Goal: Task Accomplishment & Management: Manage account settings

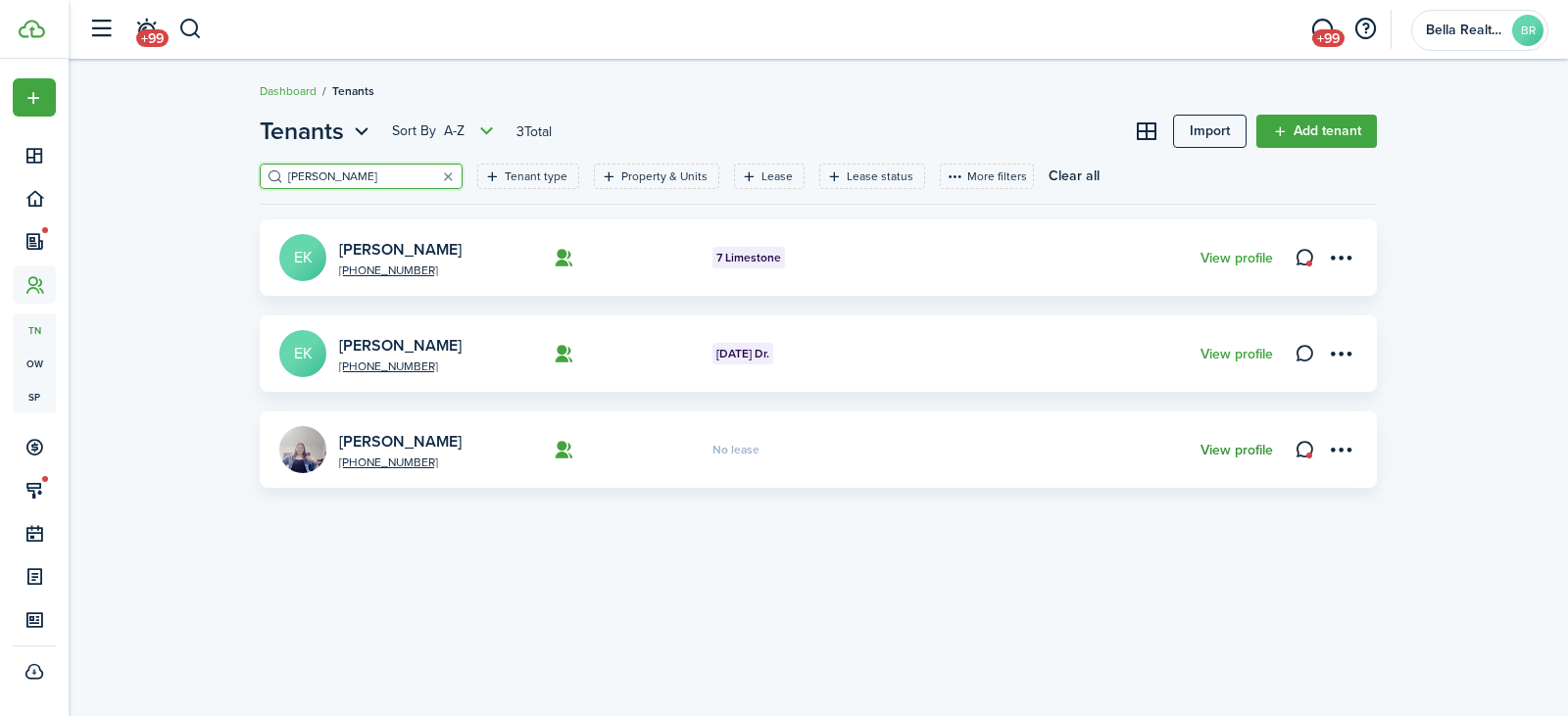
click at [1218, 446] on link "View profile" at bounding box center [1236, 451] width 73 height 16
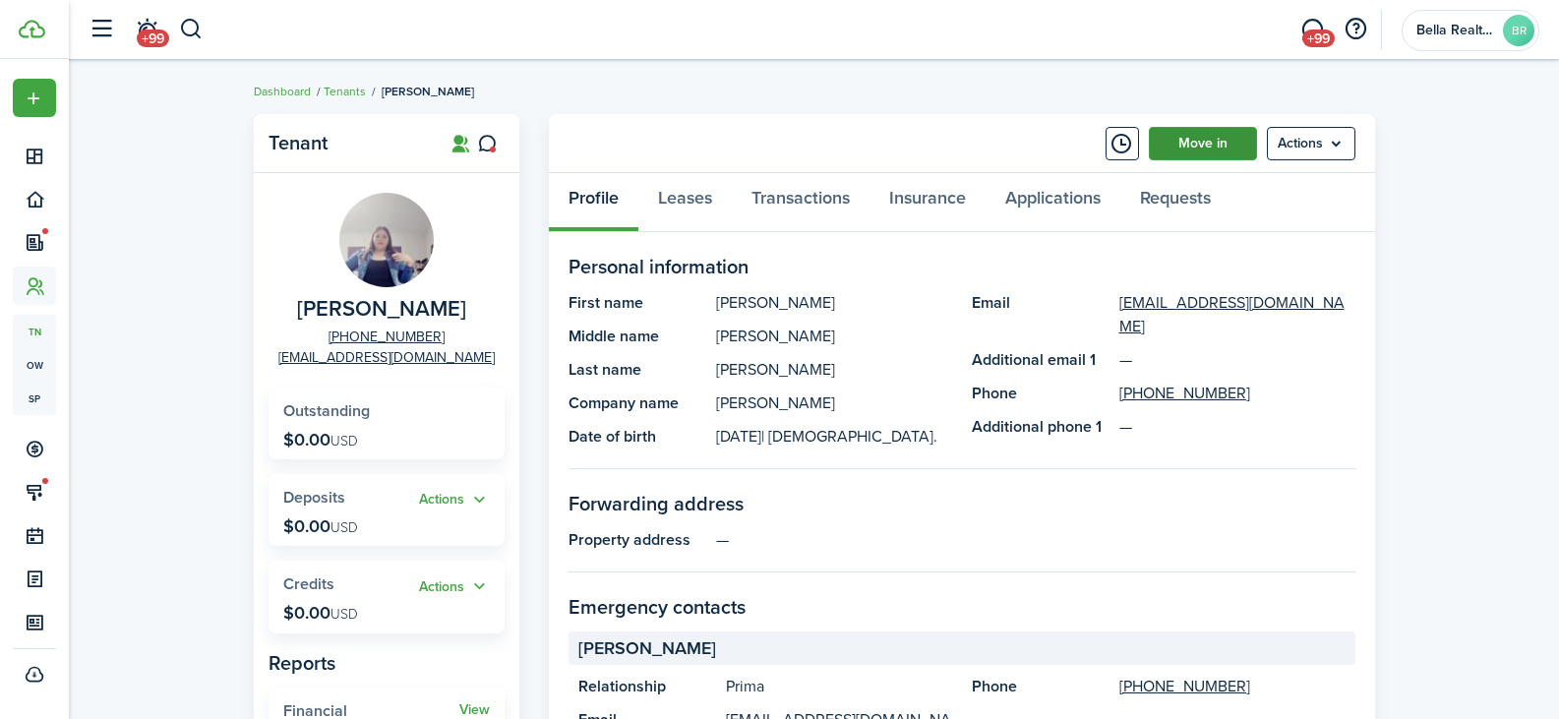
click at [1228, 134] on link "Move in" at bounding box center [1203, 143] width 108 height 33
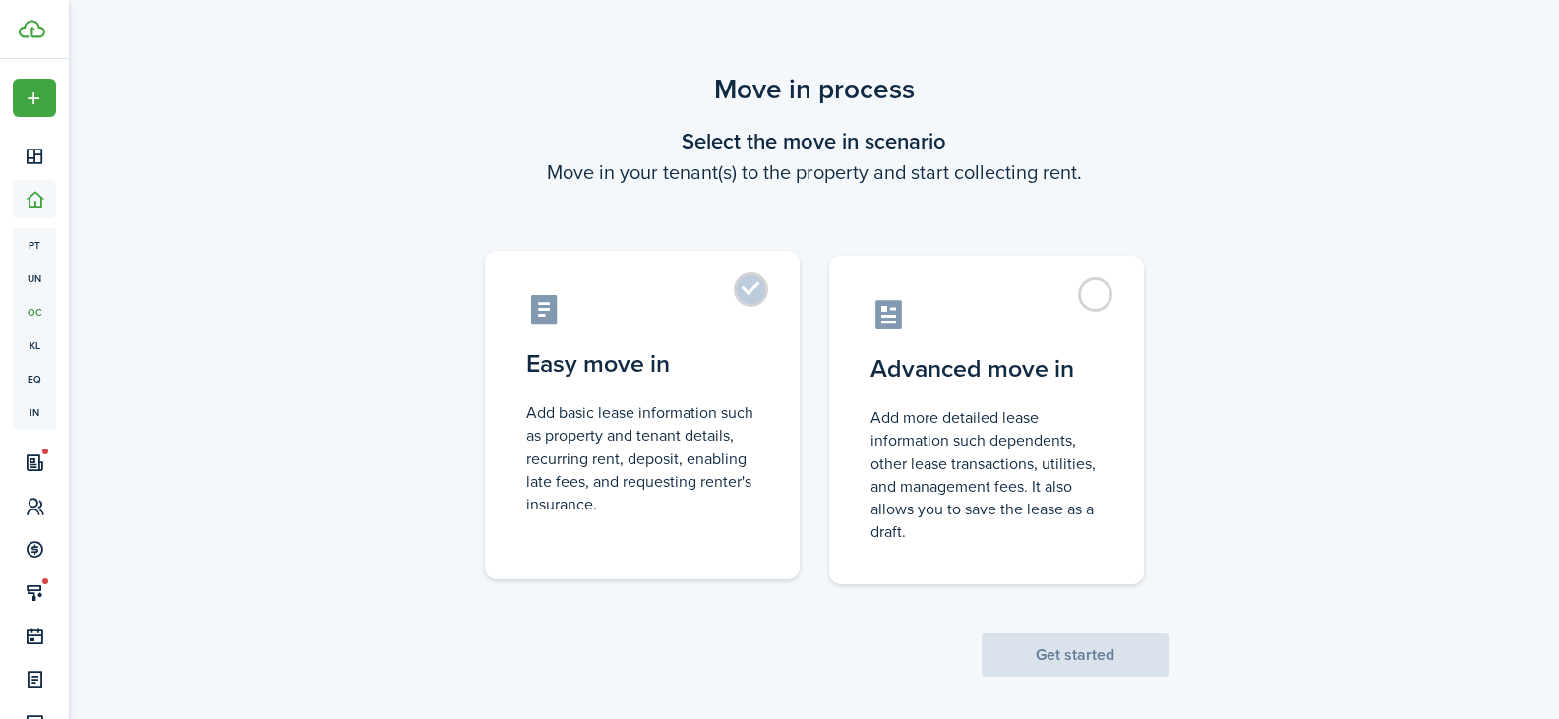
click at [686, 319] on control-radio-card-icon at bounding box center [642, 309] width 232 height 34
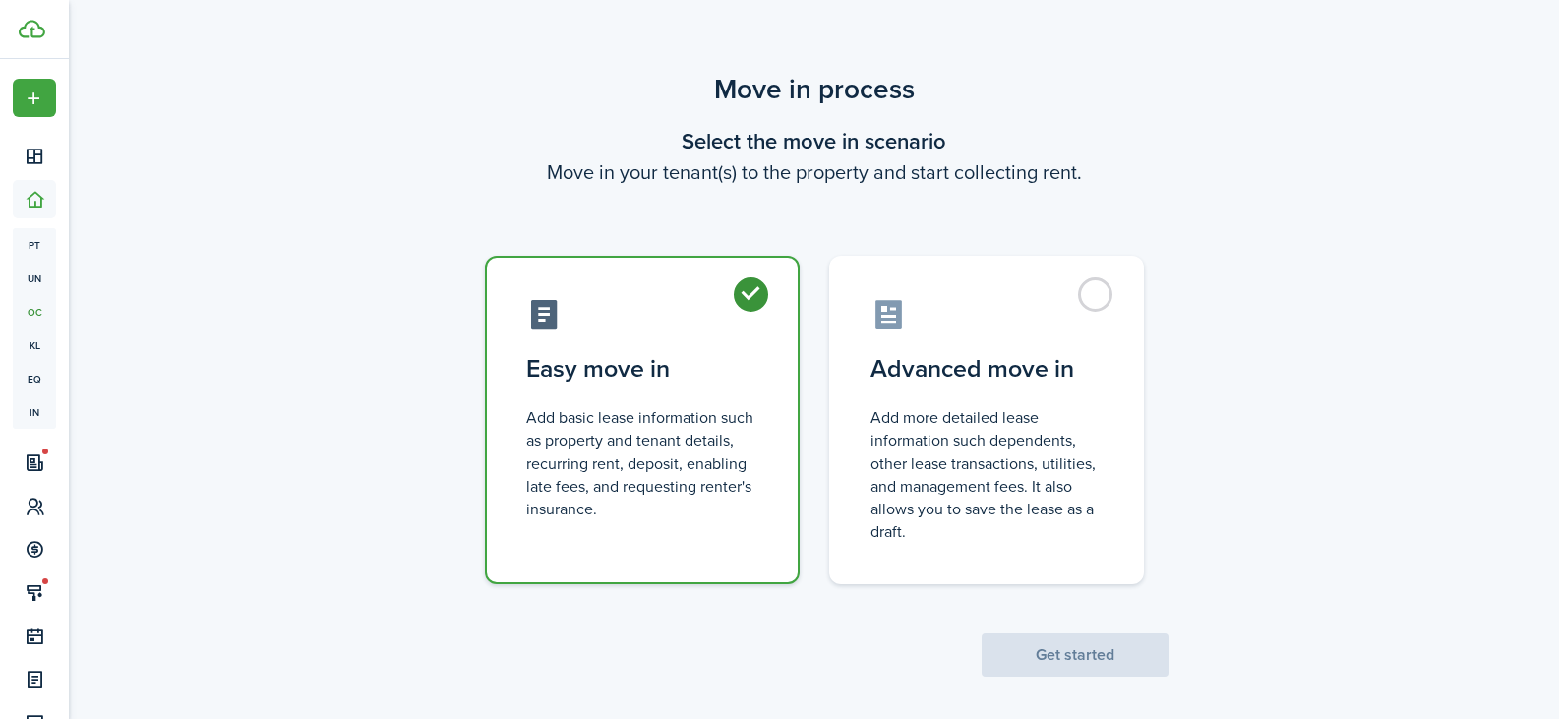
radio input "true"
click at [1109, 660] on button "Get started" at bounding box center [1075, 655] width 187 height 43
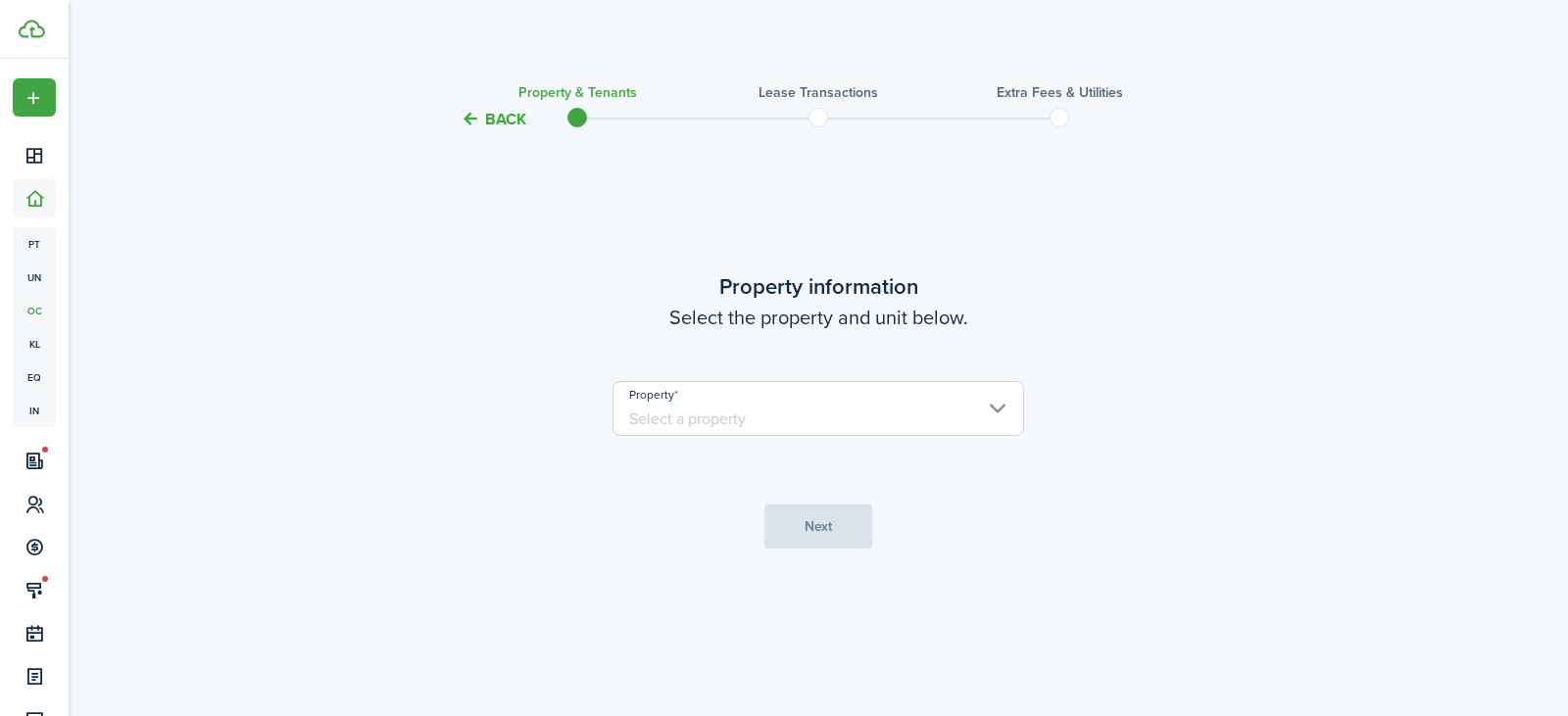
click at [986, 422] on input "Property" at bounding box center [818, 408] width 411 height 55
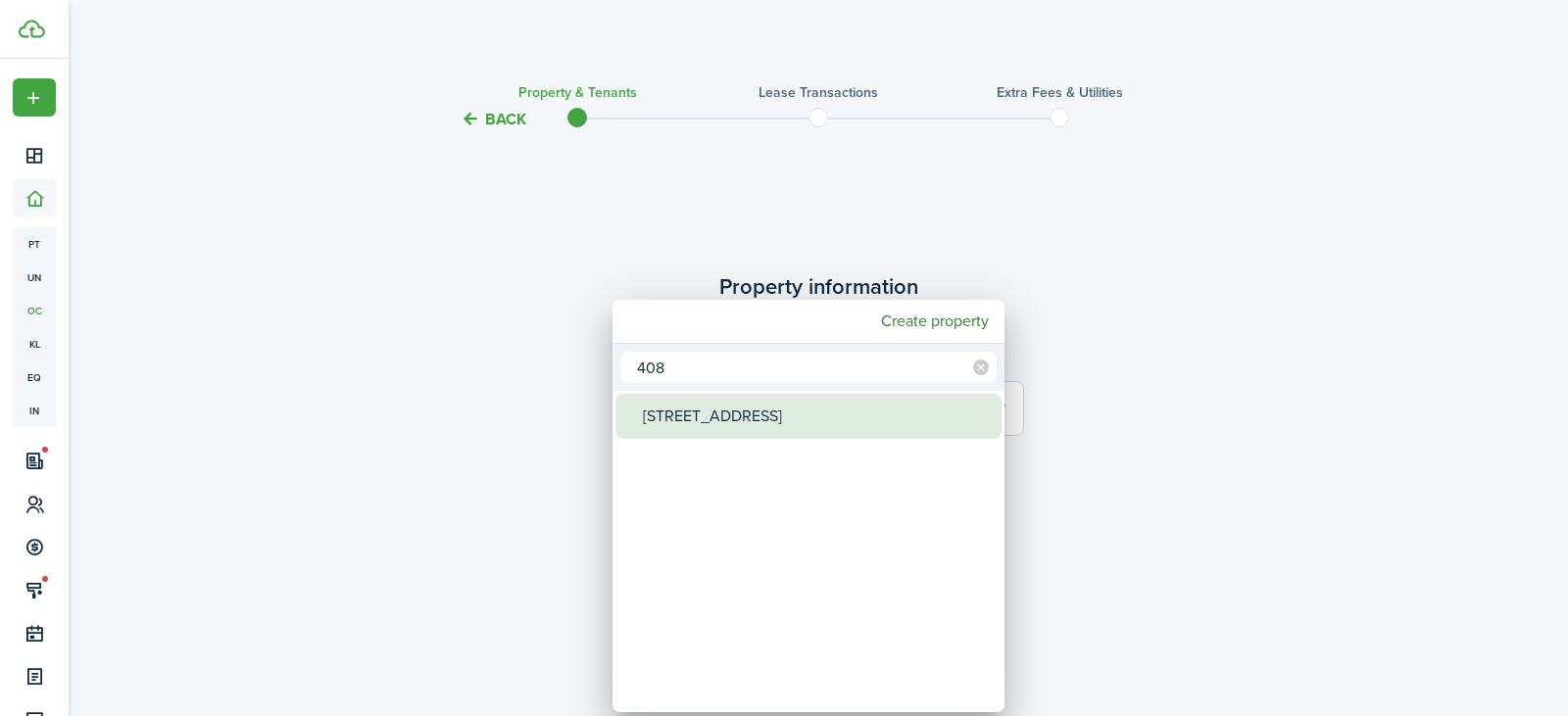
type input "408"
click at [807, 419] on div "[STREET_ADDRESS]" at bounding box center [816, 416] width 347 height 45
type input "[STREET_ADDRESS]"
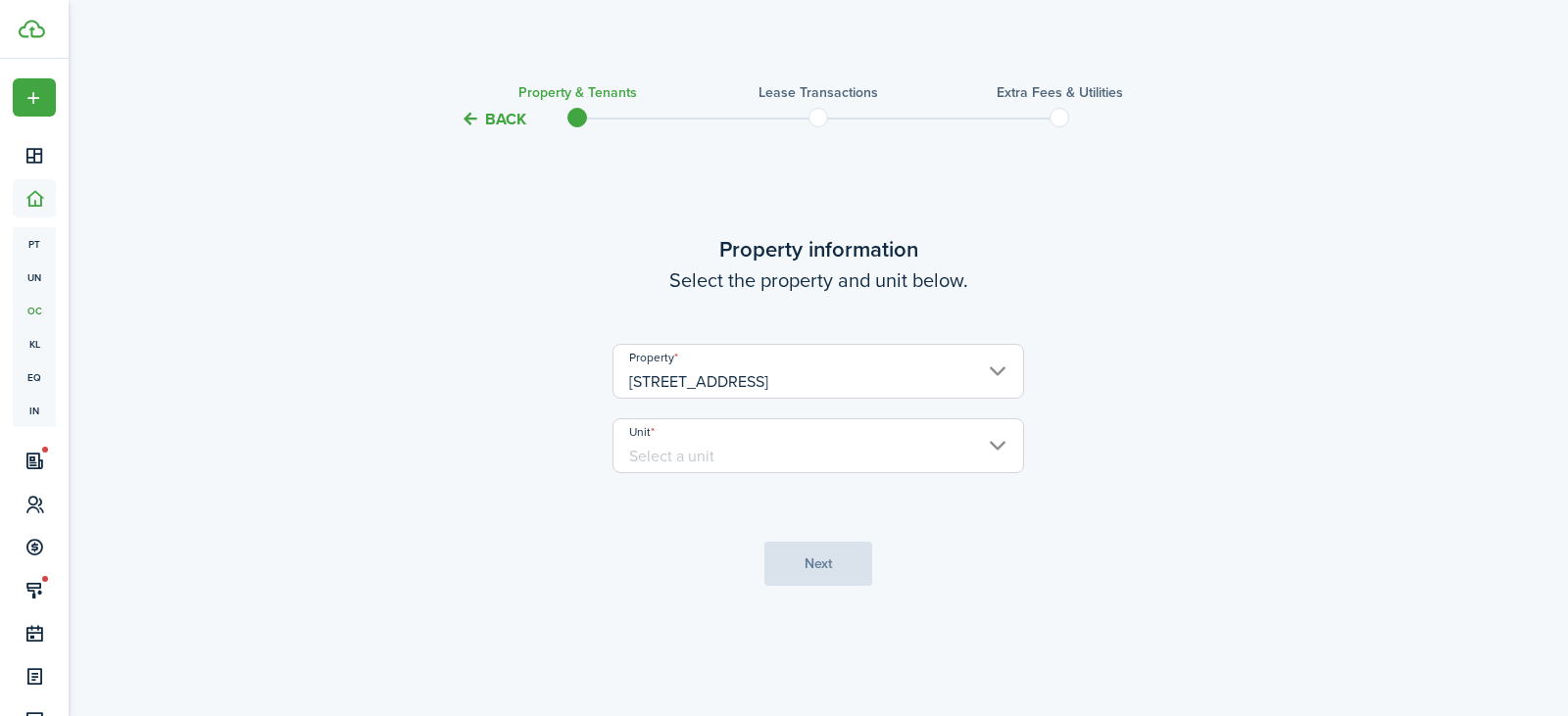
click at [901, 440] on input "Unit" at bounding box center [818, 445] width 411 height 55
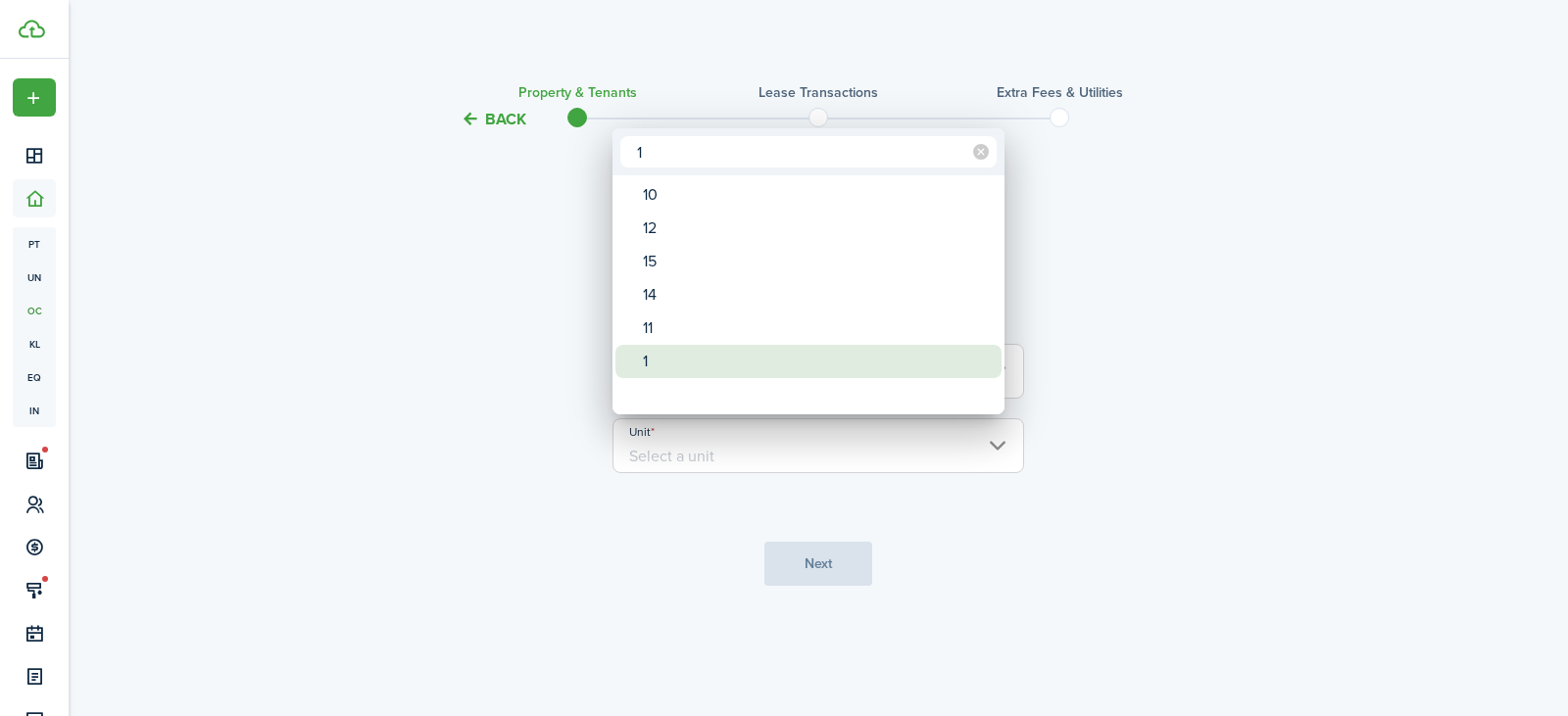
type input "1"
click at [719, 369] on div "1" at bounding box center [816, 360] width 347 height 33
type input "1"
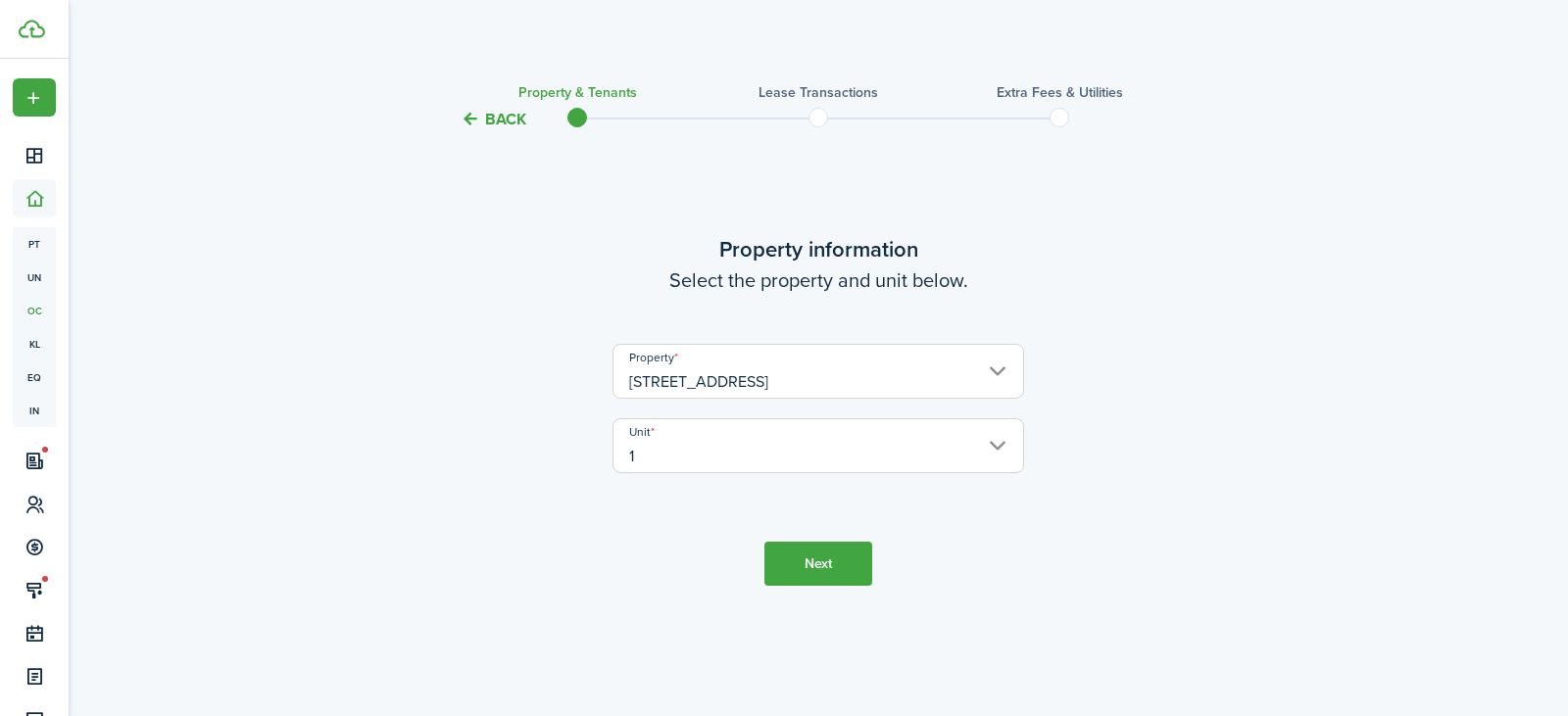
click at [795, 572] on button "Next" at bounding box center [818, 564] width 108 height 44
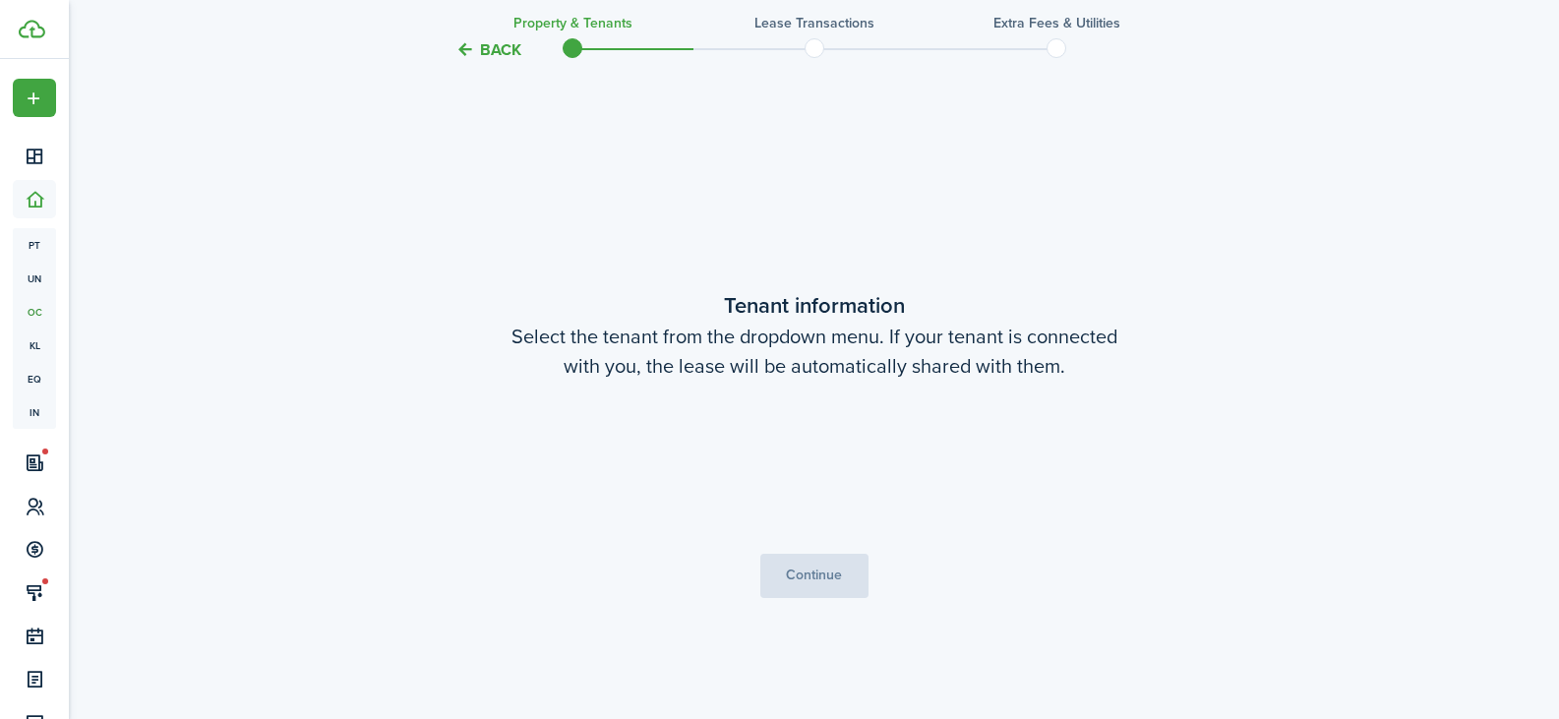
scroll to position [587, 0]
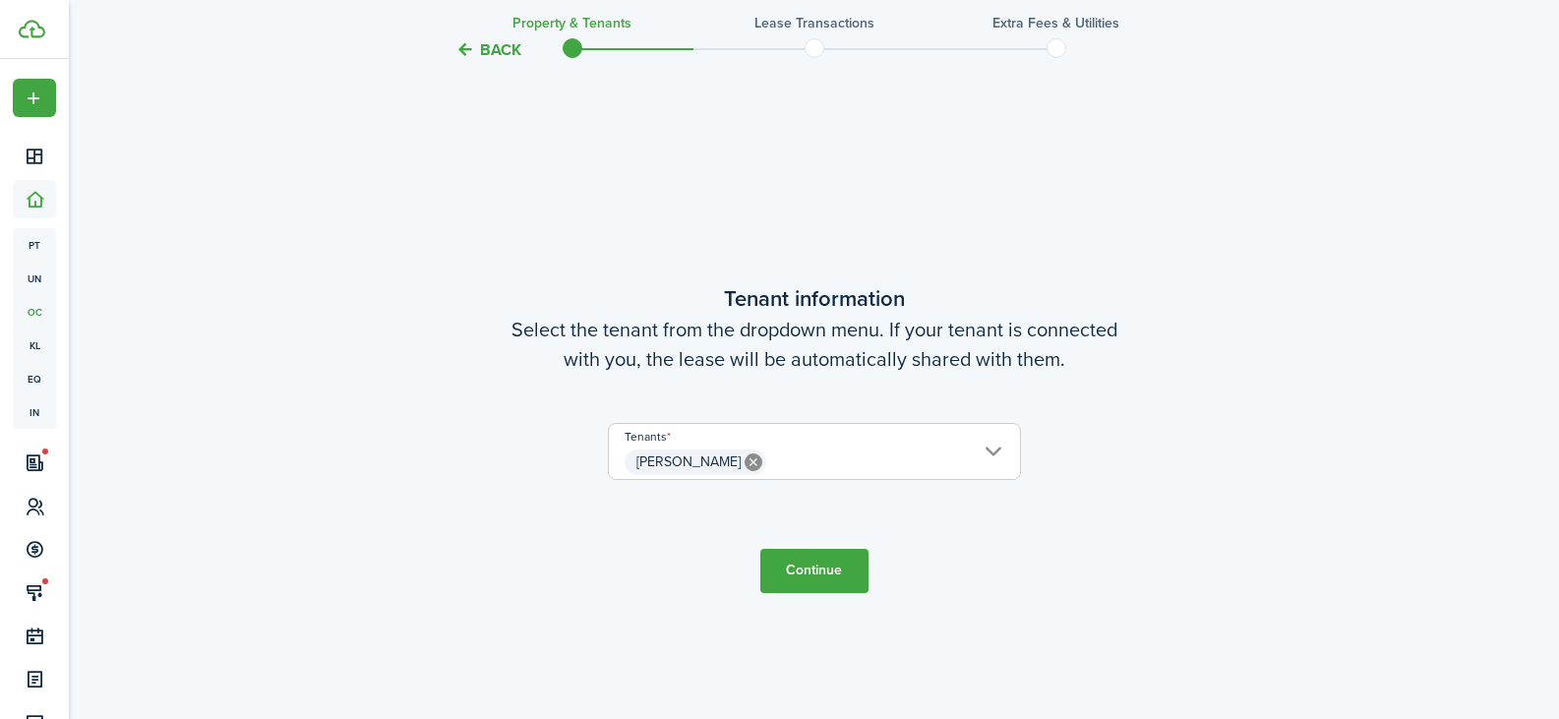
click at [798, 574] on button "Continue" at bounding box center [815, 571] width 108 height 44
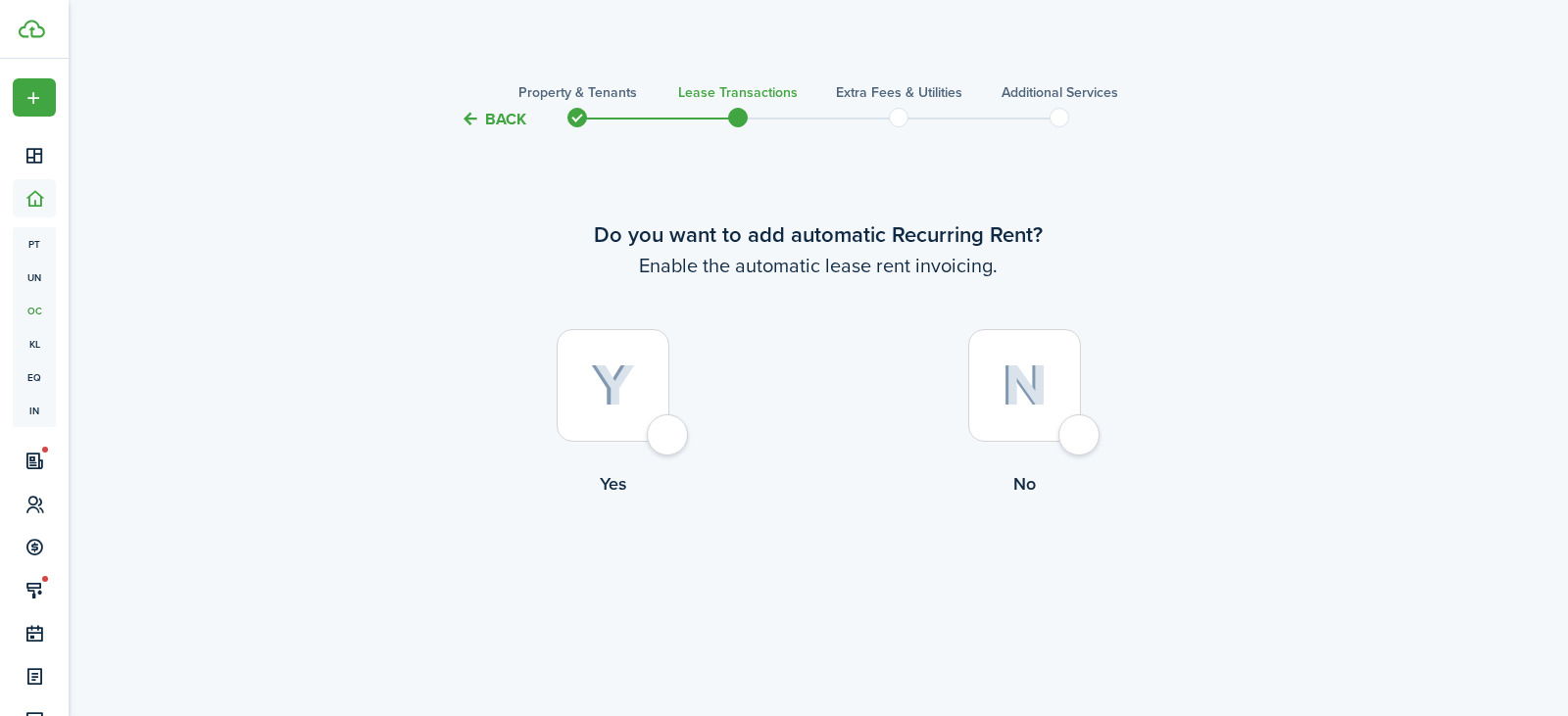
click at [613, 412] on div at bounding box center [613, 385] width 113 height 113
radio input "true"
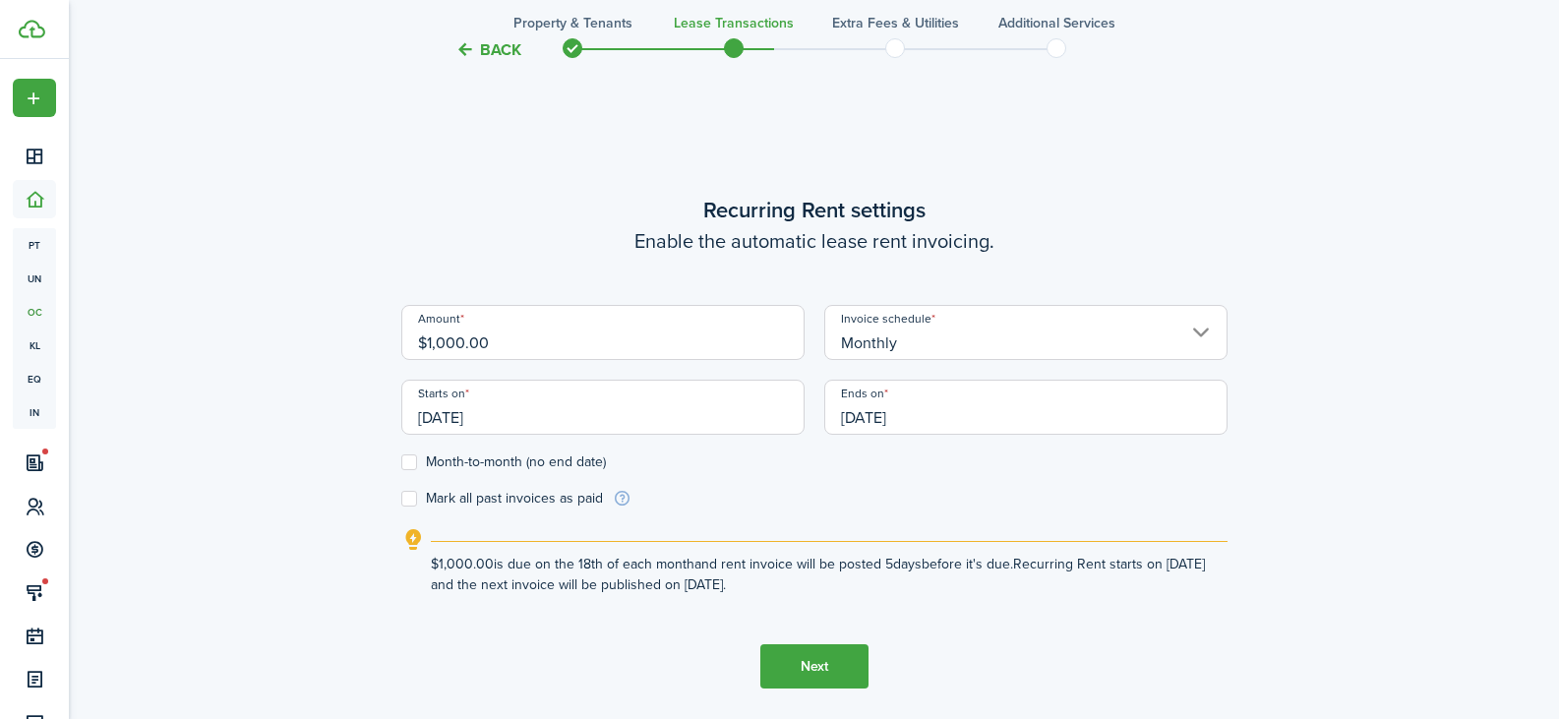
scroll to position [587, 0]
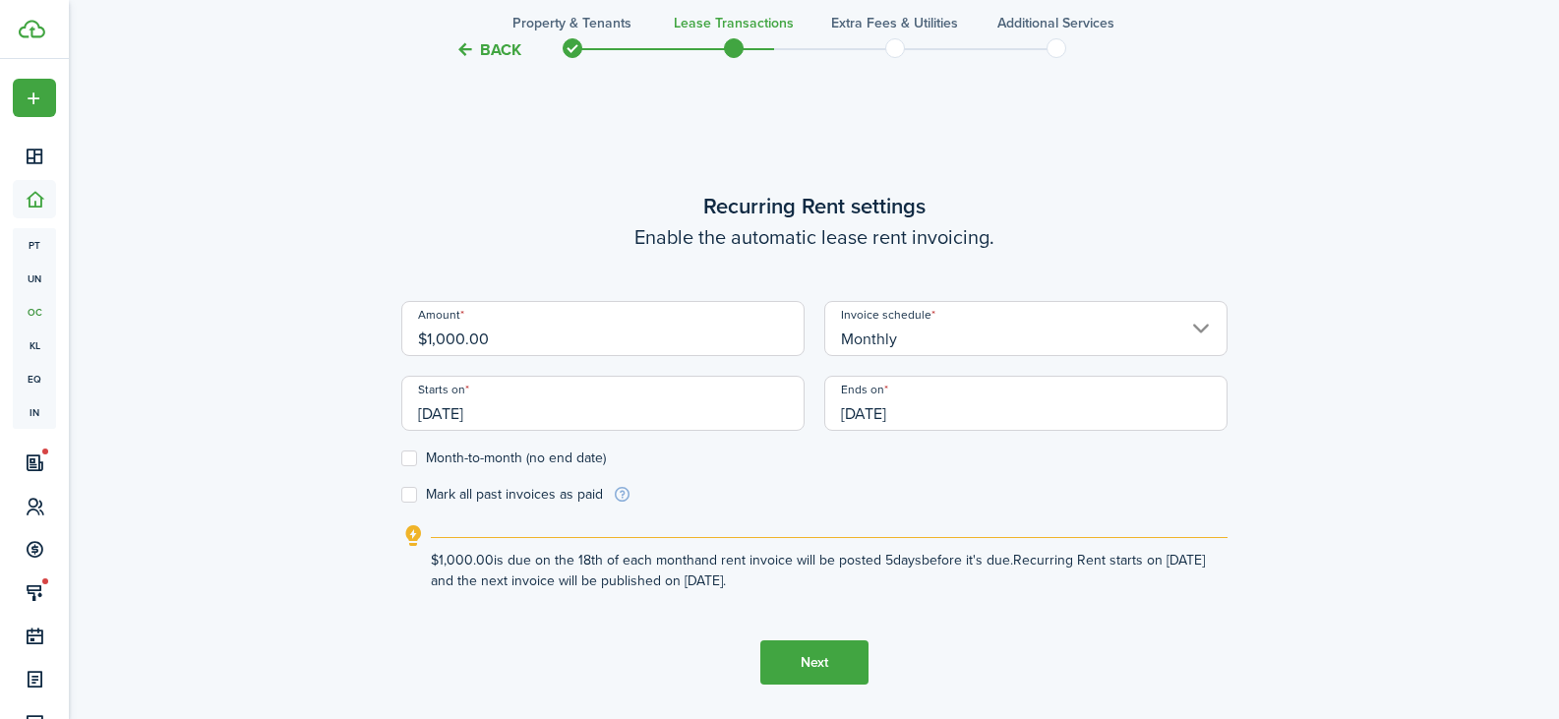
click at [469, 403] on input "[DATE]" at bounding box center [602, 403] width 403 height 55
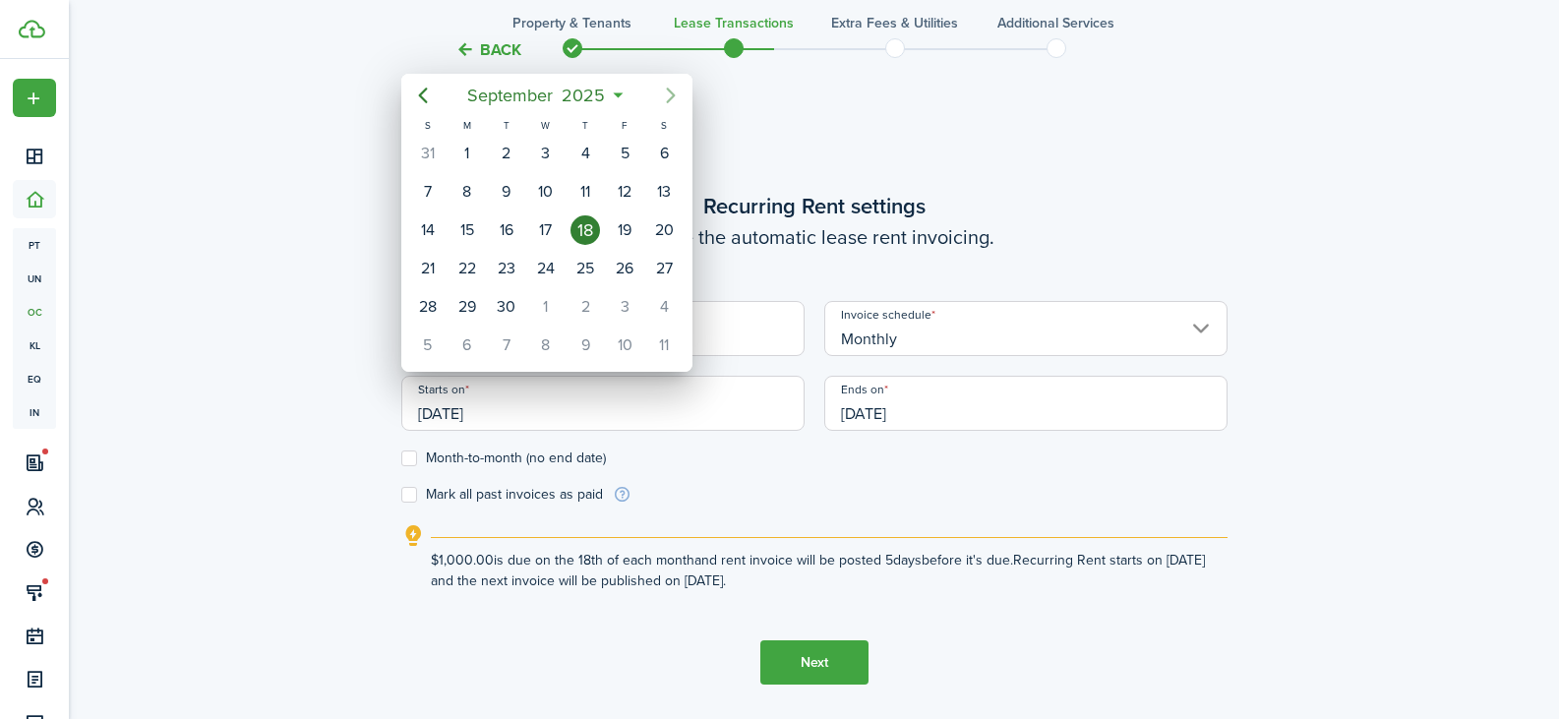
click at [665, 95] on icon "Next page" at bounding box center [671, 96] width 24 height 24
click at [664, 152] on div "1" at bounding box center [664, 154] width 30 height 30
type input "[DATE]"
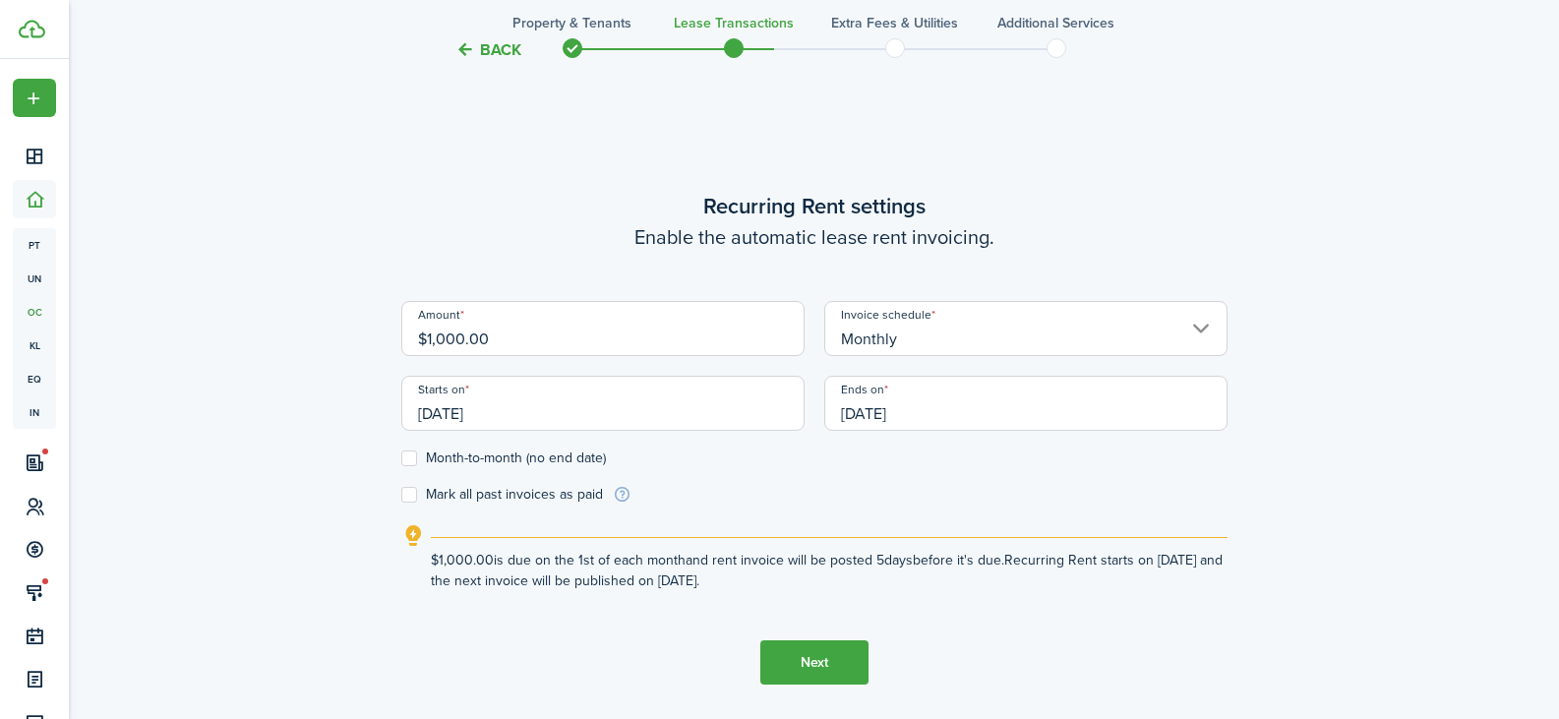
click at [914, 412] on input "[DATE]" at bounding box center [1025, 403] width 403 height 55
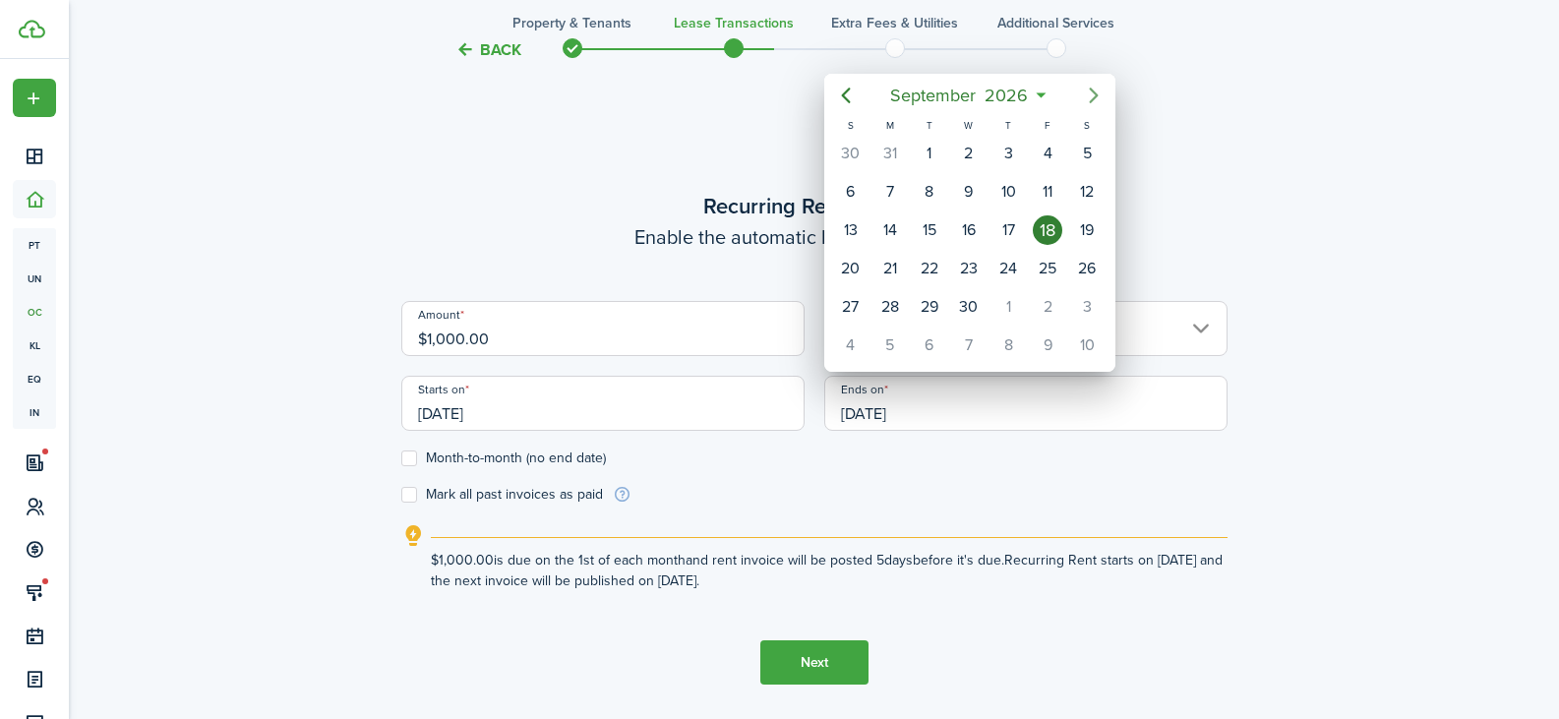
click at [1088, 96] on icon "Next page" at bounding box center [1094, 96] width 24 height 24
click at [1092, 308] on div "31" at bounding box center [1087, 307] width 30 height 30
type input "[DATE]"
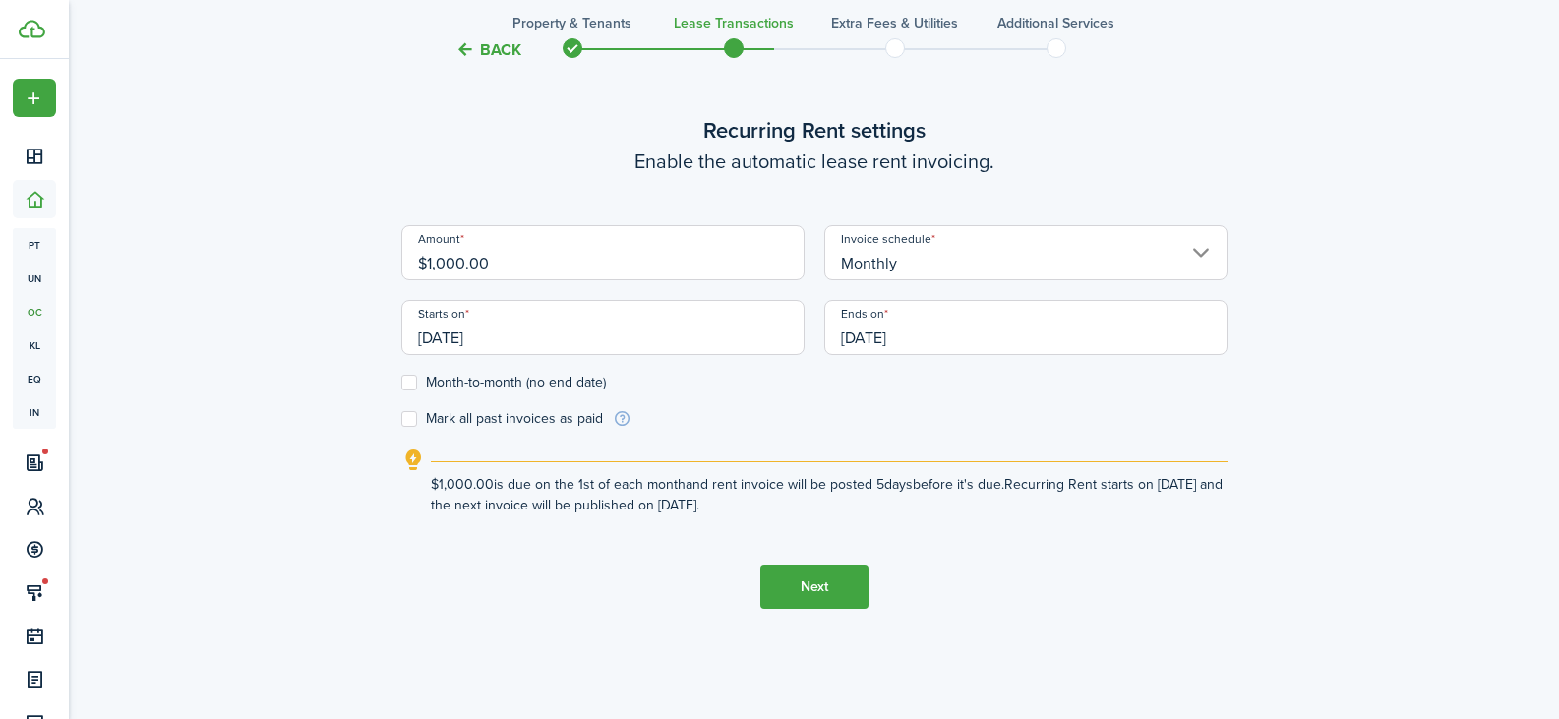
scroll to position [719, 0]
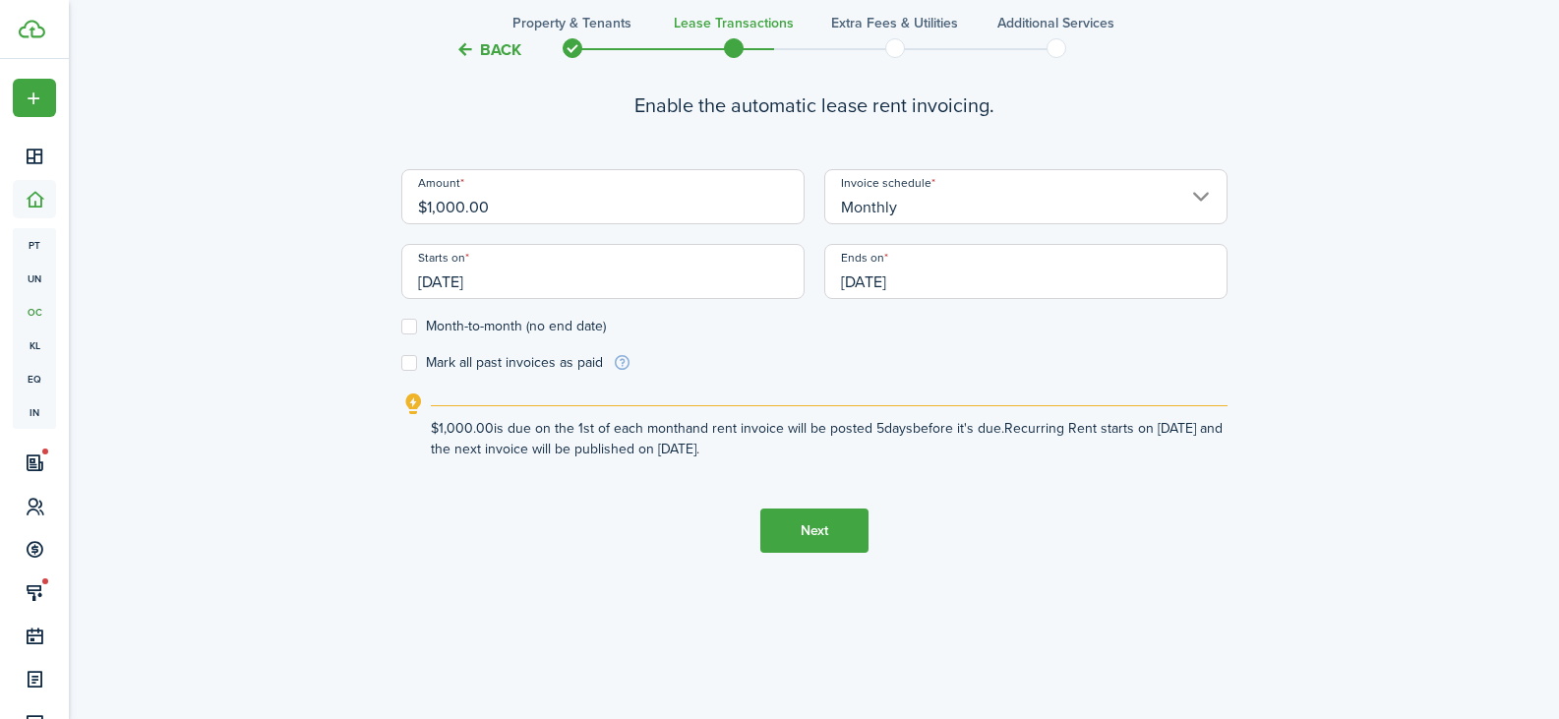
click at [795, 536] on button "Next" at bounding box center [815, 531] width 108 height 44
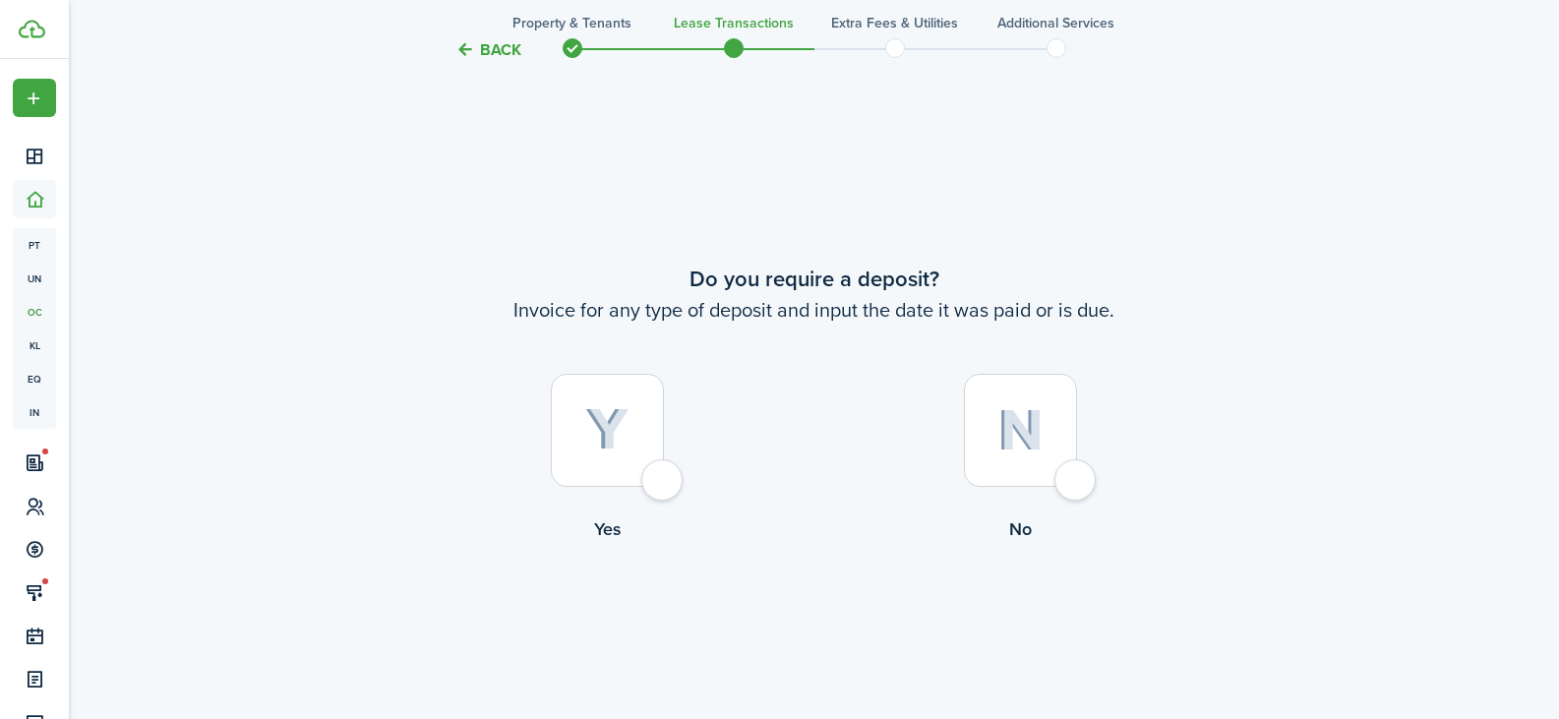
scroll to position [1307, 0]
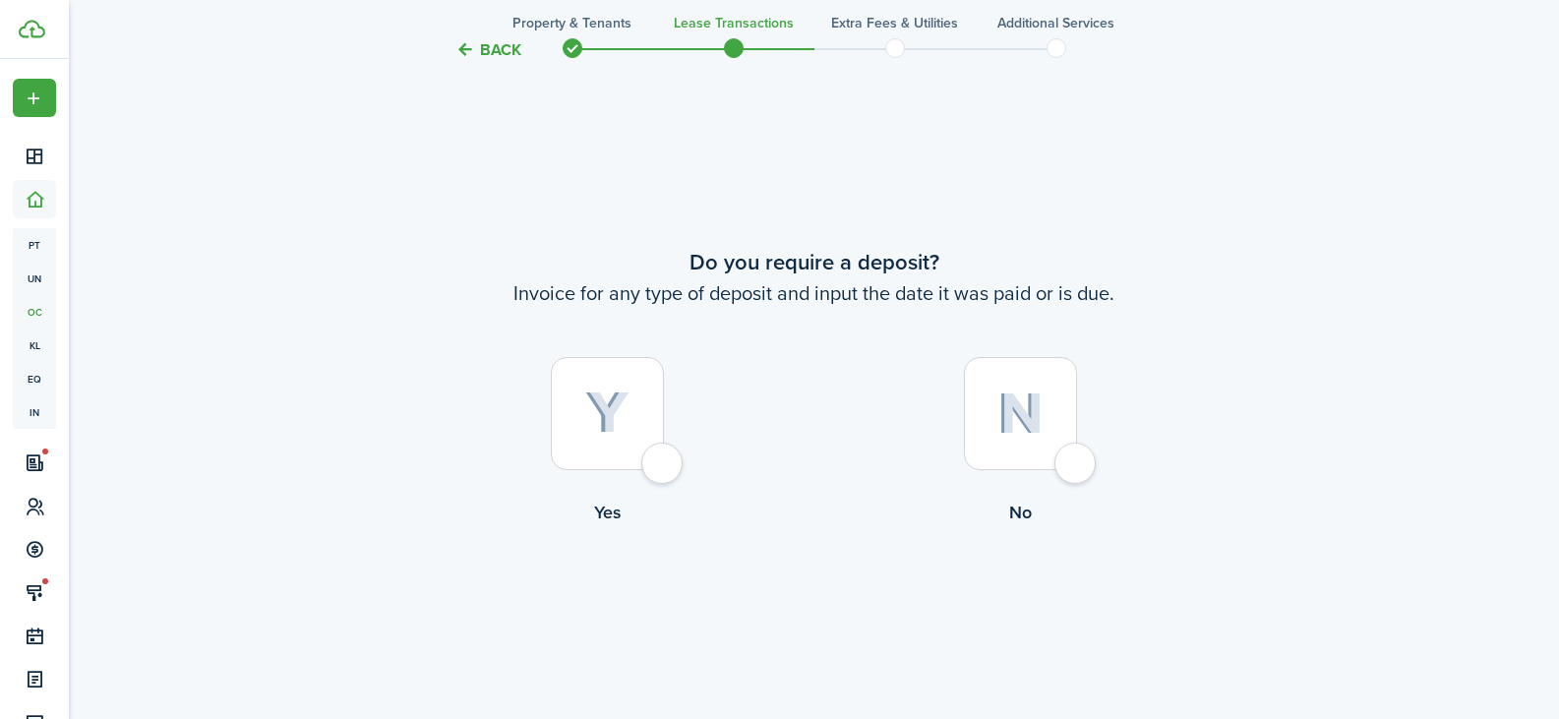
click at [611, 431] on img at bounding box center [607, 413] width 44 height 43
radio input "true"
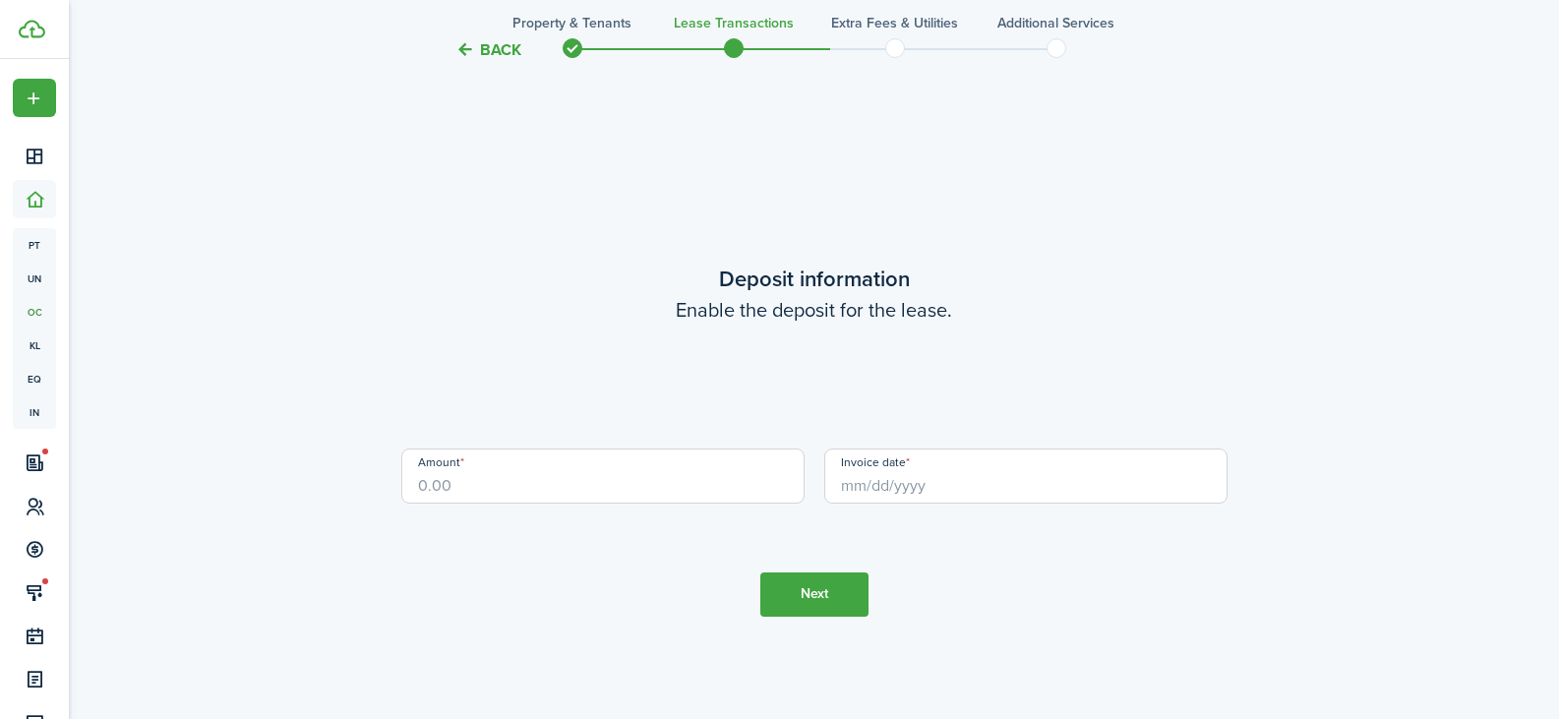
scroll to position [2026, 0]
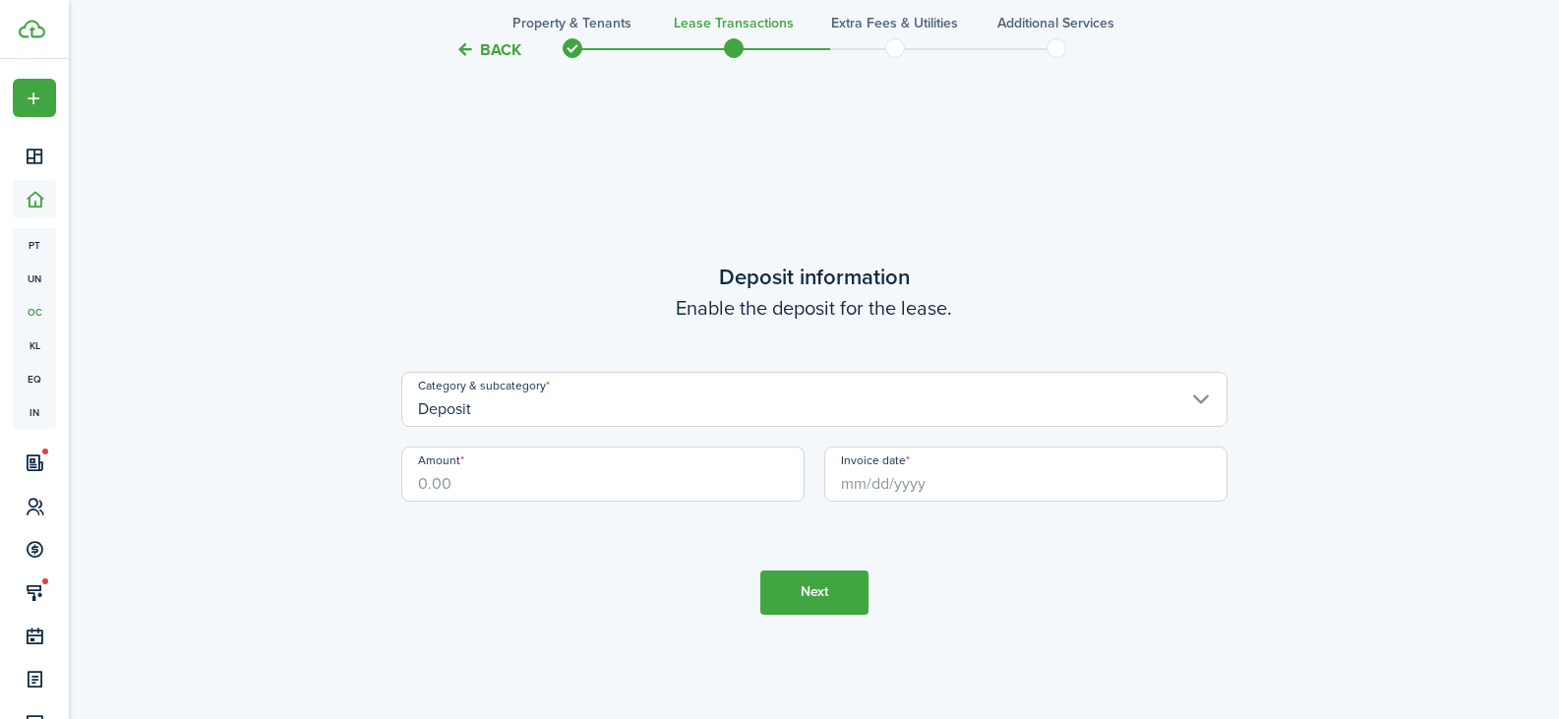
click at [533, 410] on input "Deposit" at bounding box center [814, 399] width 826 height 55
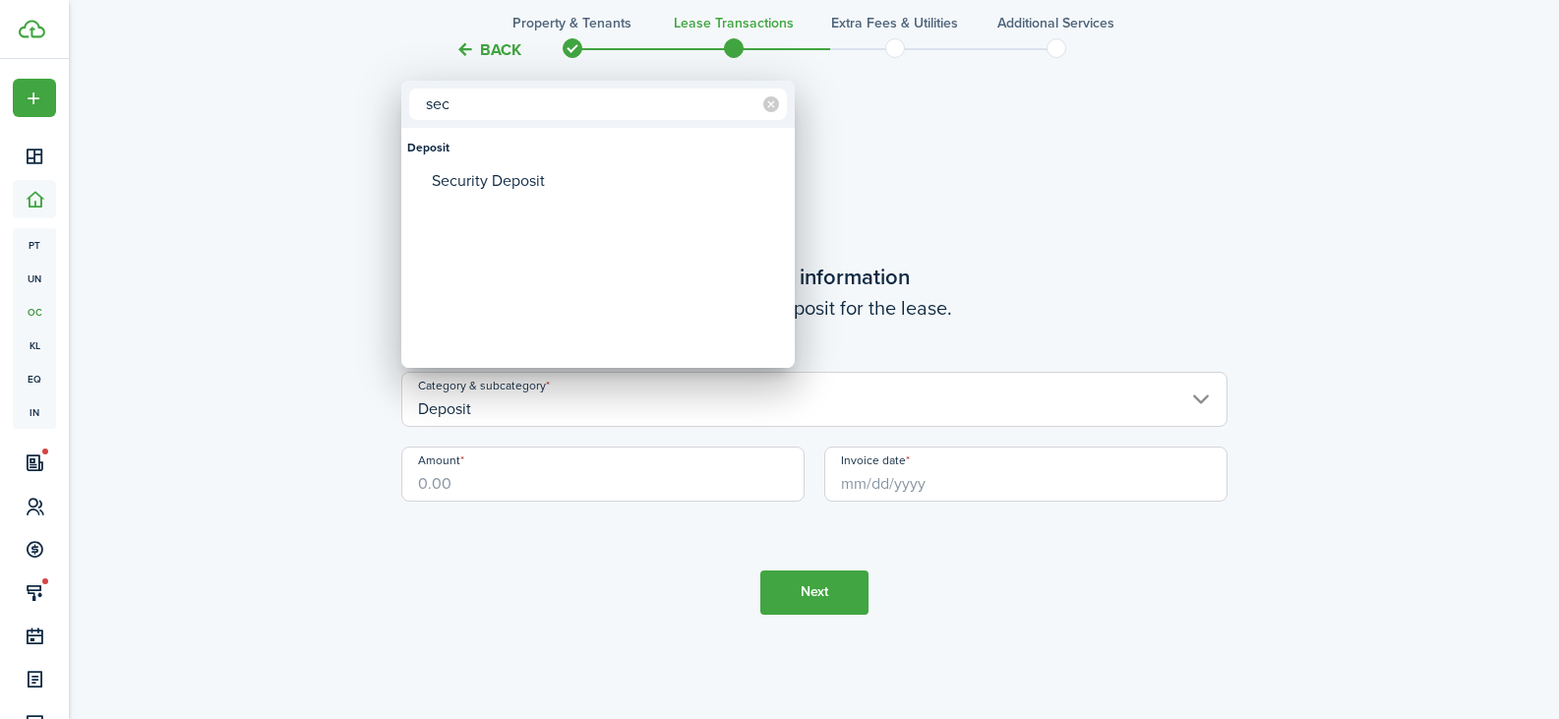
type input "sec"
click at [458, 182] on div "Security Deposit" at bounding box center [606, 180] width 348 height 33
type input "Deposit / Security Deposit"
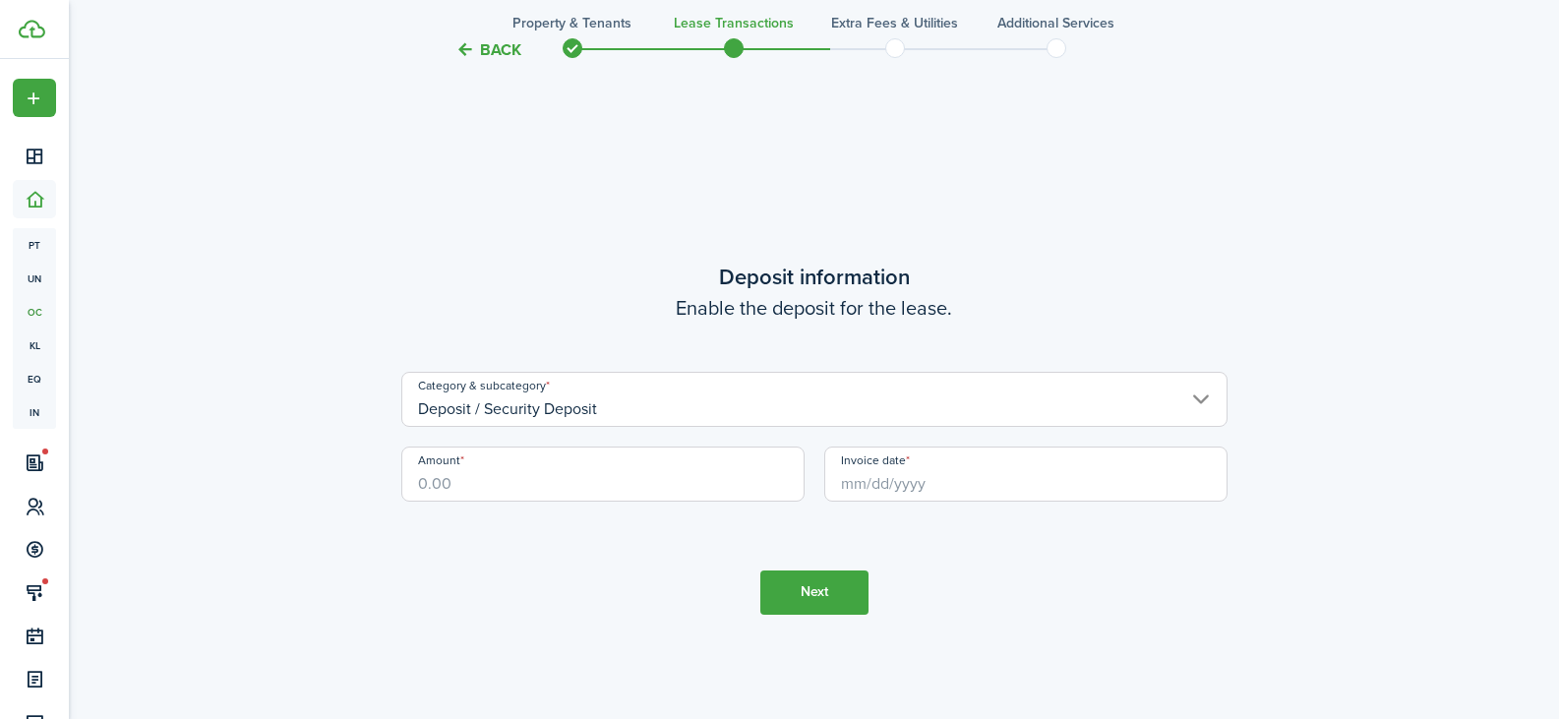
click at [437, 489] on input "Amount" at bounding box center [602, 474] width 403 height 55
click at [854, 494] on input "Invoice date" at bounding box center [1025, 474] width 403 height 55
type input "$1,000.00"
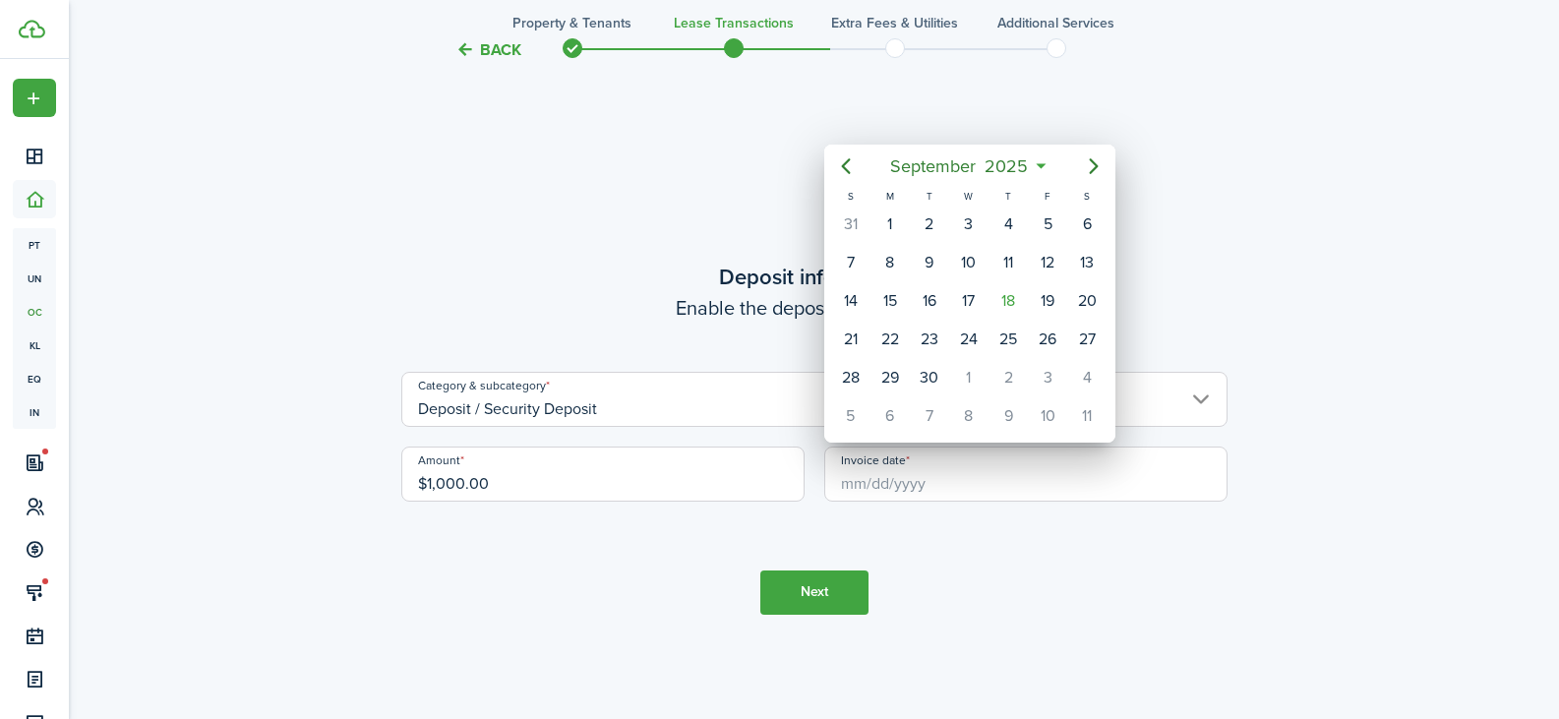
click at [1036, 256] on div "12" at bounding box center [1048, 263] width 30 height 30
type input "[DATE]"
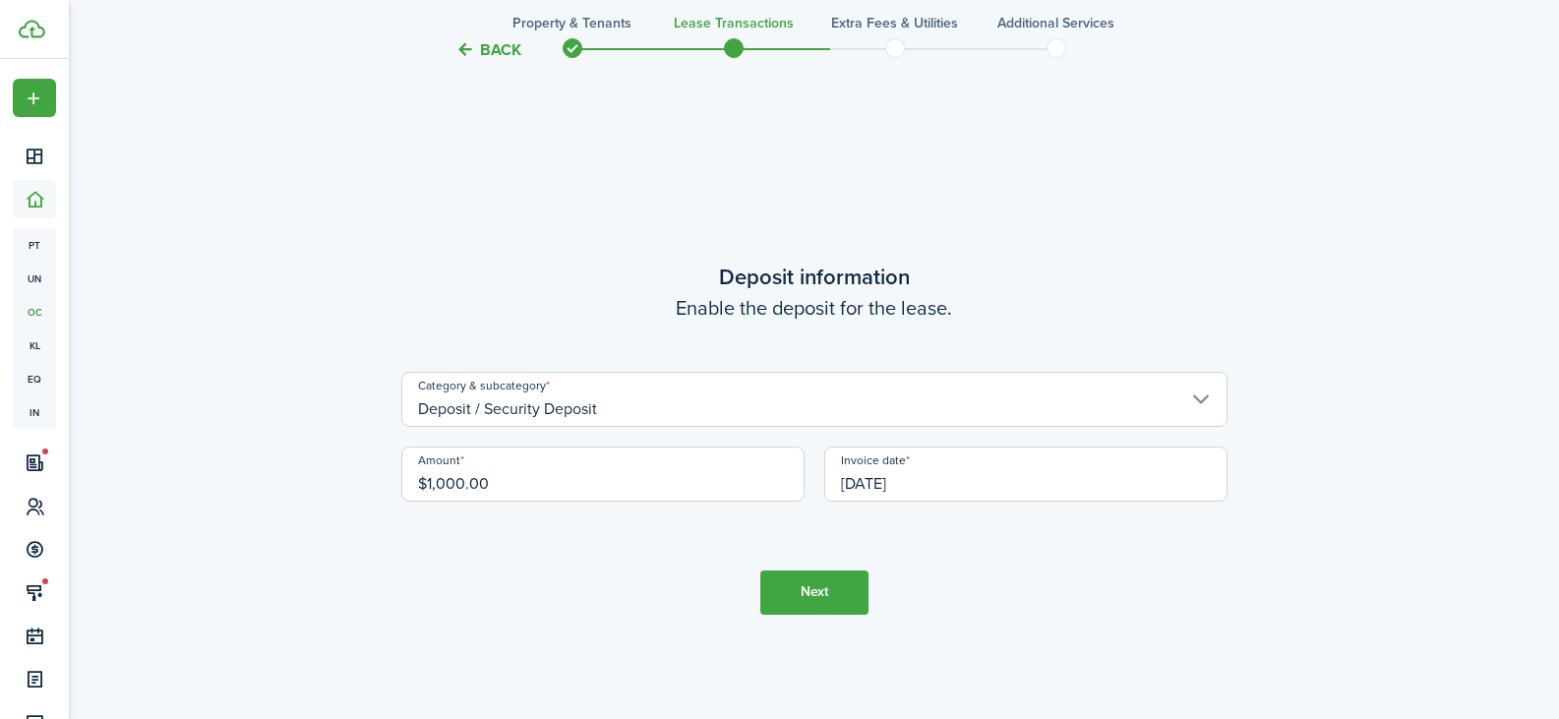
click at [811, 596] on button "Next" at bounding box center [815, 593] width 108 height 44
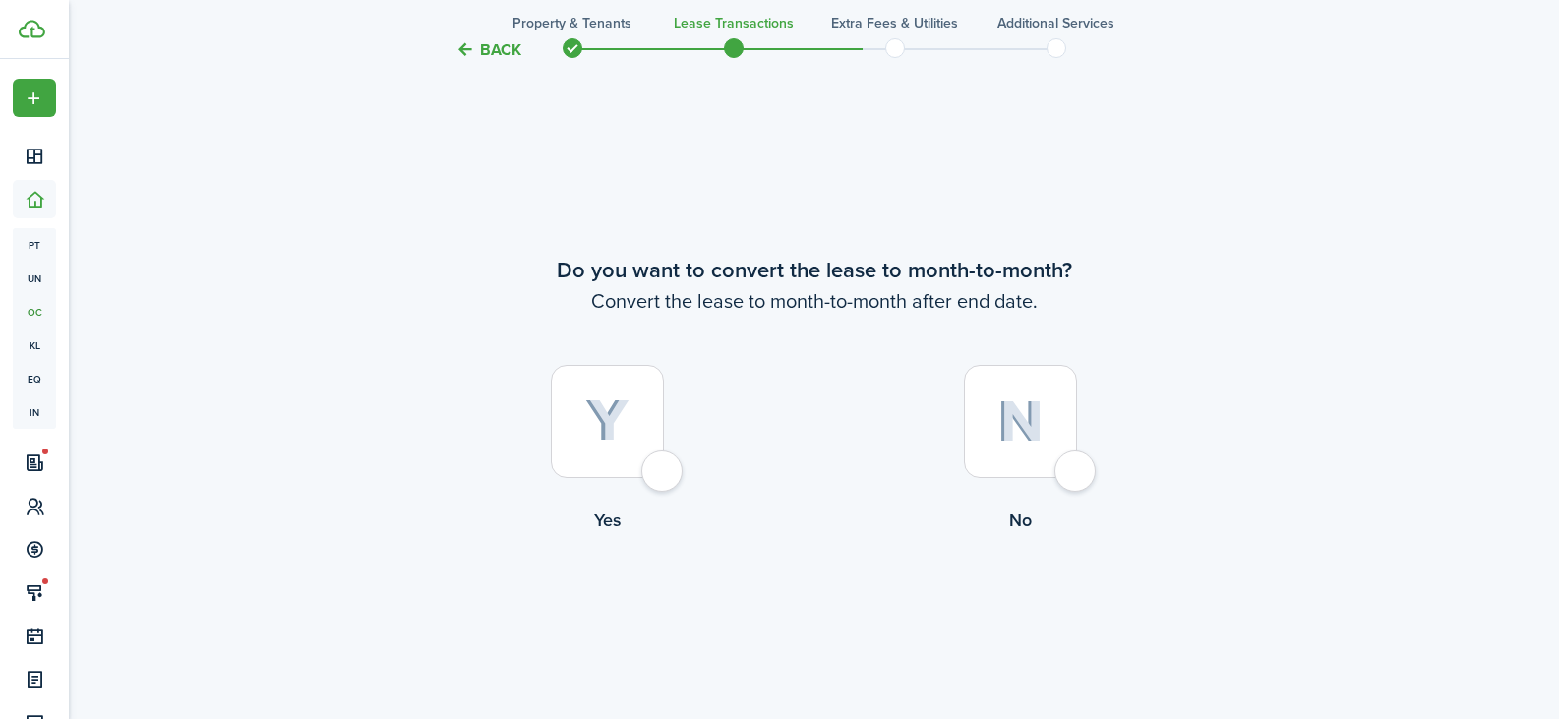
scroll to position [2745, 0]
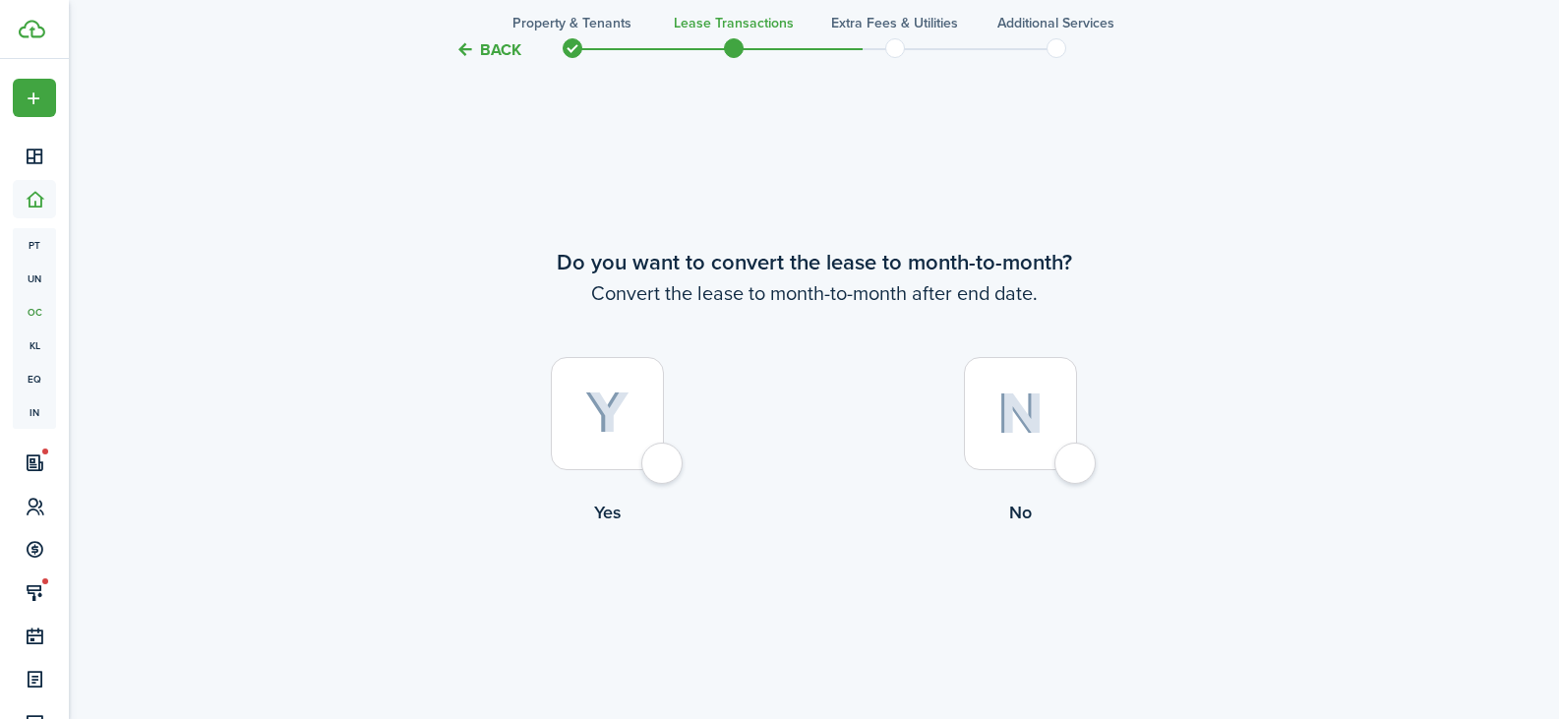
click at [1033, 412] on img at bounding box center [1021, 414] width 46 height 42
radio input "true"
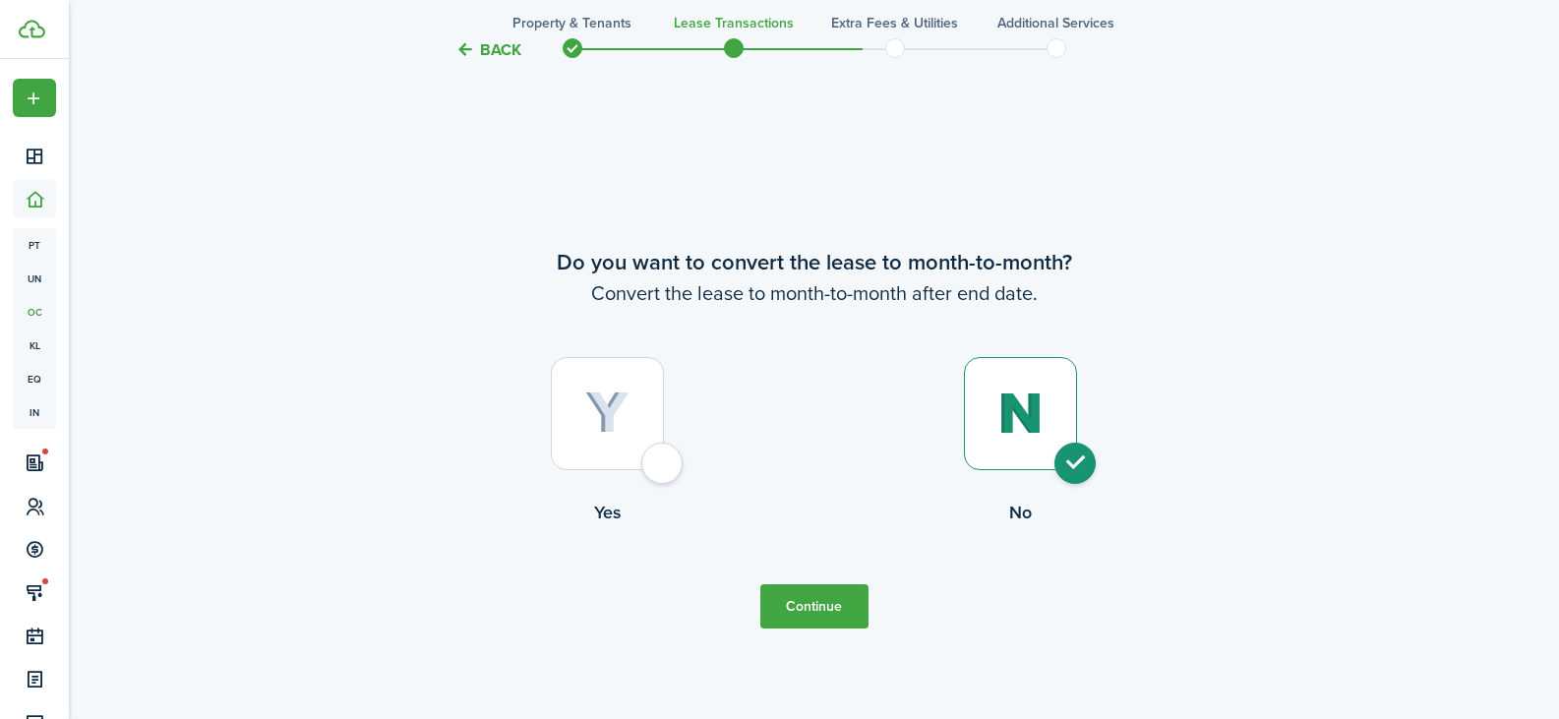
click at [811, 600] on button "Continue" at bounding box center [815, 606] width 108 height 44
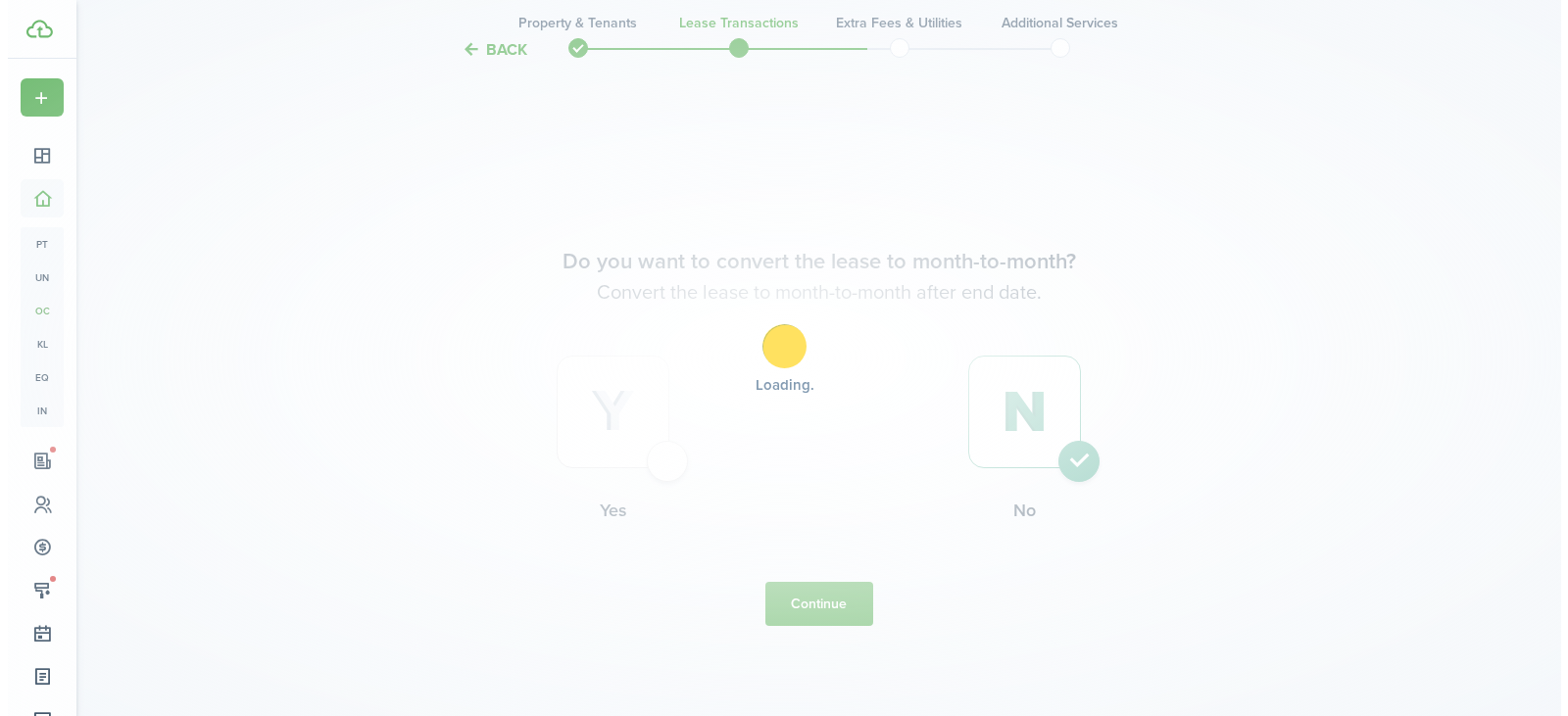
scroll to position [0, 0]
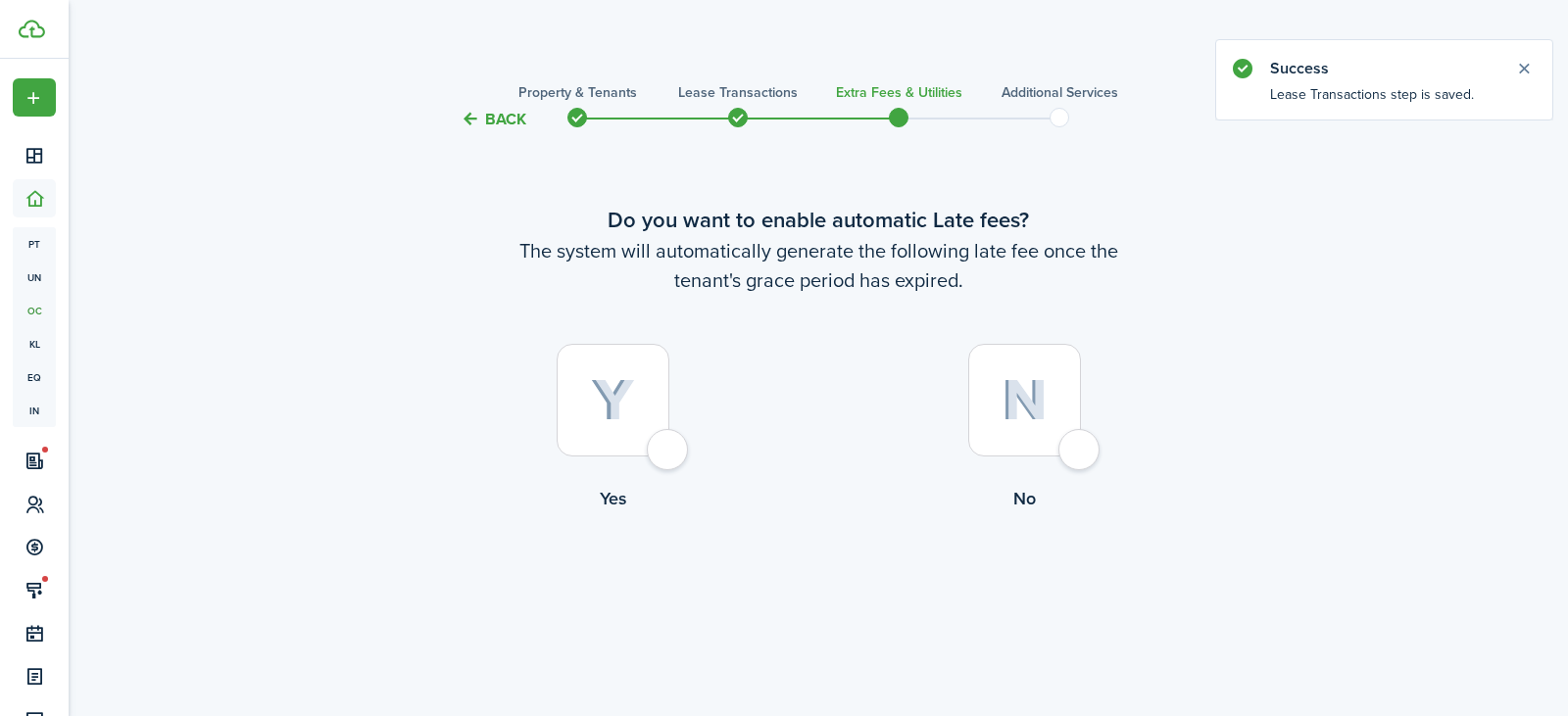
click at [612, 397] on img at bounding box center [613, 400] width 44 height 43
radio input "true"
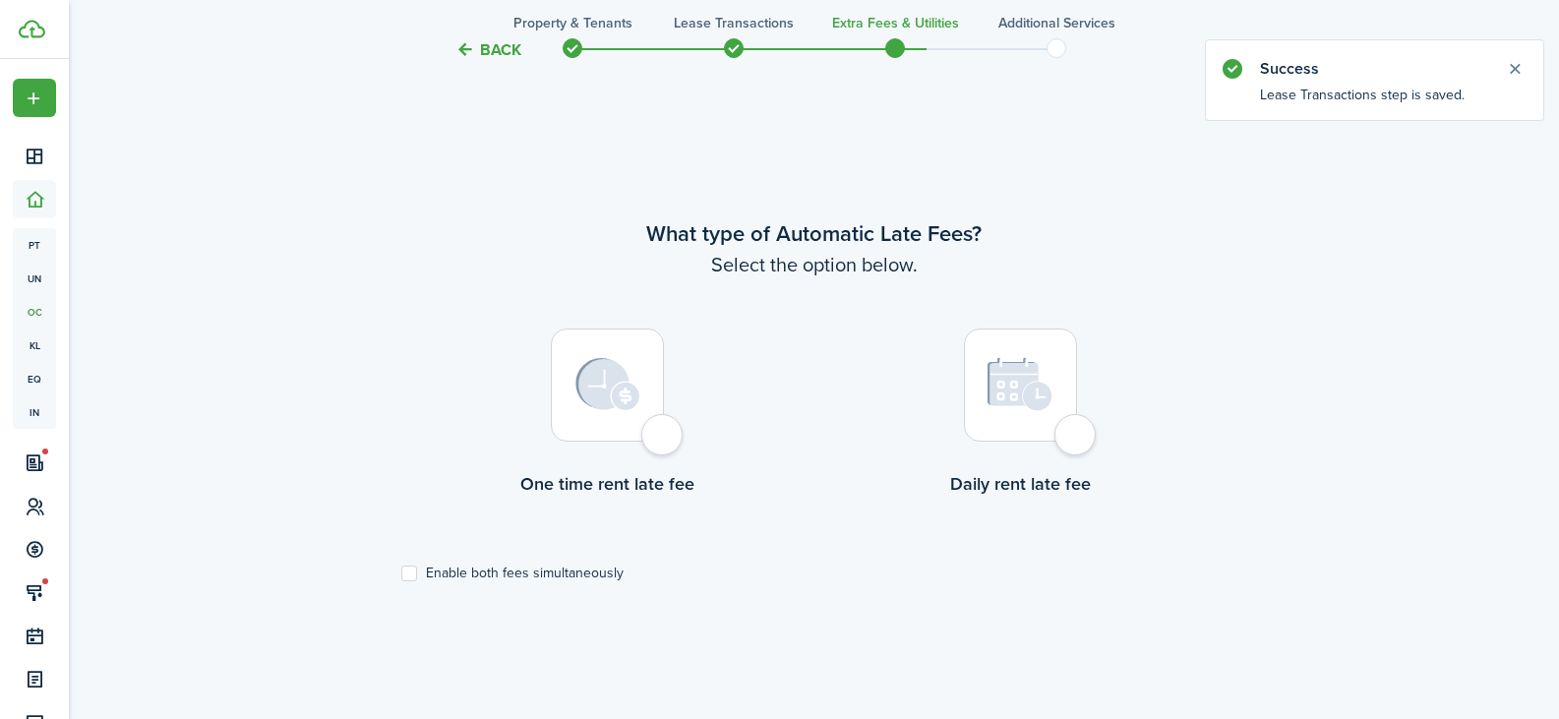
scroll to position [587, 0]
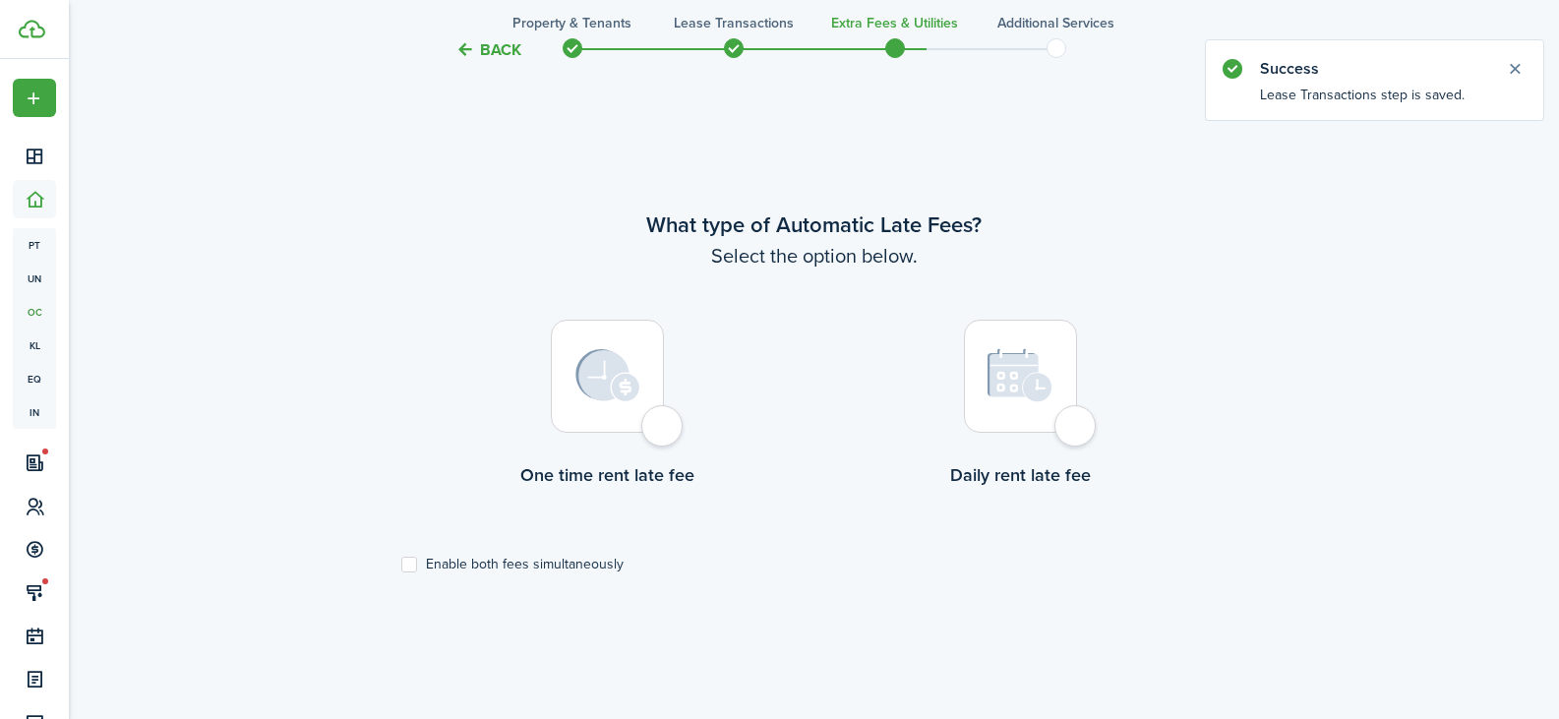
click at [622, 385] on img at bounding box center [608, 375] width 65 height 53
radio input "true"
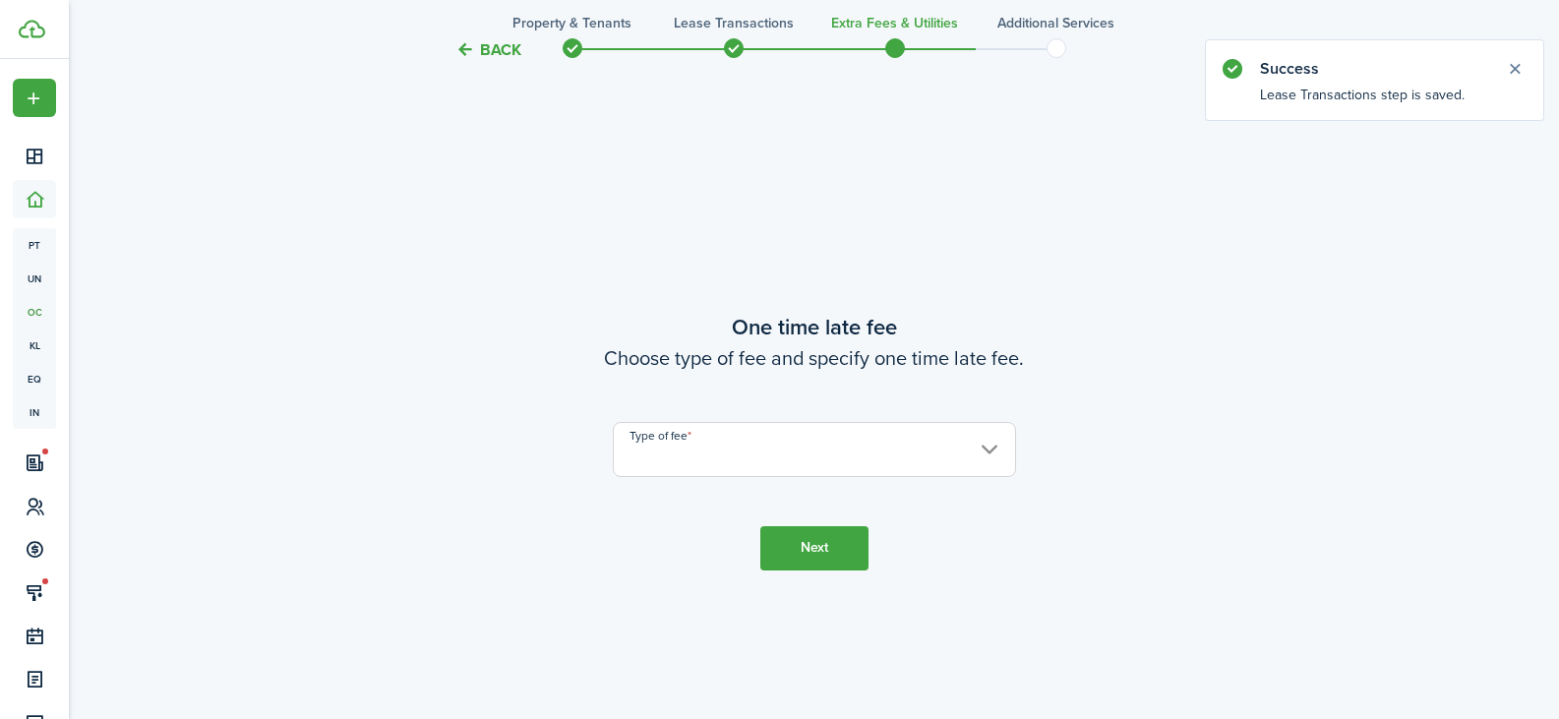
scroll to position [1307, 0]
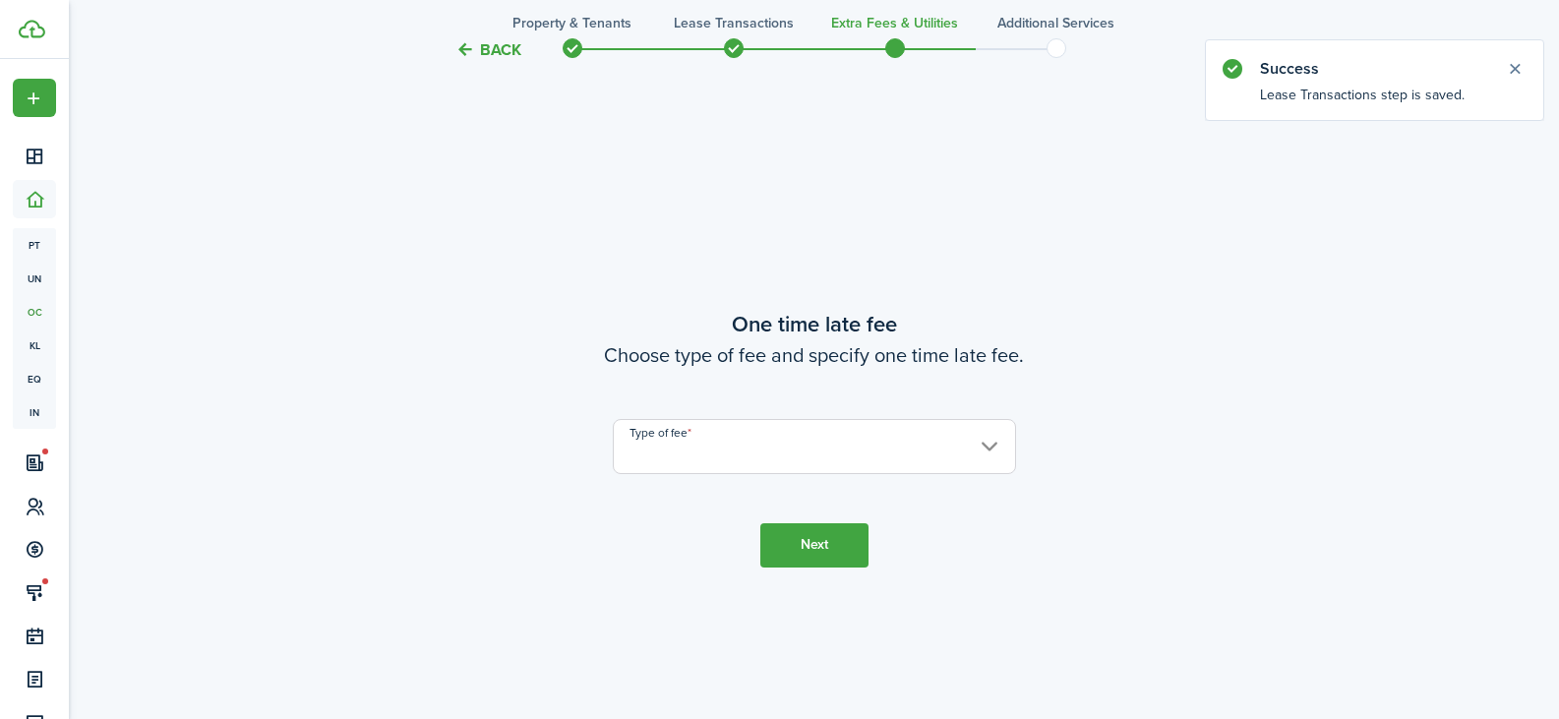
click at [654, 458] on input "Type of fee" at bounding box center [814, 446] width 403 height 55
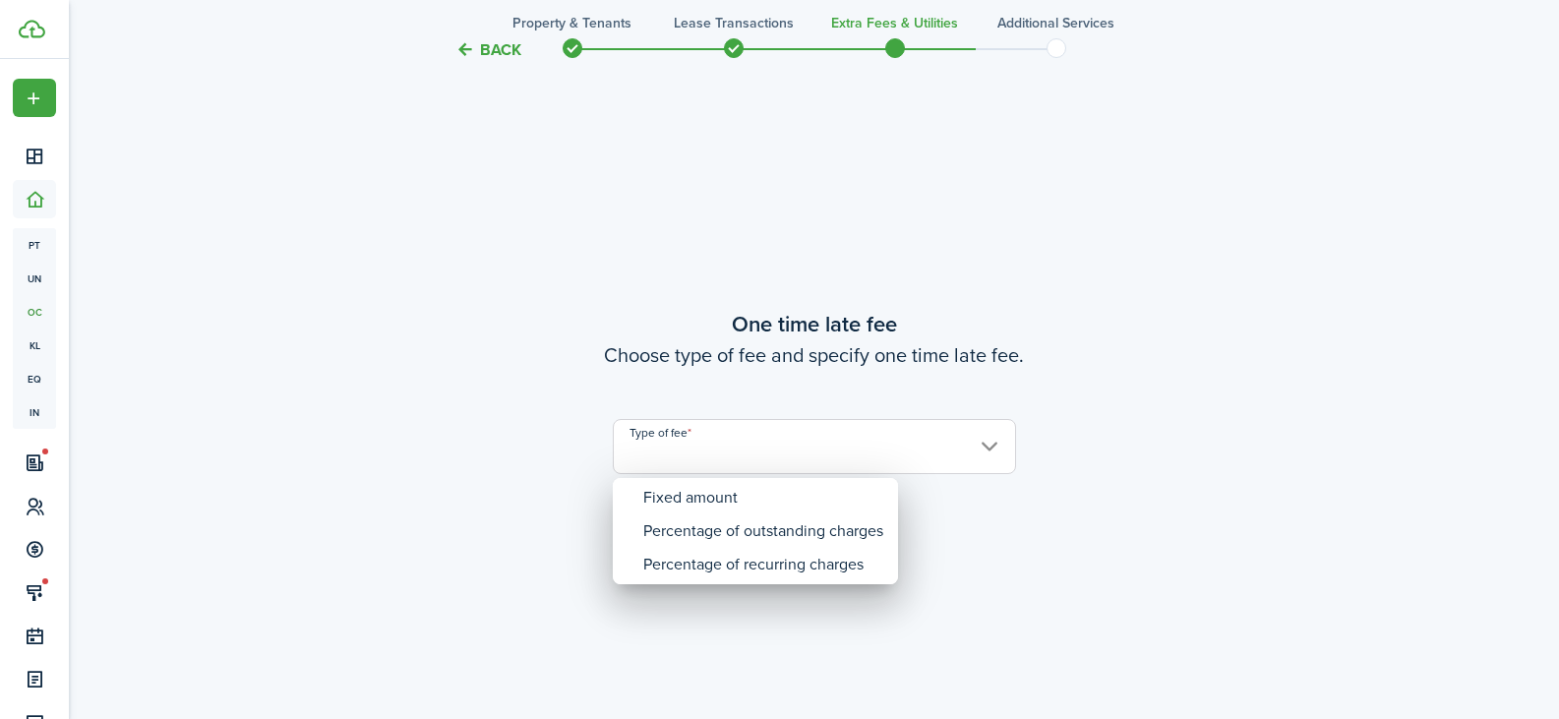
click at [655, 482] on div "Fixed amount" at bounding box center [763, 497] width 240 height 33
type input "Fixed amount"
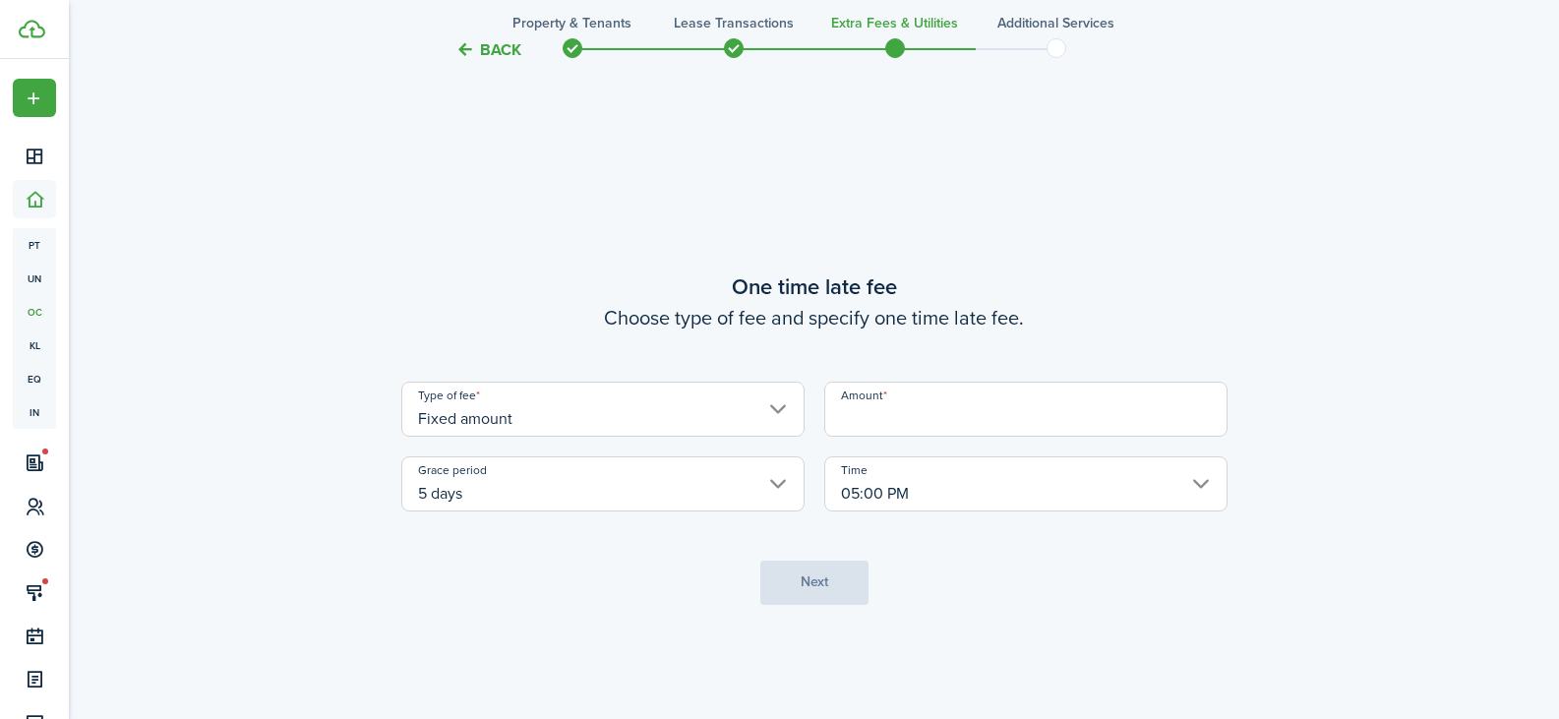
click at [852, 427] on input "Amount" at bounding box center [1025, 409] width 403 height 55
type input "$25.00"
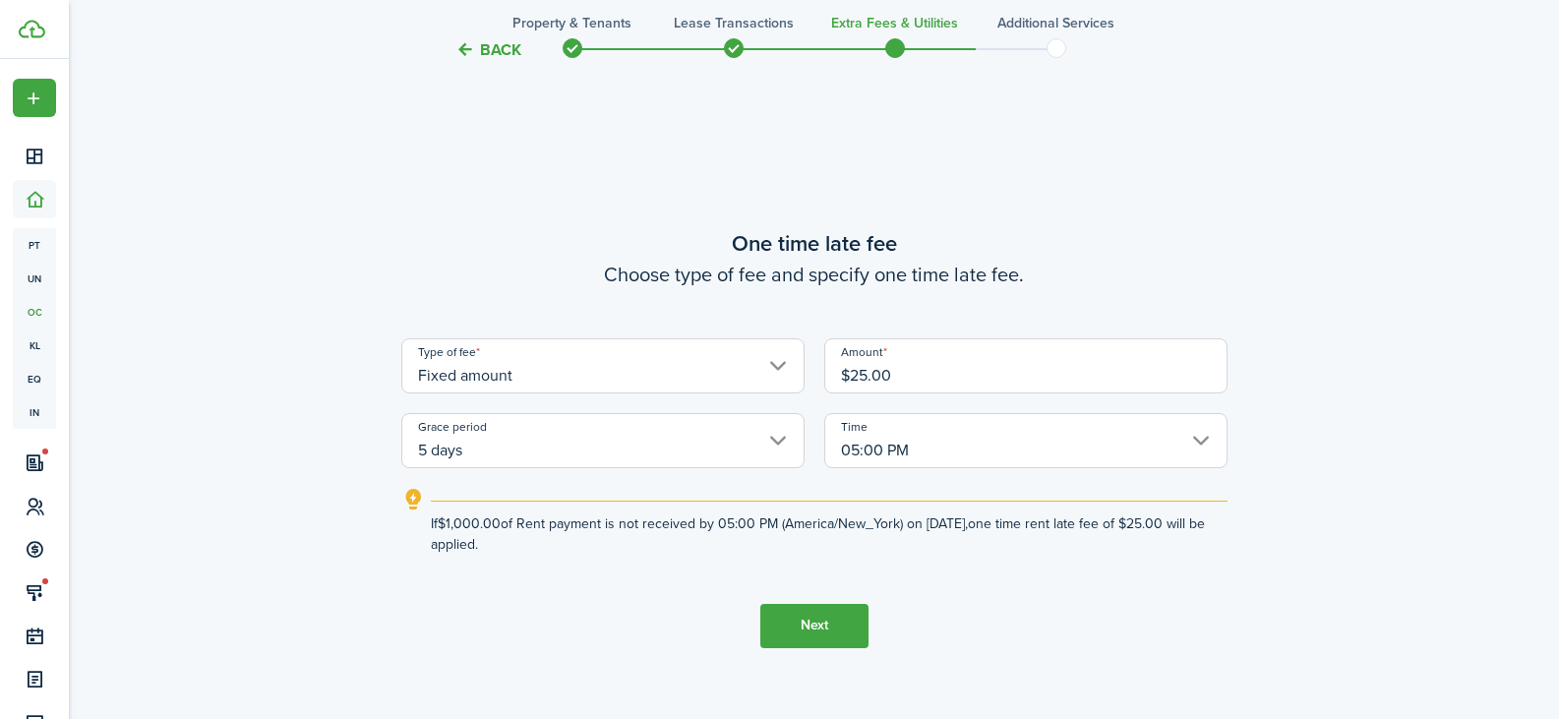
click at [793, 641] on button "Next" at bounding box center [815, 626] width 108 height 44
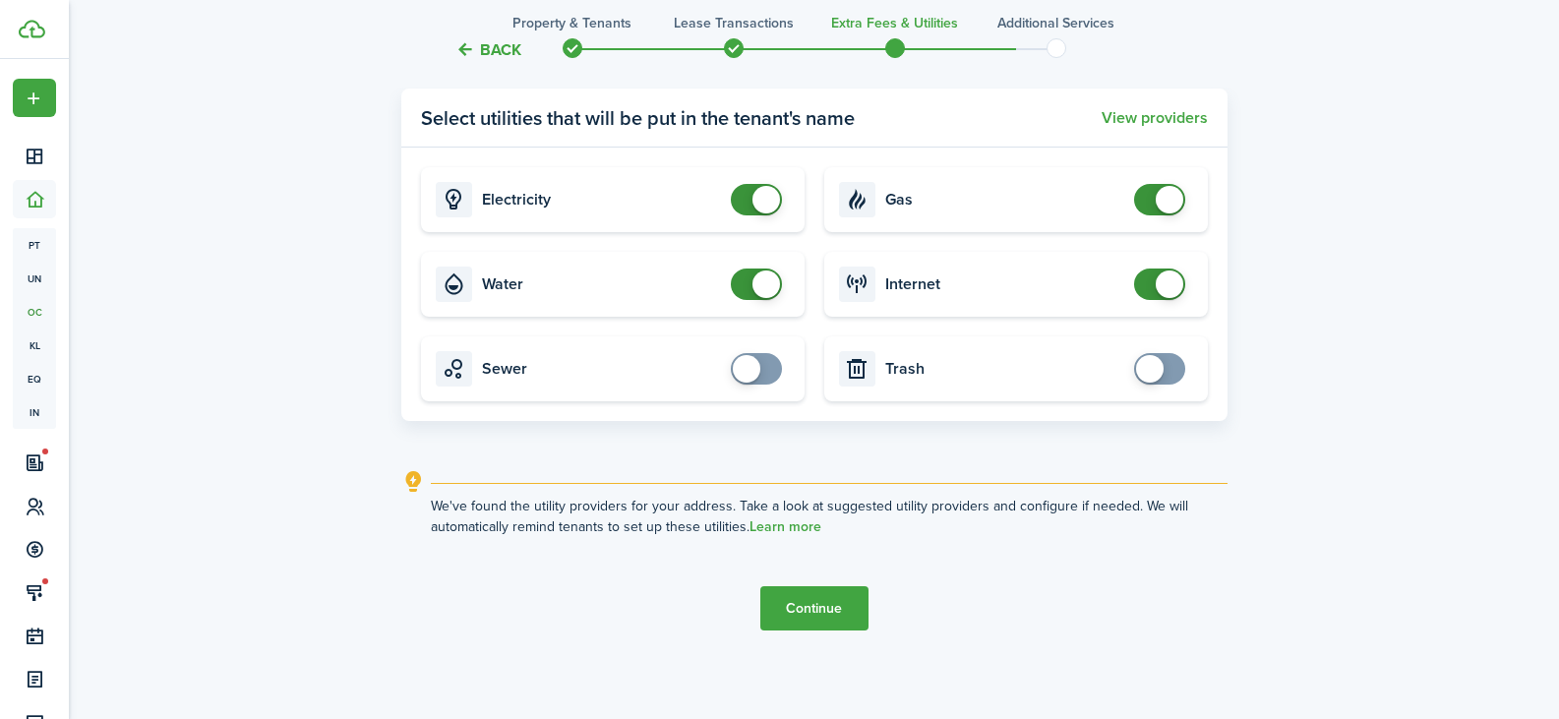
scroll to position [2229, 0]
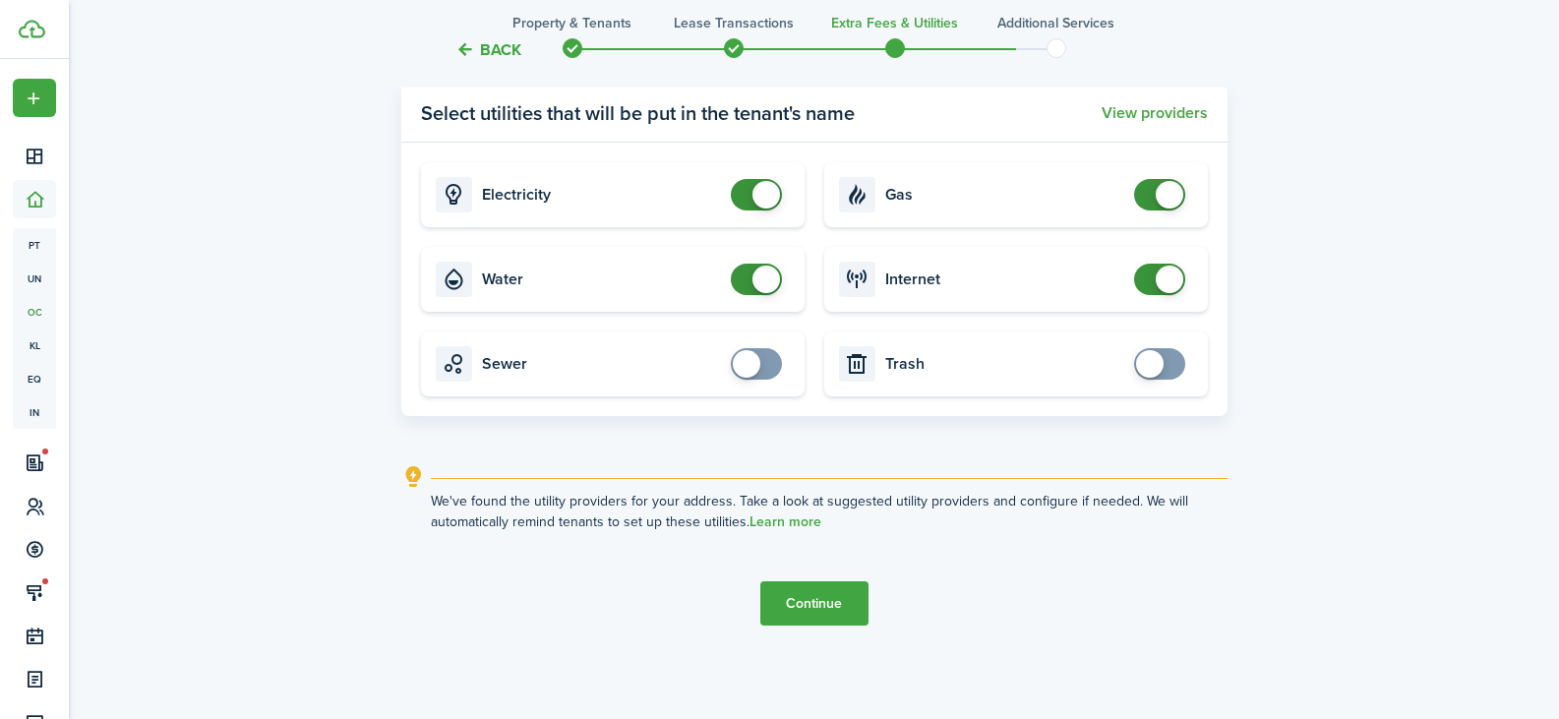
click at [808, 614] on button "Continue" at bounding box center [815, 603] width 108 height 44
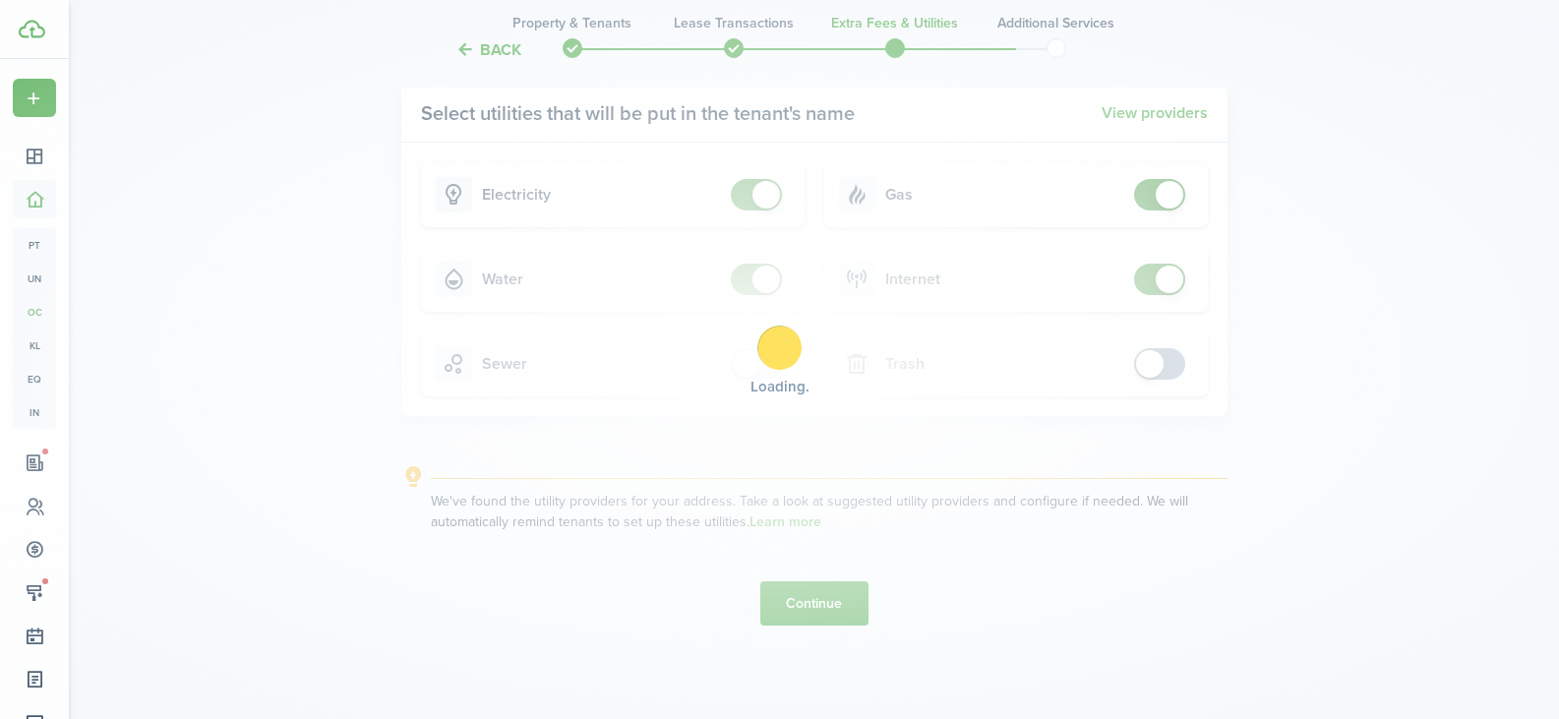
scroll to position [0, 0]
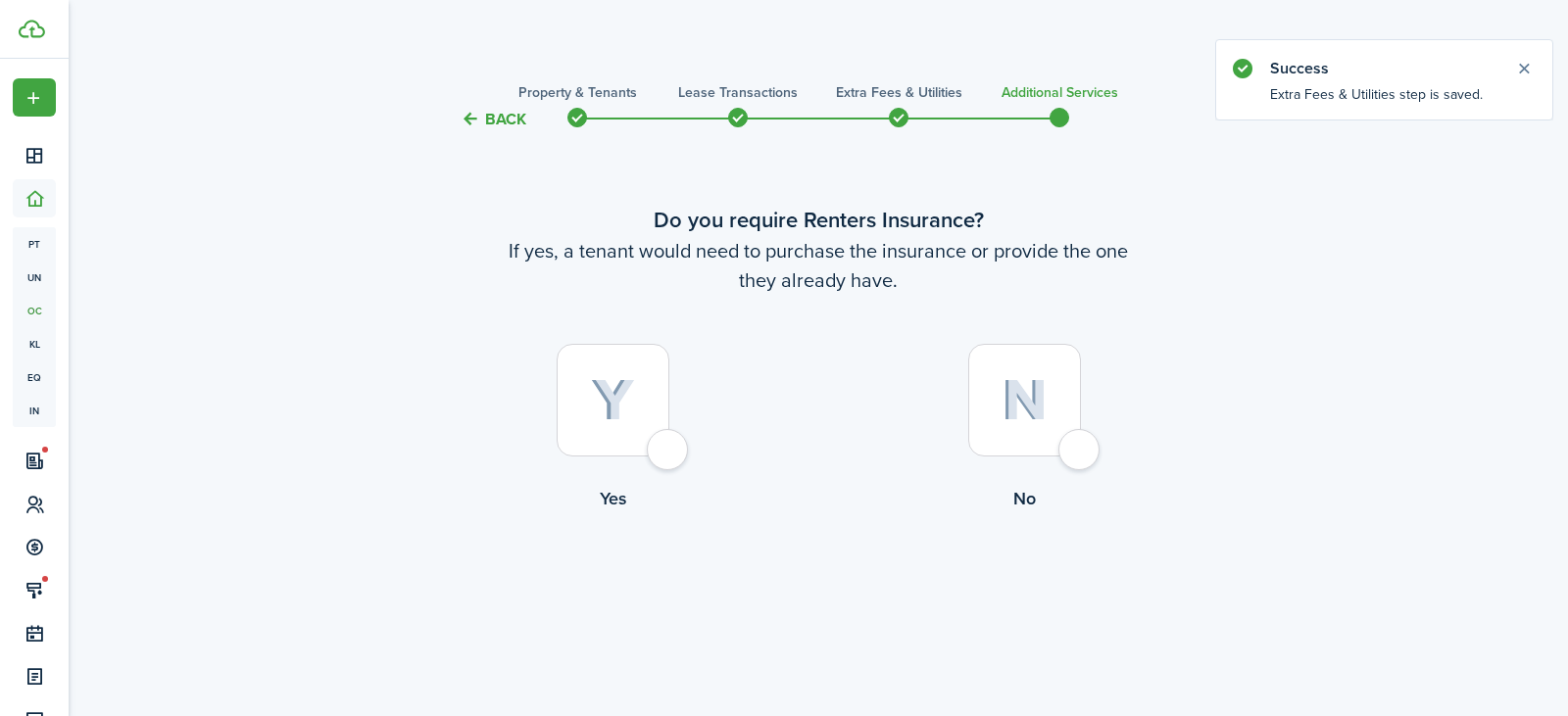
click at [1012, 385] on img at bounding box center [1025, 400] width 46 height 42
radio input "true"
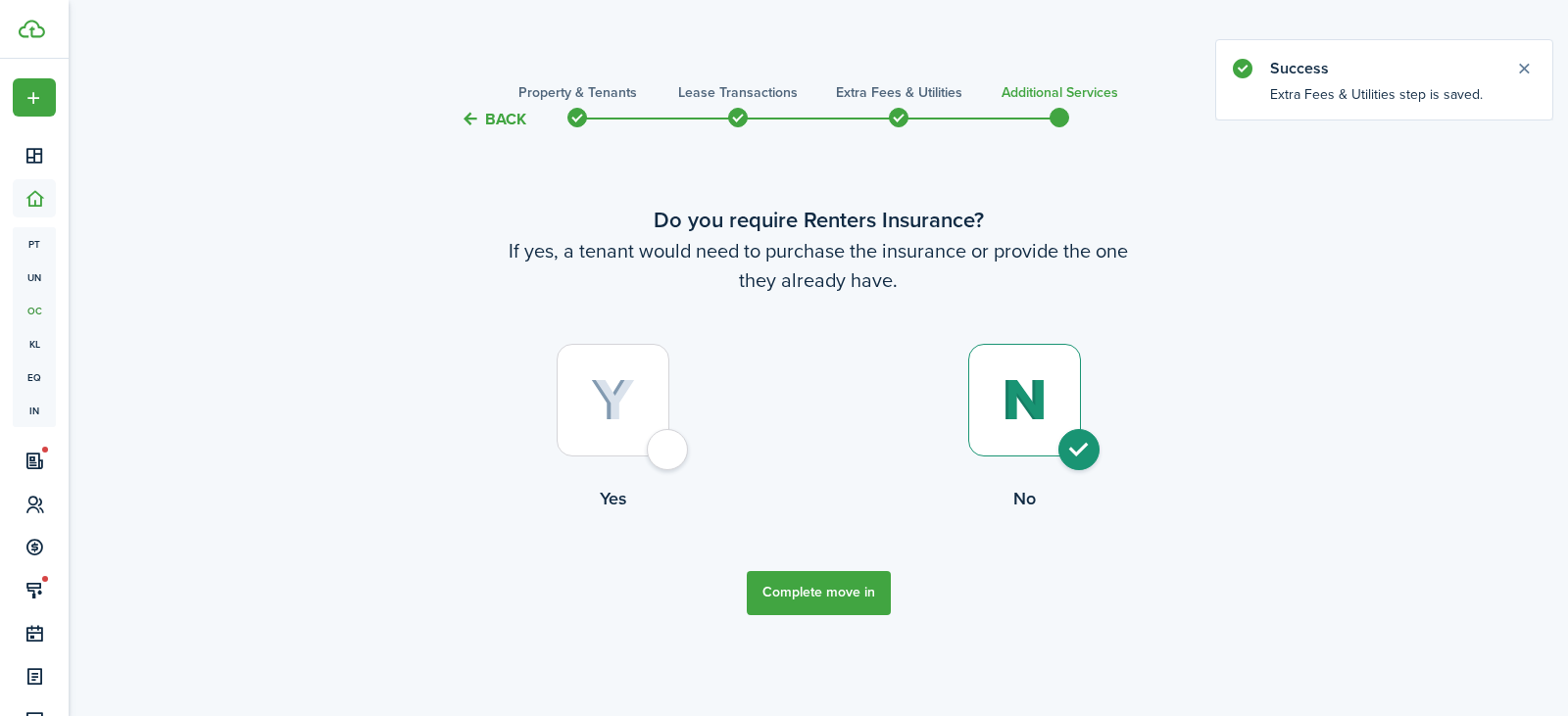
click at [812, 593] on button "Complete move in" at bounding box center [819, 594] width 144 height 44
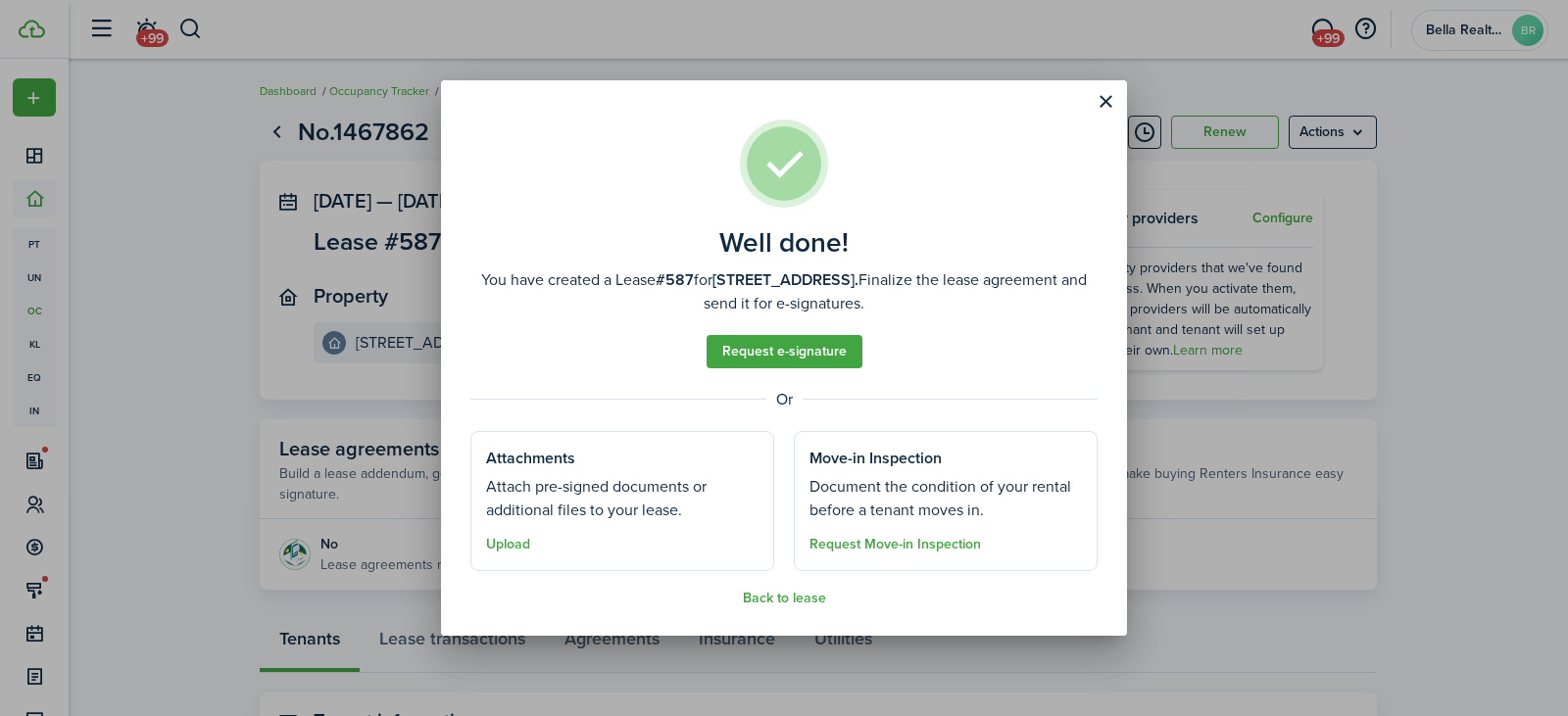
click at [157, 317] on div "Well done! You have created a Lease #587 for [STREET_ADDRESS]. Finalize the lea…" at bounding box center [784, 358] width 1568 height 716
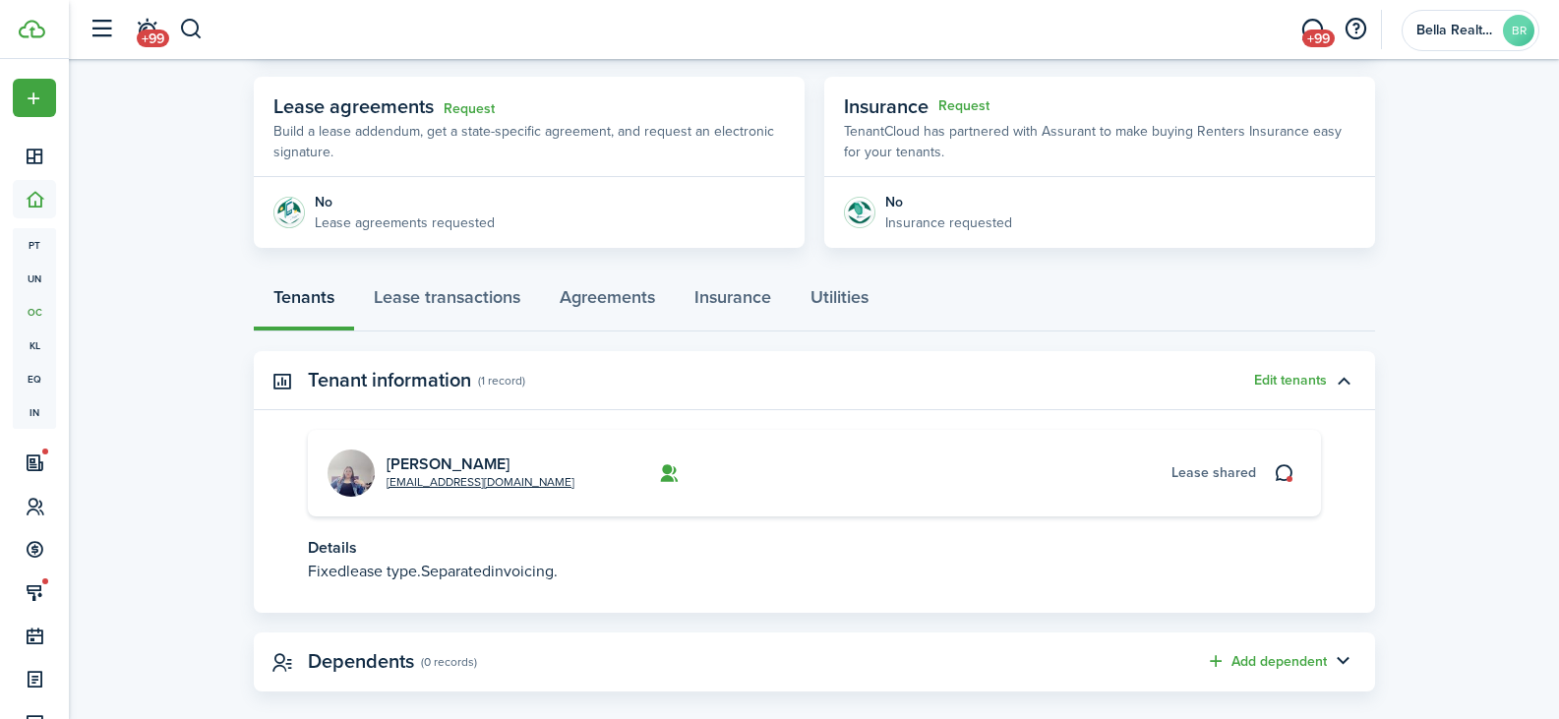
scroll to position [371, 0]
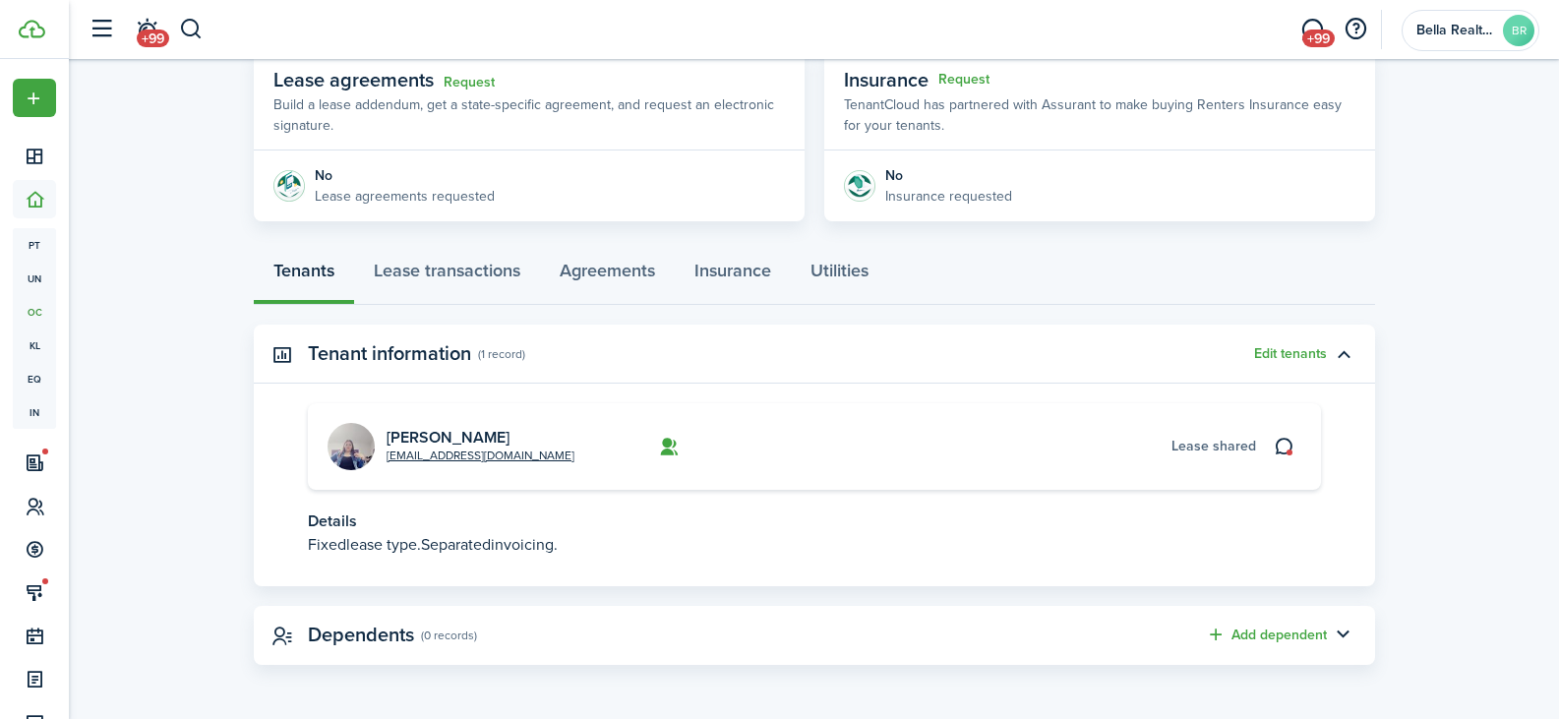
click at [933, 446] on card-additional-info "Lease shared" at bounding box center [1008, 446] width 497 height 21
click at [342, 448] on img at bounding box center [351, 446] width 47 height 47
click at [405, 440] on link "[PERSON_NAME]" at bounding box center [448, 437] width 123 height 23
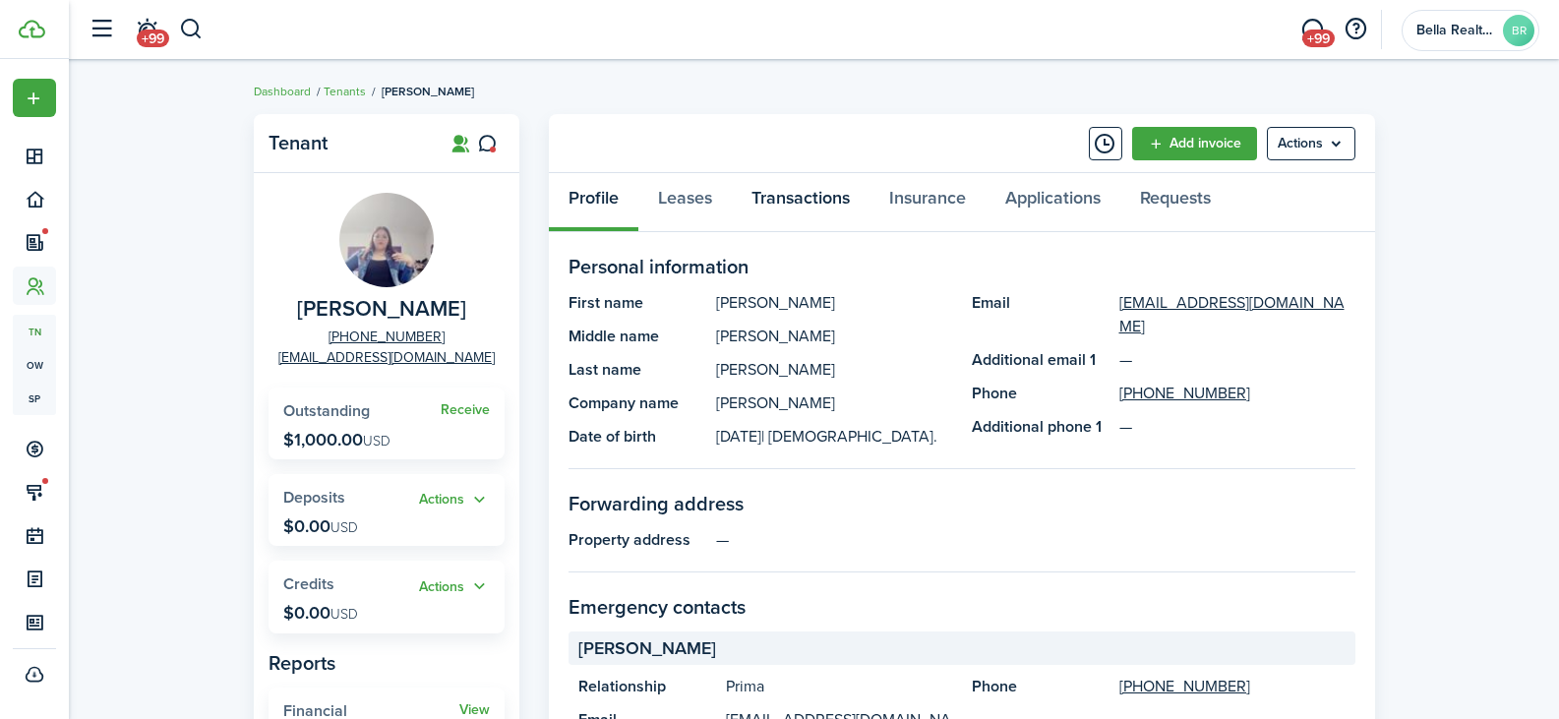
click at [793, 194] on link "Transactions" at bounding box center [801, 202] width 138 height 59
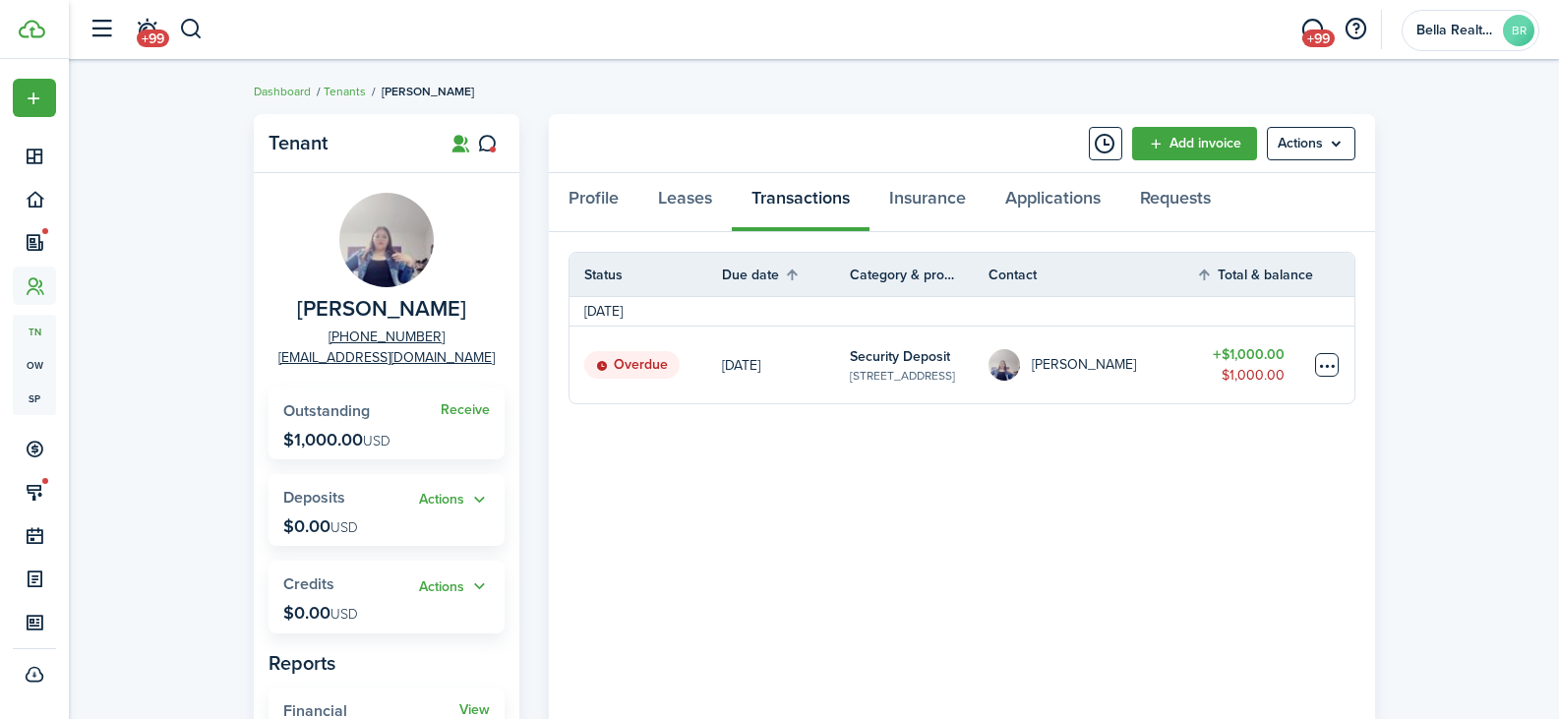
click at [1323, 366] on table-menu-btn-icon at bounding box center [1327, 365] width 24 height 24
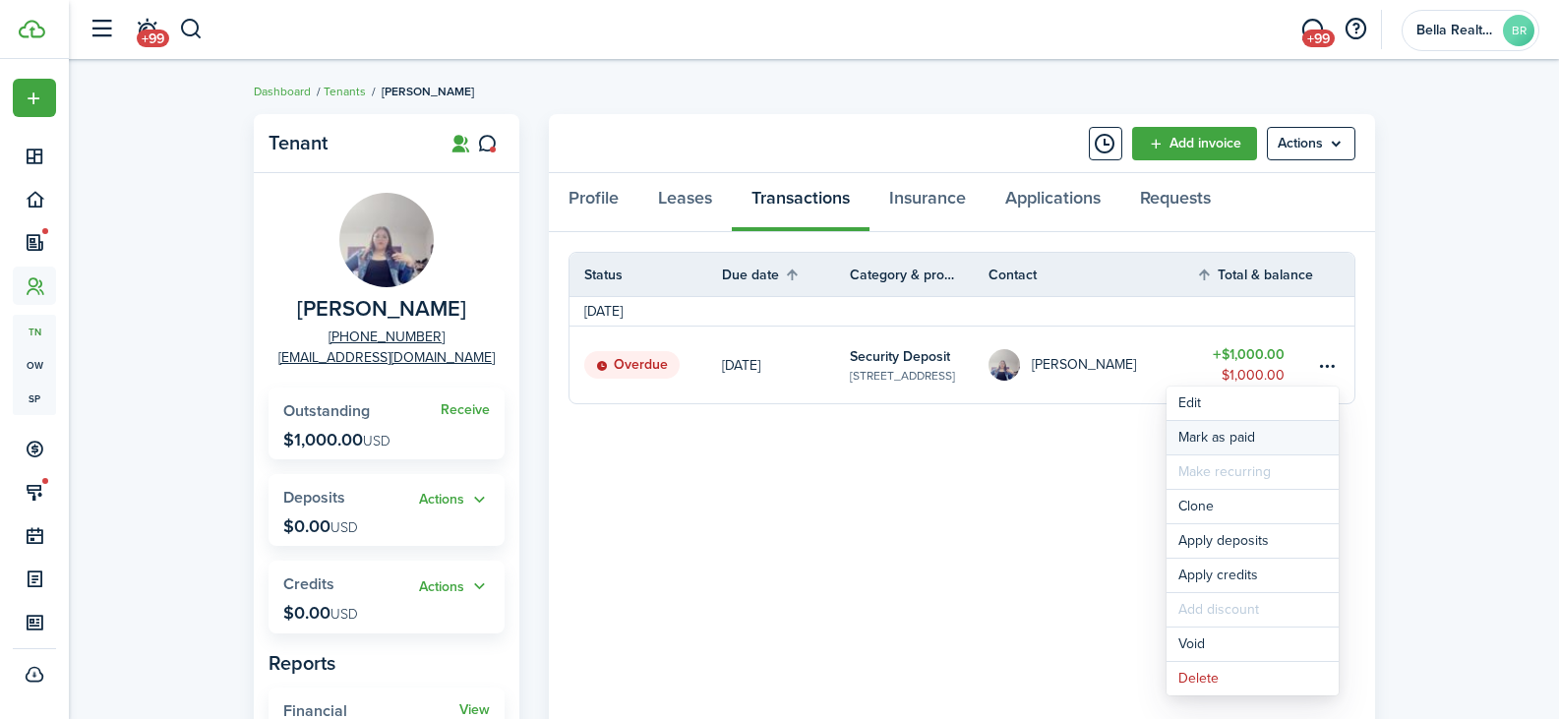
click at [1241, 439] on link "Mark as paid" at bounding box center [1253, 437] width 172 height 33
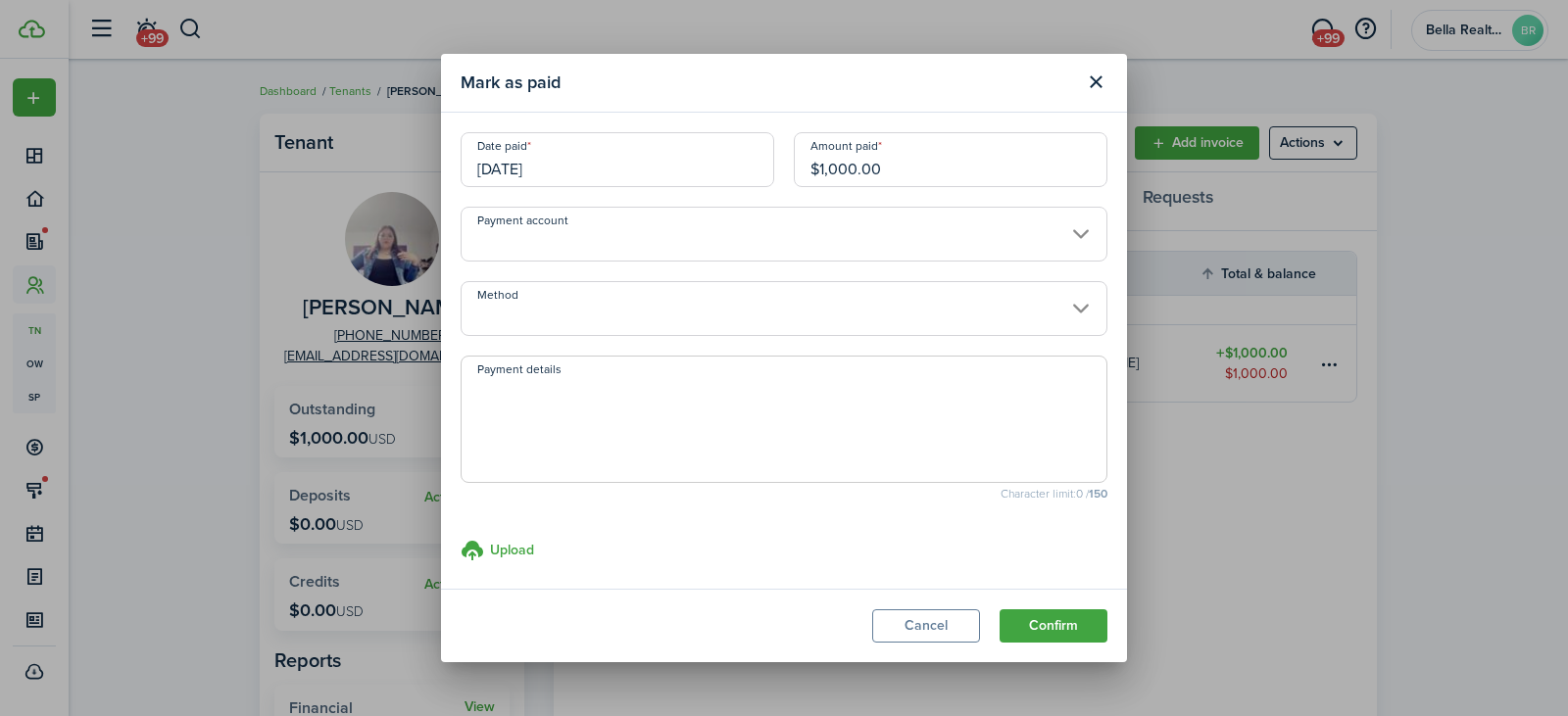
drag, startPoint x: 762, startPoint y: 281, endPoint x: 714, endPoint y: 314, distance: 58.2
click at [714, 314] on input "Method" at bounding box center [783, 308] width 647 height 55
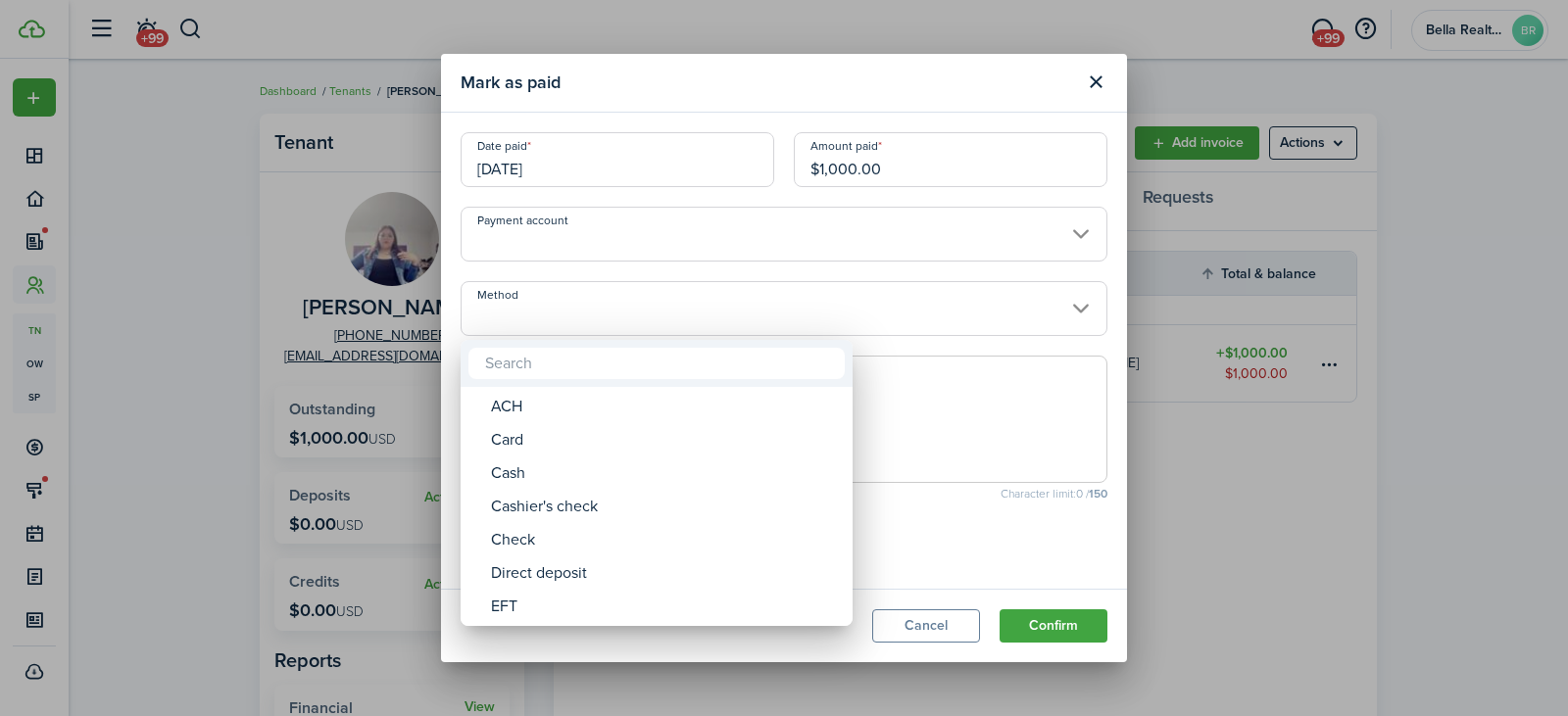
click at [714, 314] on div at bounding box center [784, 358] width 1882 height 1030
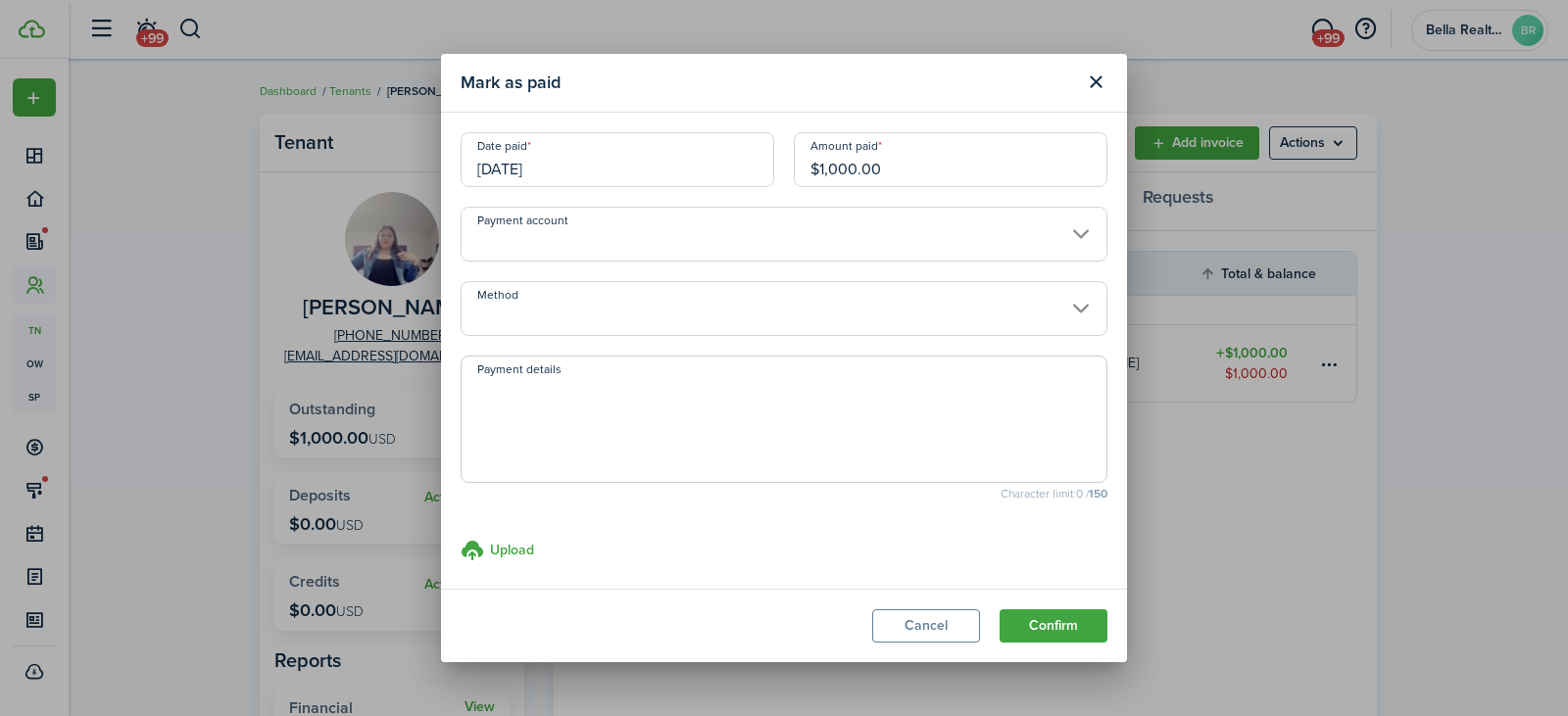
click at [714, 306] on input "Method" at bounding box center [783, 308] width 647 height 55
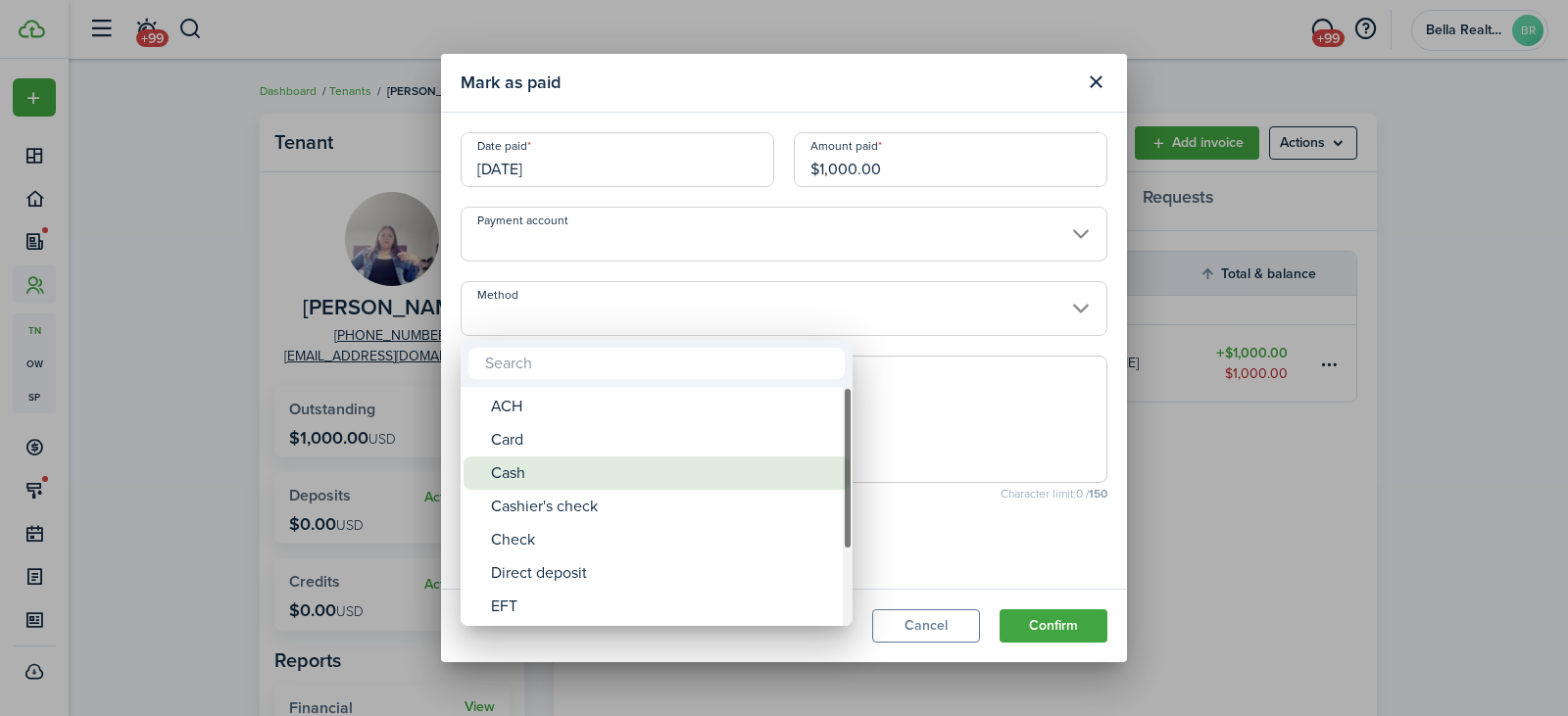
click at [555, 482] on div "Cash" at bounding box center [664, 472] width 347 height 33
type input "Cash"
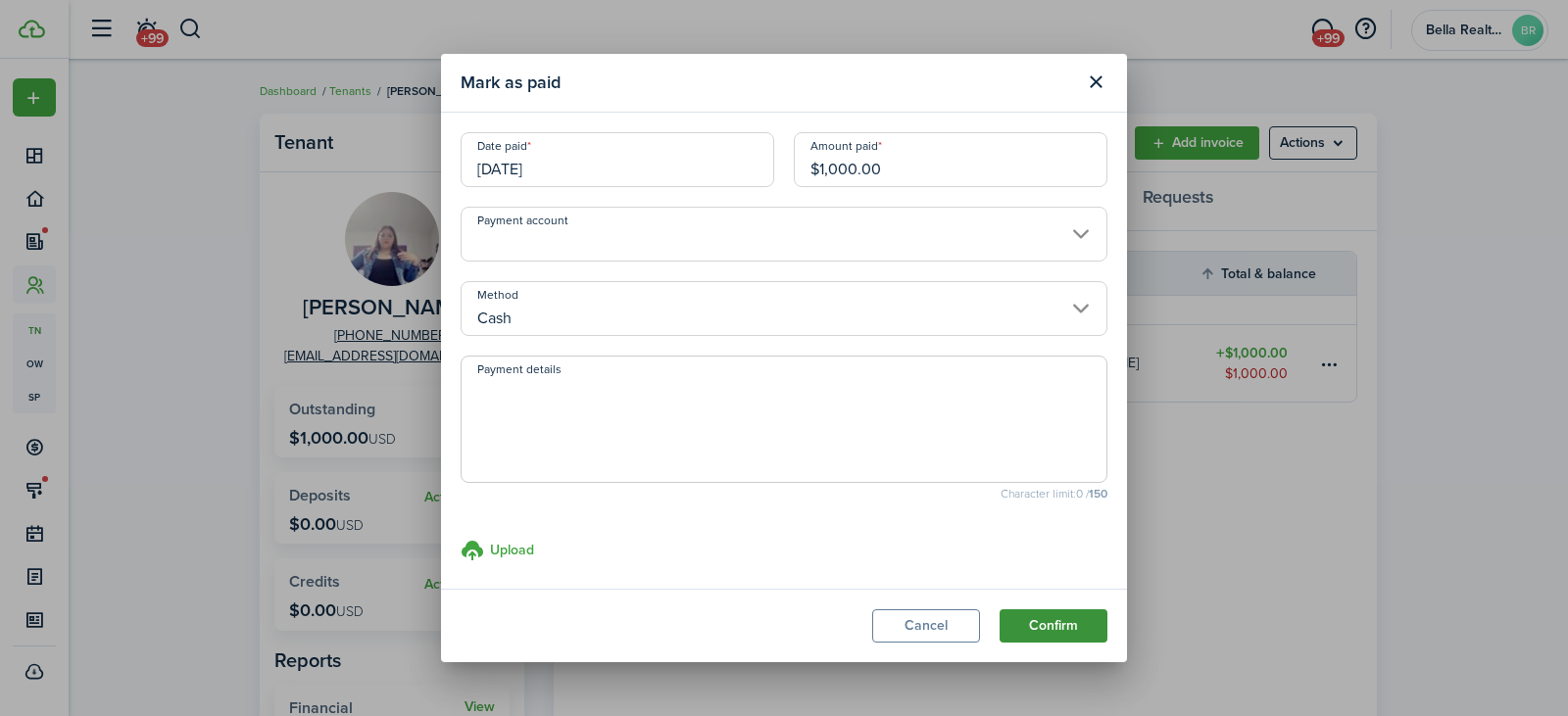
click at [1055, 625] on button "Confirm" at bounding box center [1054, 625] width 108 height 33
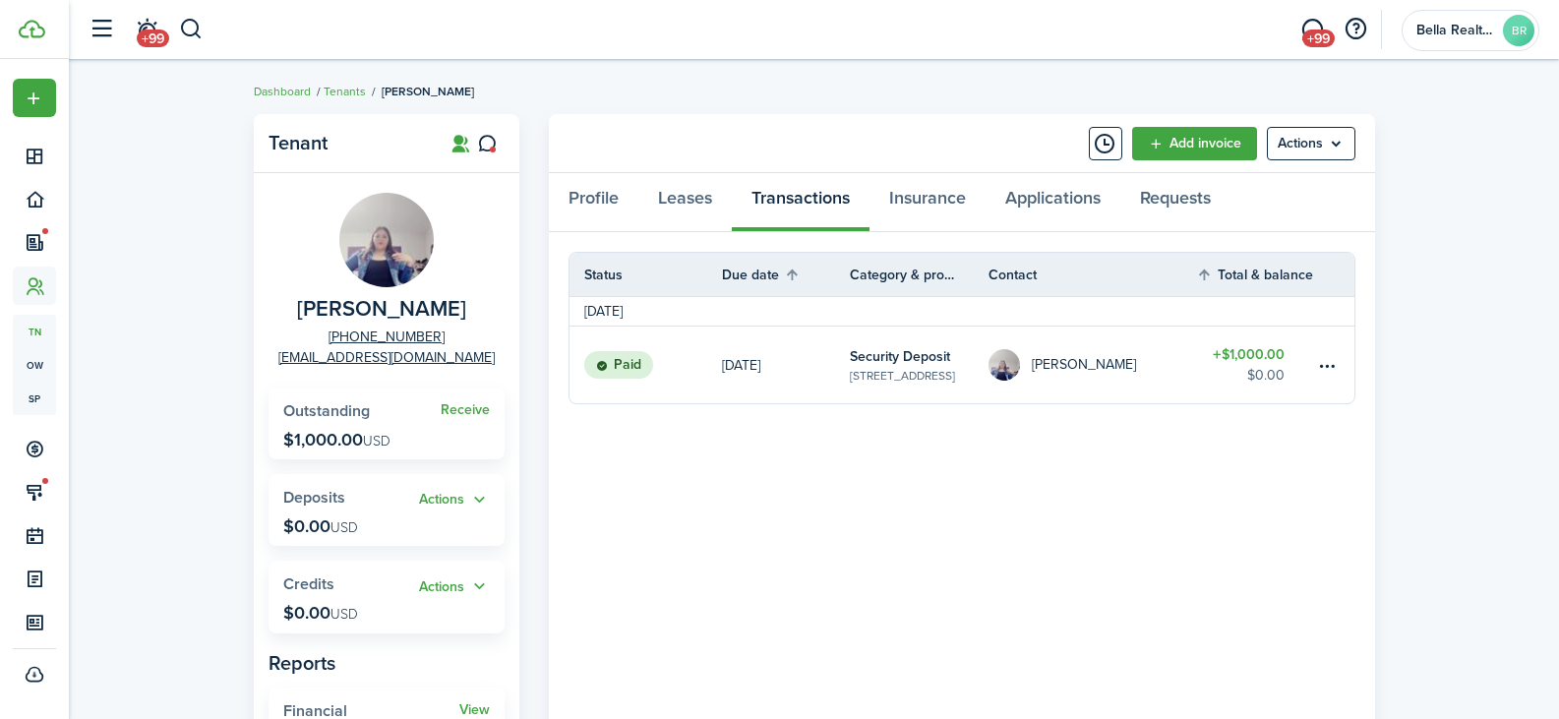
click at [169, 531] on div "Tenant [PERSON_NAME] [PHONE_NUMBER] [EMAIL_ADDRESS][DOMAIN_NAME] Receive Outsta…" at bounding box center [814, 624] width 1491 height 1041
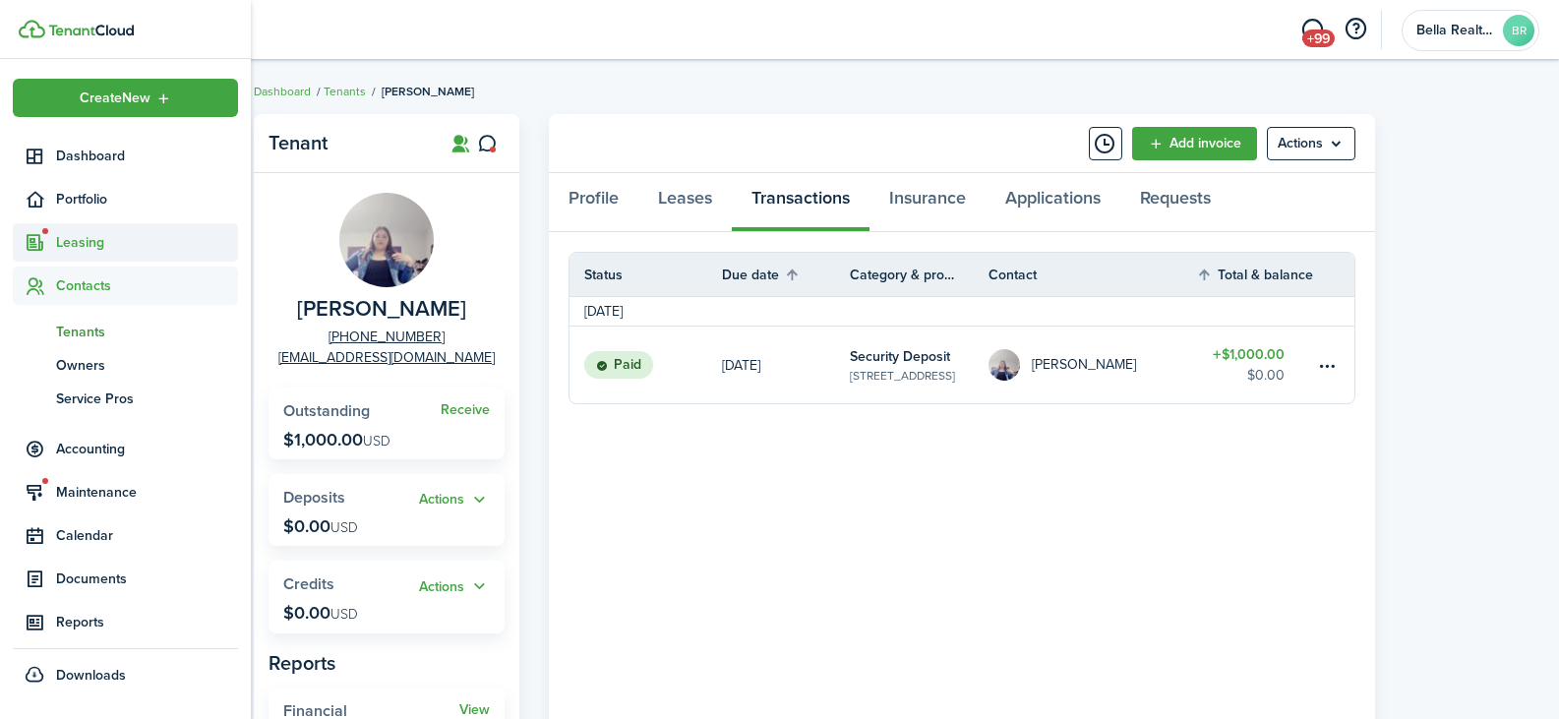
click at [79, 241] on span "Leasing" at bounding box center [147, 242] width 182 height 21
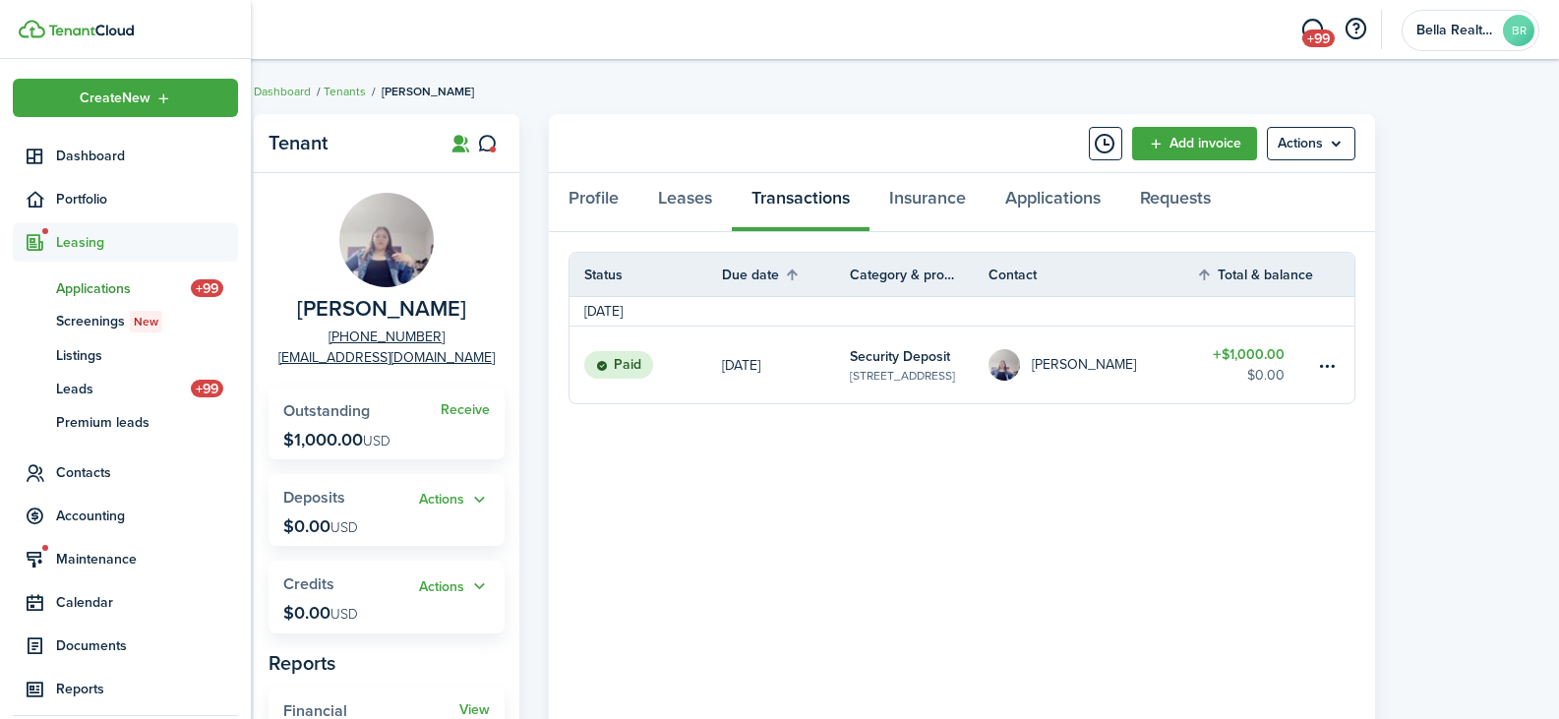
click at [83, 285] on span "Applications" at bounding box center [123, 288] width 135 height 21
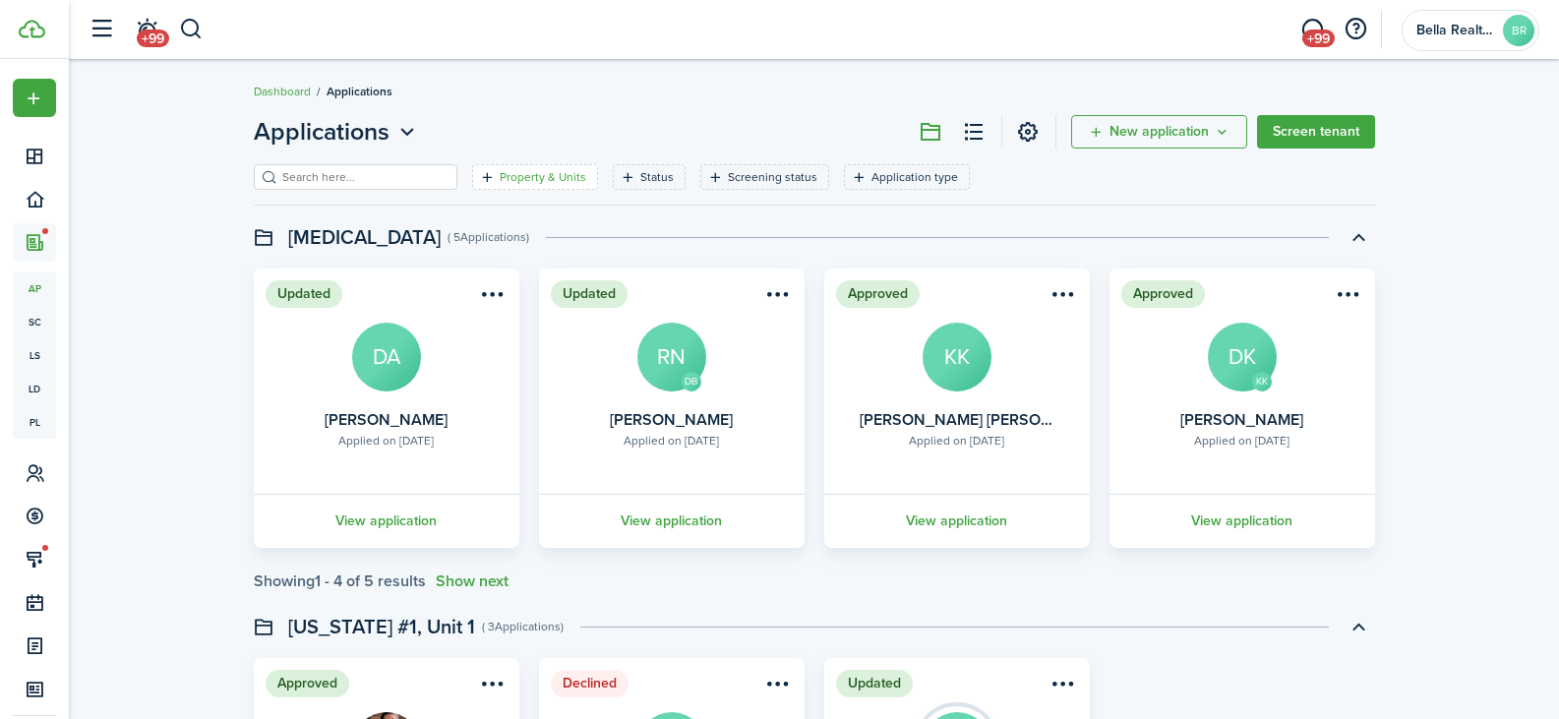
click at [511, 179] on filter-tag-label "Property & Units" at bounding box center [543, 177] width 87 height 18
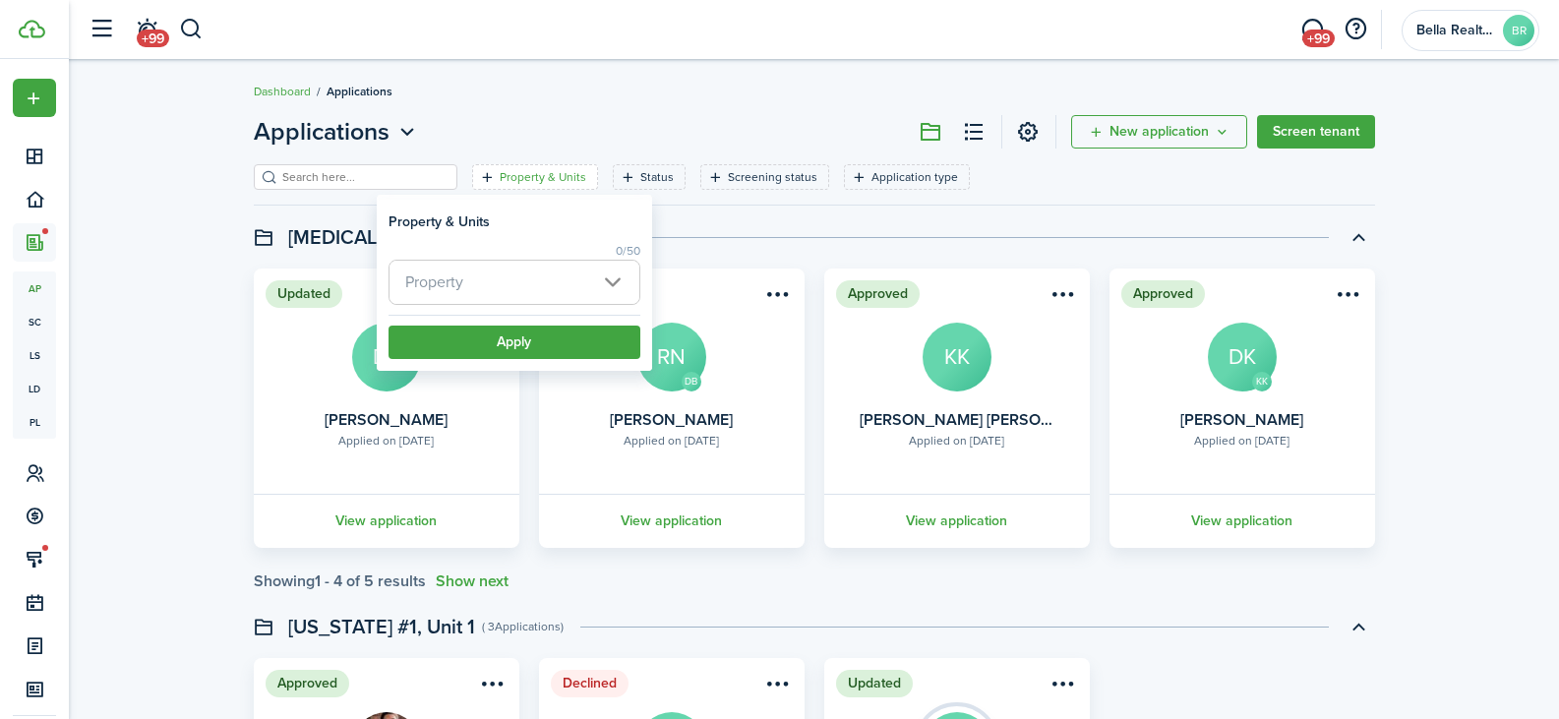
click at [468, 286] on span "Property" at bounding box center [515, 282] width 250 height 43
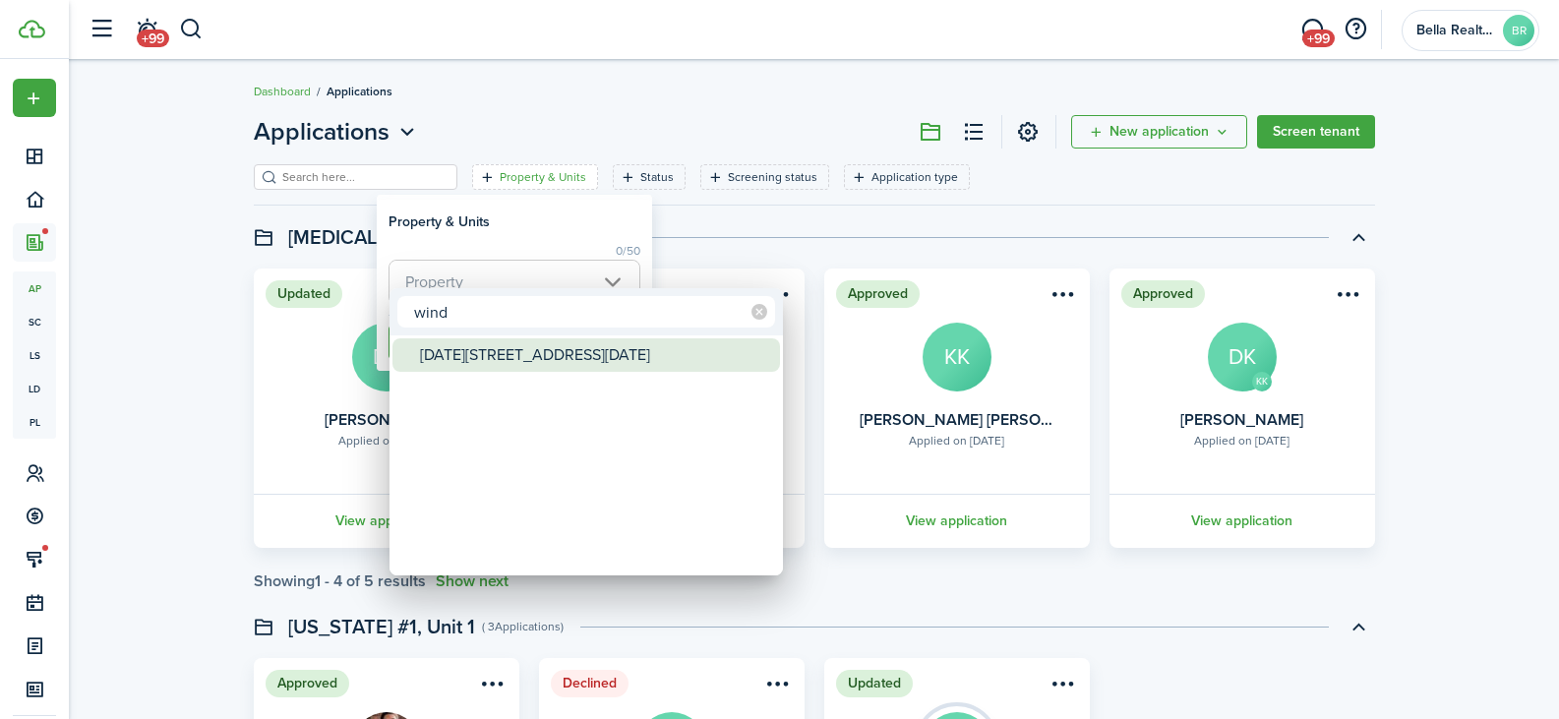
type input "wind"
click at [481, 362] on div "[DATE][STREET_ADDRESS][DATE]" at bounding box center [594, 354] width 348 height 33
type input "[DATE][STREET_ADDRESS][DATE]"
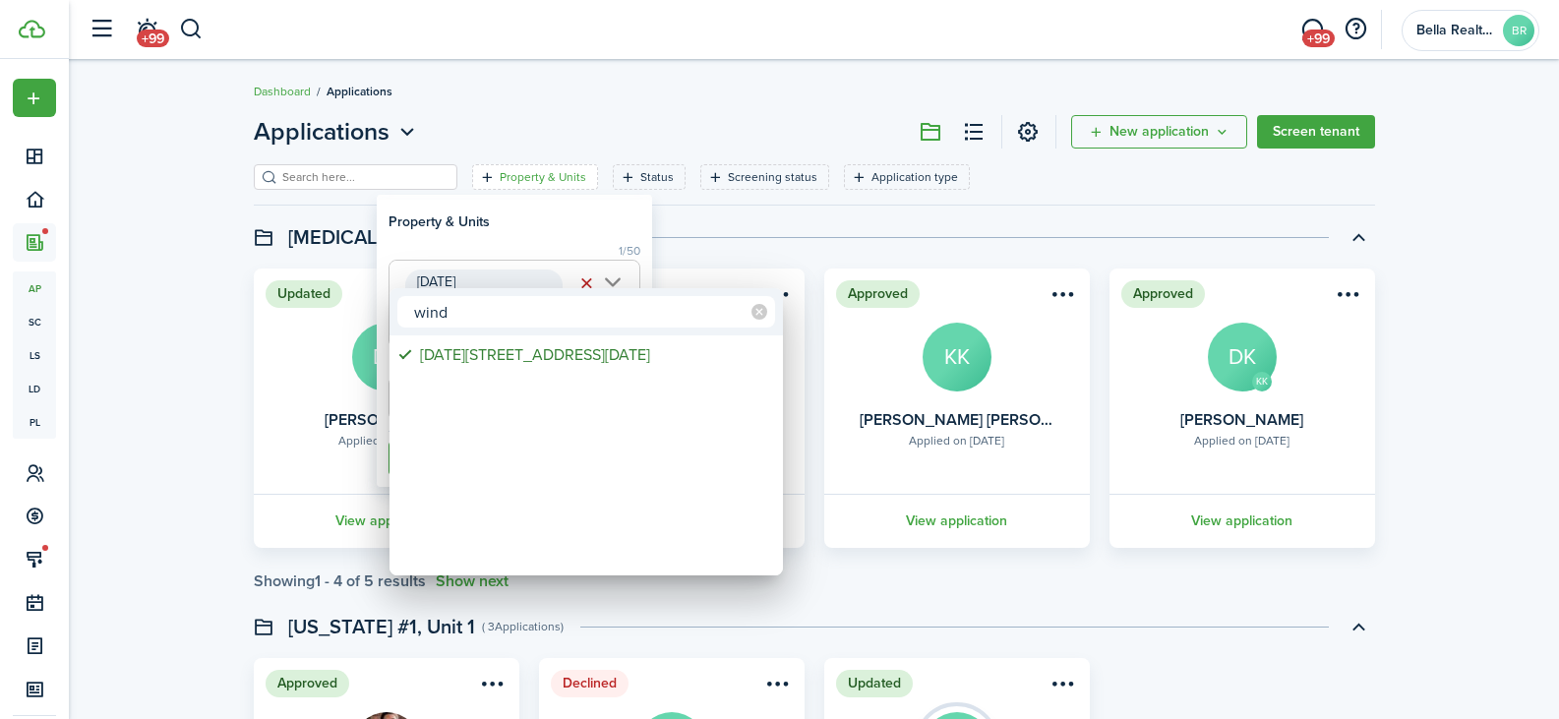
click at [527, 235] on div at bounding box center [780, 360] width 1874 height 1034
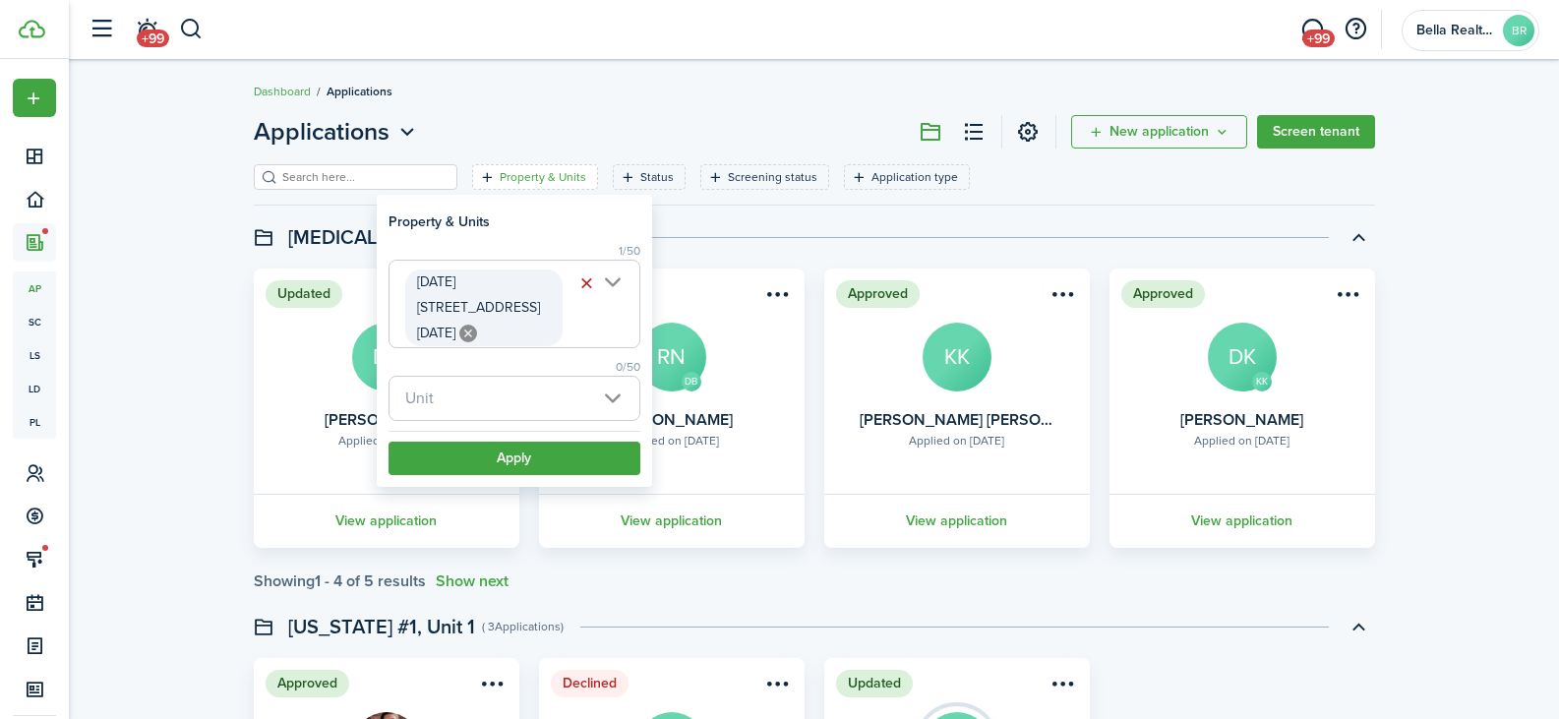
click at [445, 383] on span "Unit" at bounding box center [515, 398] width 250 height 43
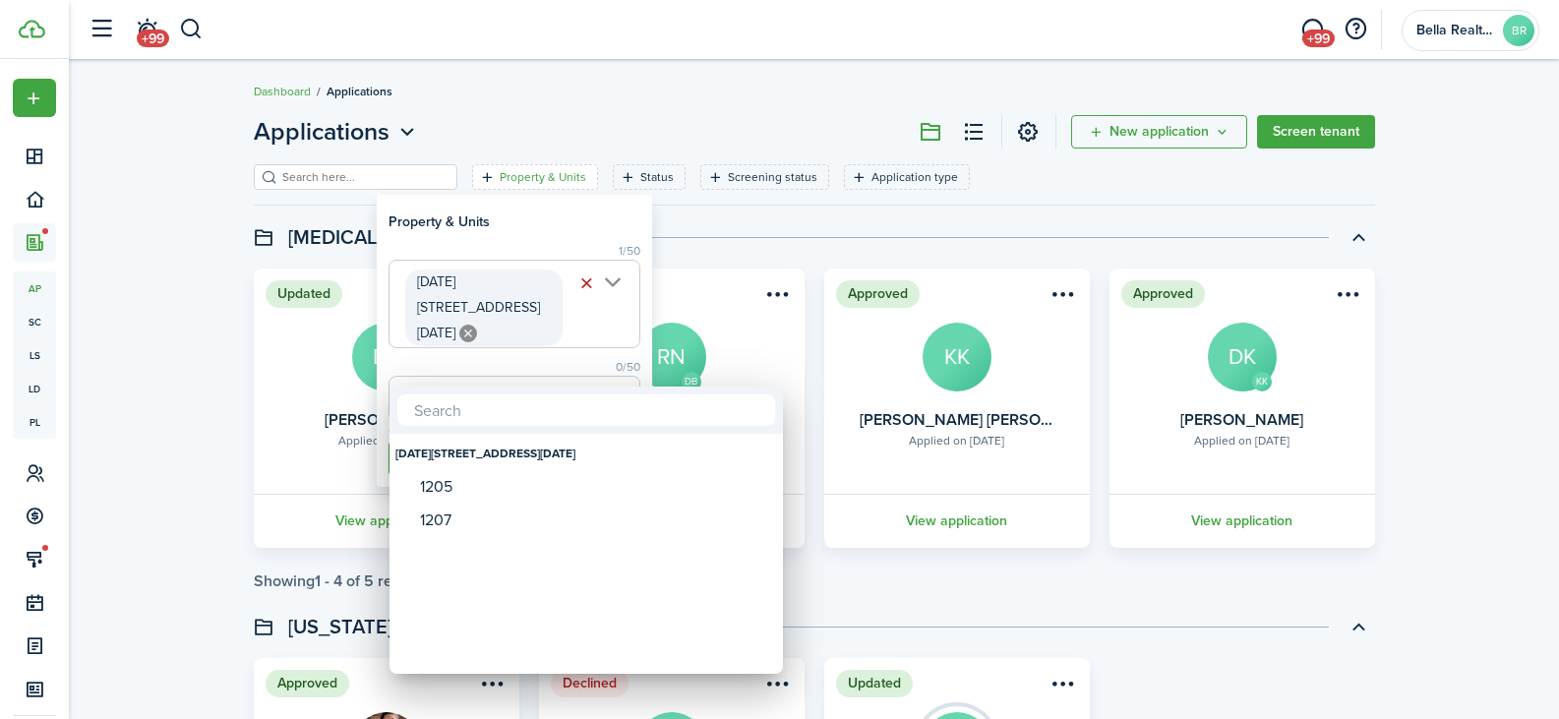
click at [150, 249] on div at bounding box center [780, 360] width 1874 height 1034
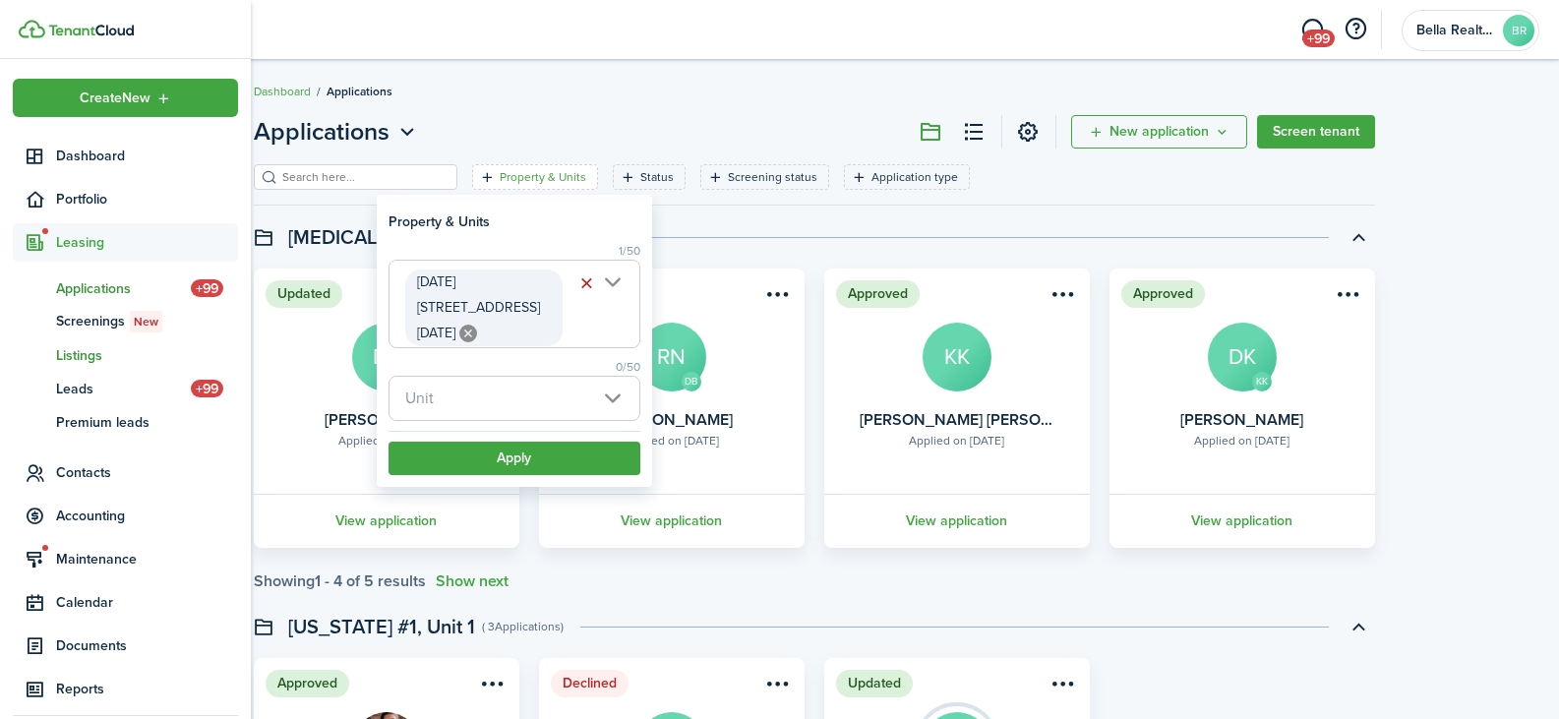
click at [82, 350] on span "Listings" at bounding box center [147, 355] width 182 height 21
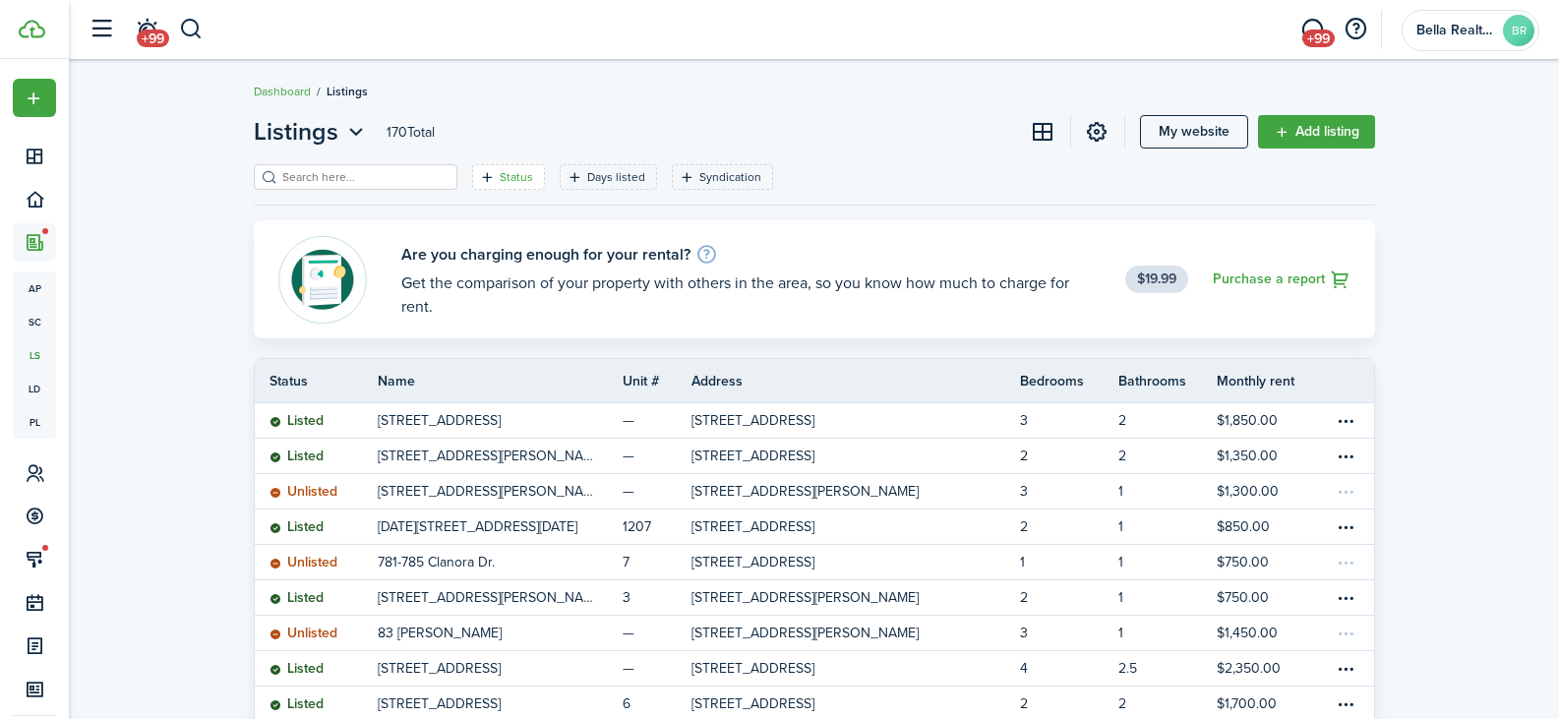
click at [502, 178] on filter-tag-label "Status" at bounding box center [516, 177] width 33 height 18
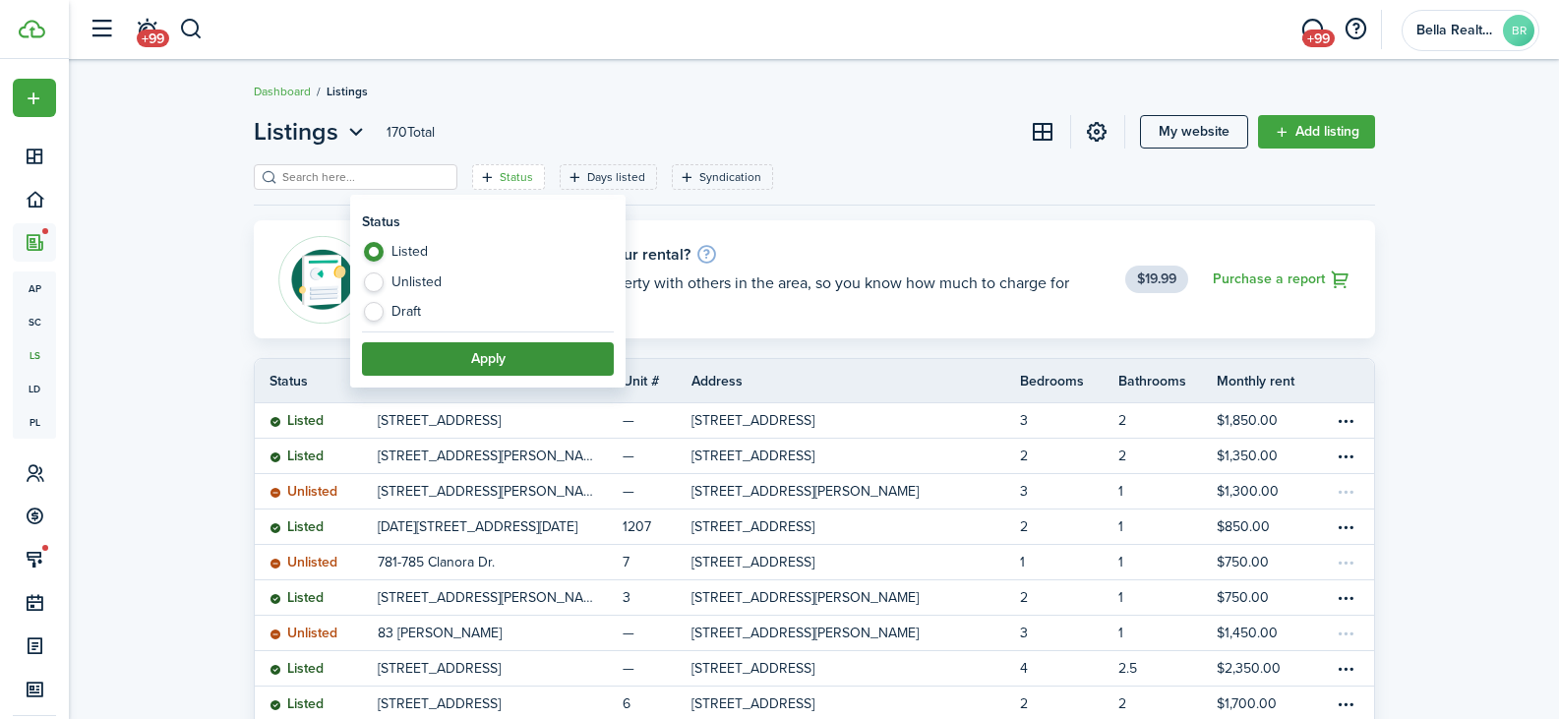
click at [471, 368] on button "Apply" at bounding box center [488, 358] width 252 height 33
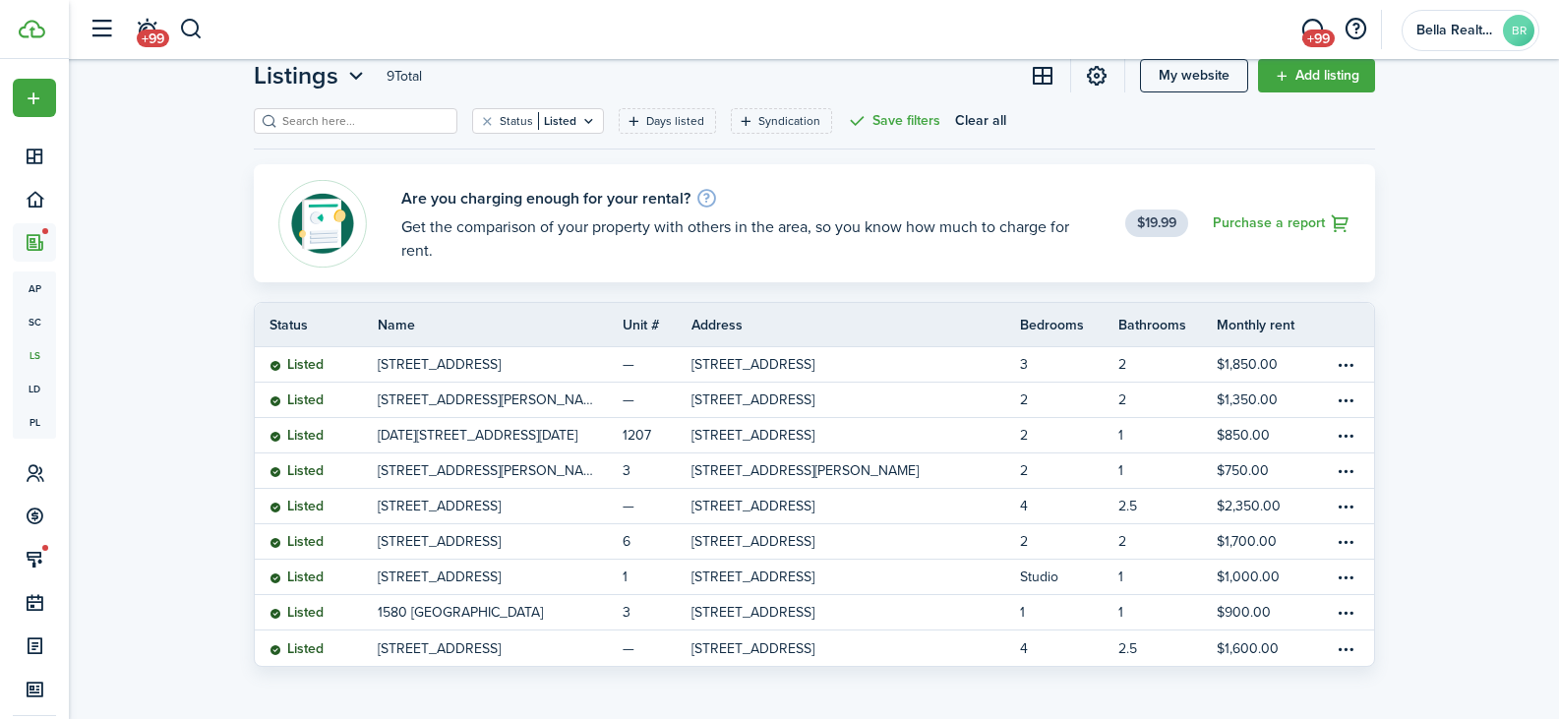
scroll to position [58, 0]
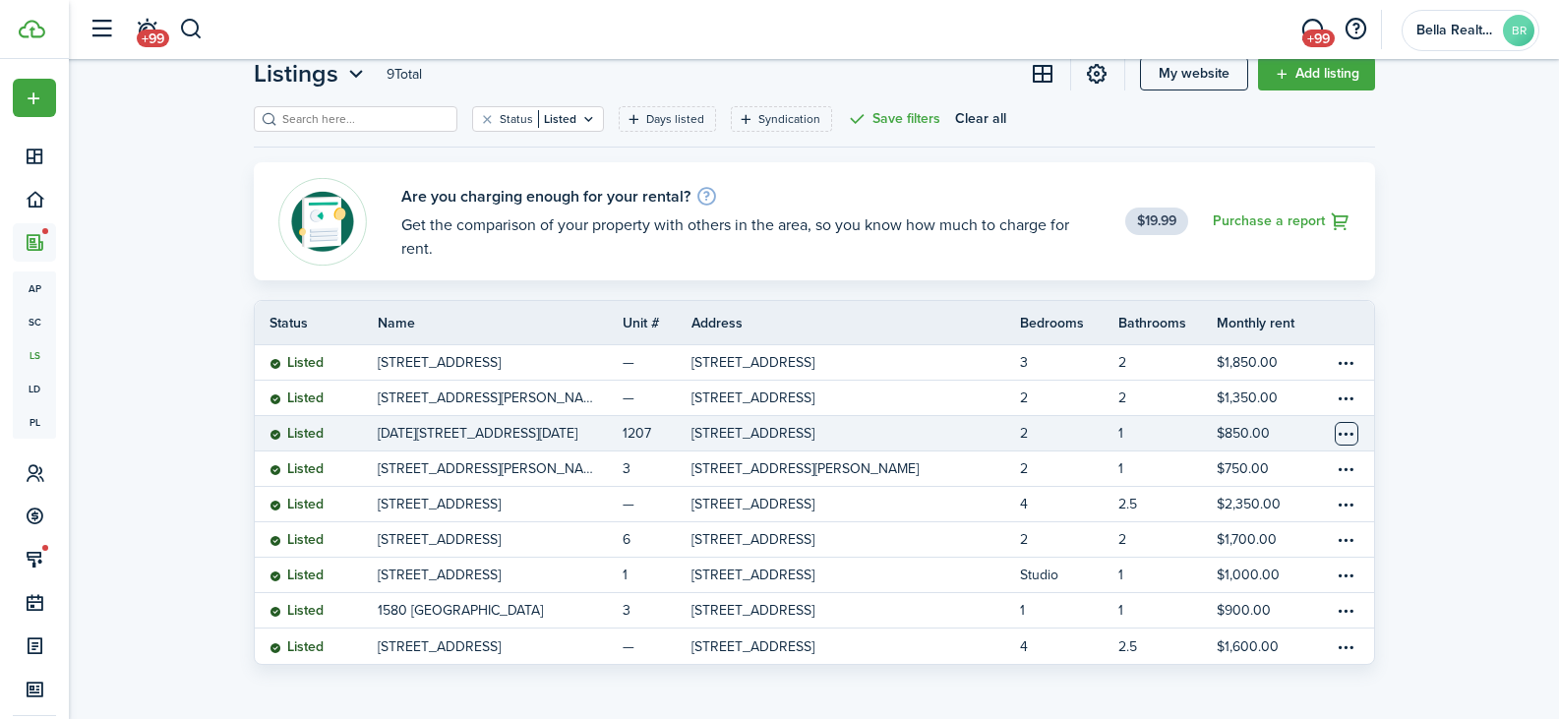
click at [1343, 434] on table-menu-btn-icon "Open menu" at bounding box center [1347, 434] width 24 height 24
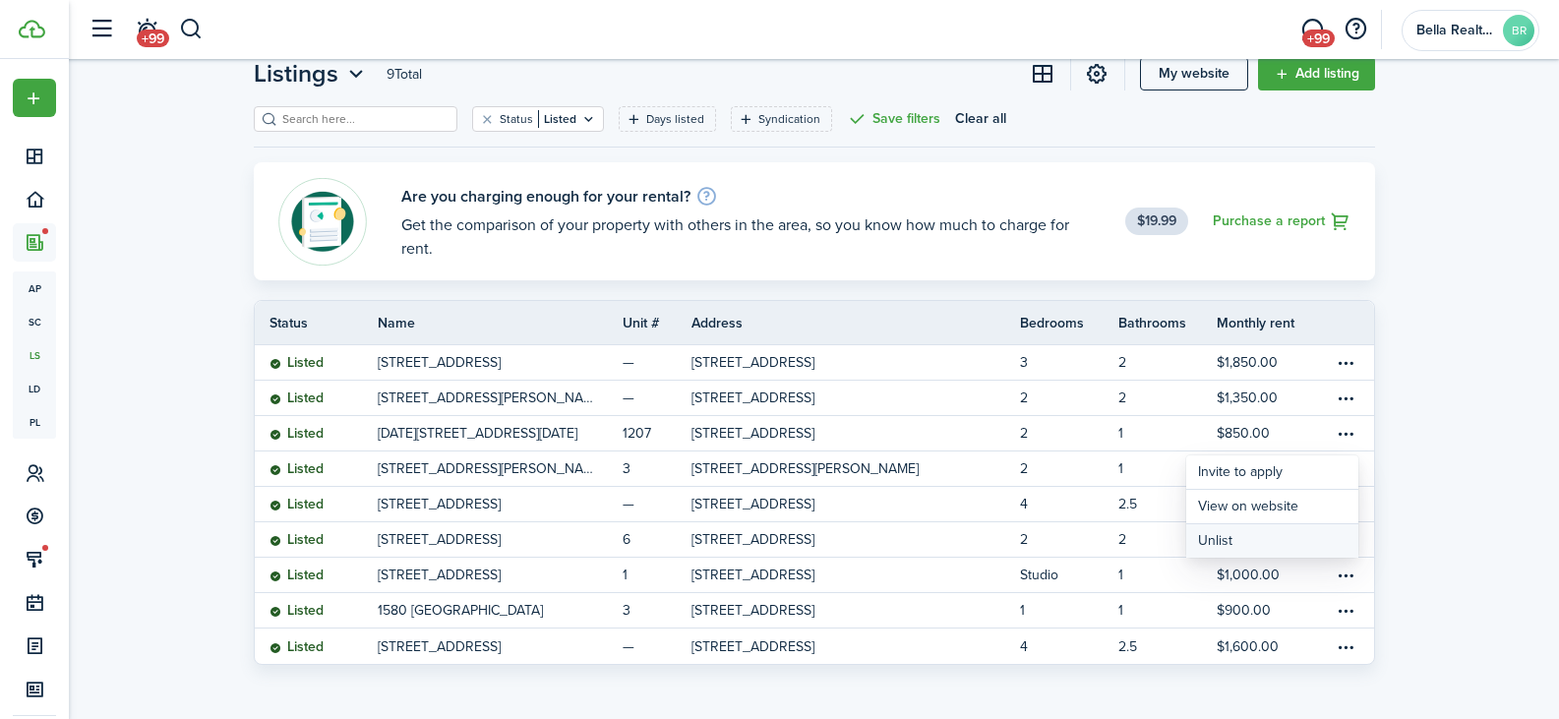
click at [1243, 541] on button "Unlist" at bounding box center [1273, 540] width 172 height 33
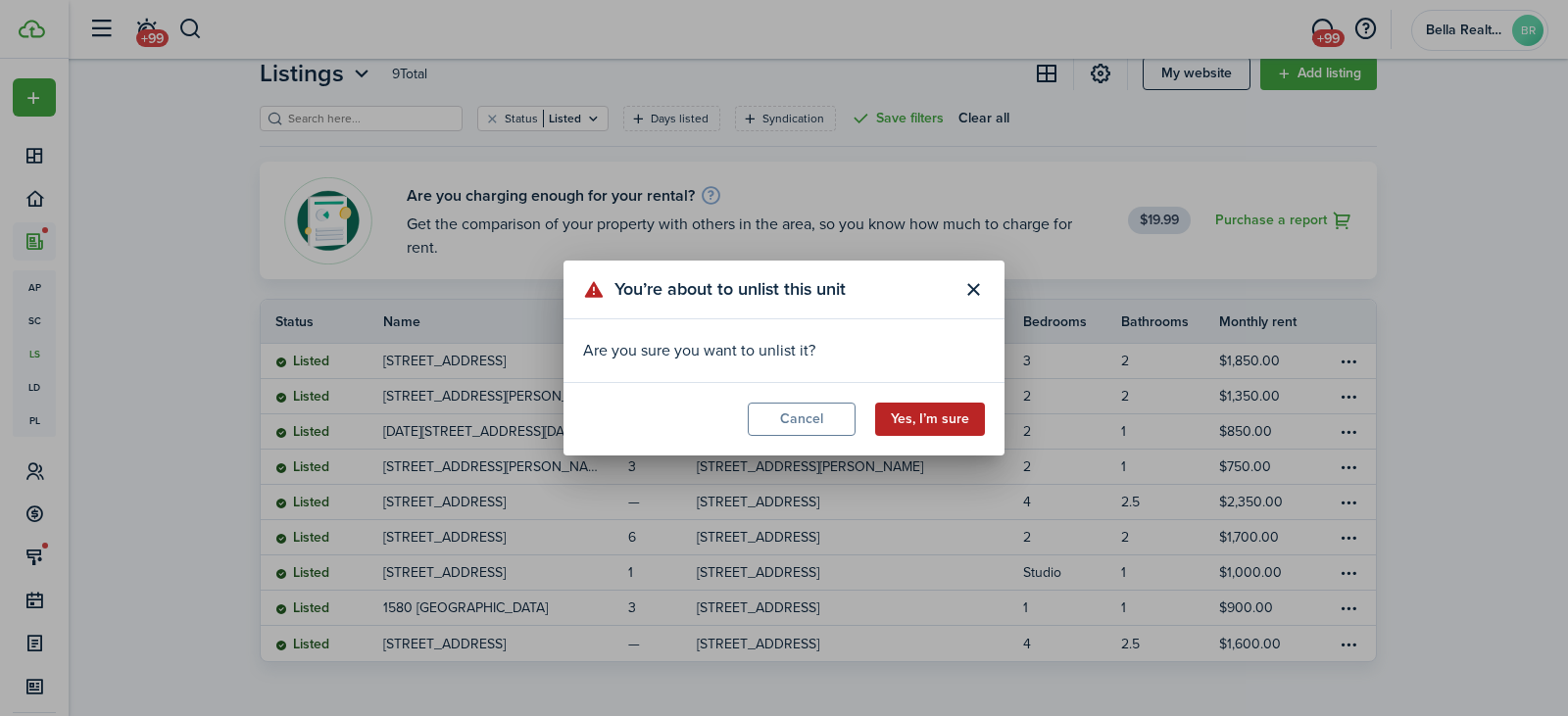
click at [895, 431] on button "Yes, I’m sure" at bounding box center [930, 418] width 110 height 33
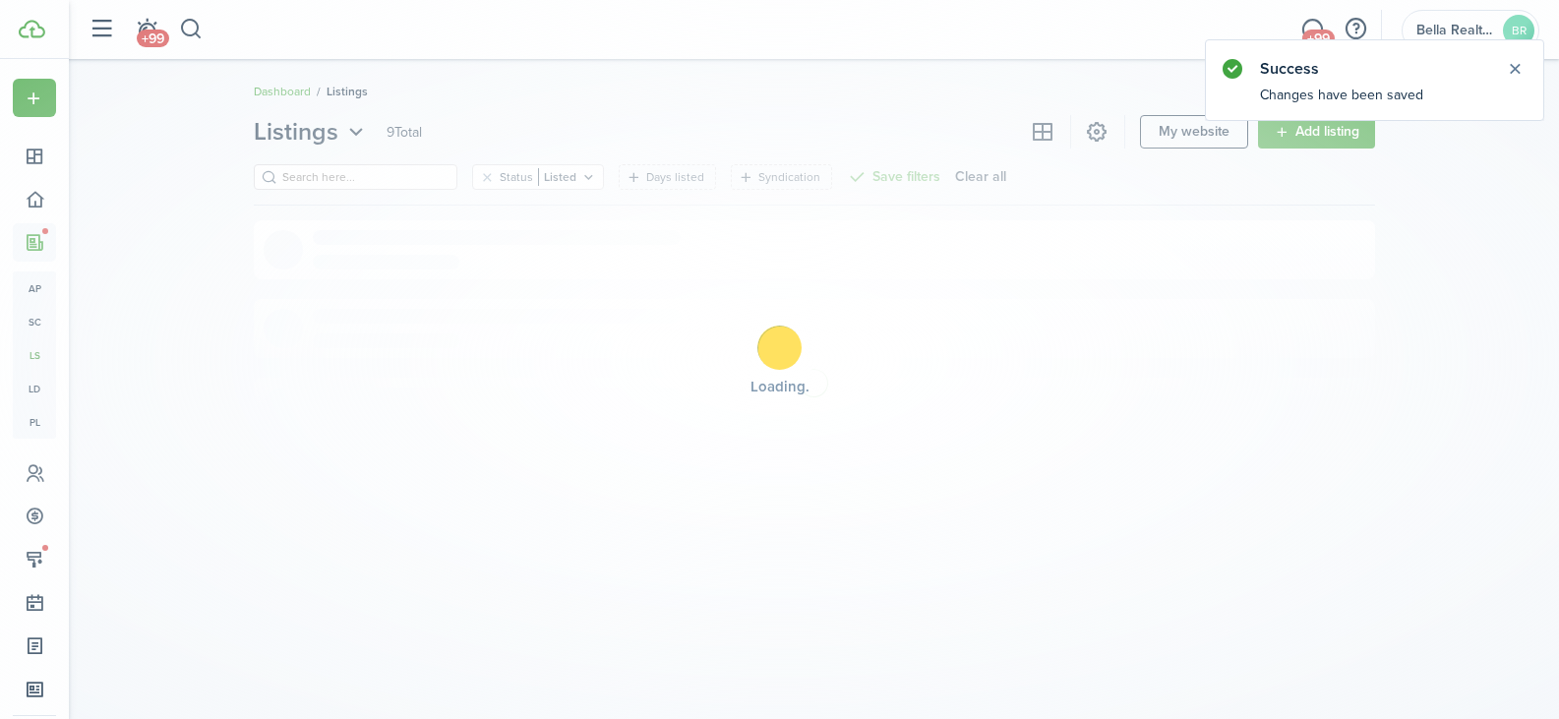
scroll to position [0, 0]
